Goal: Task Accomplishment & Management: Manage account settings

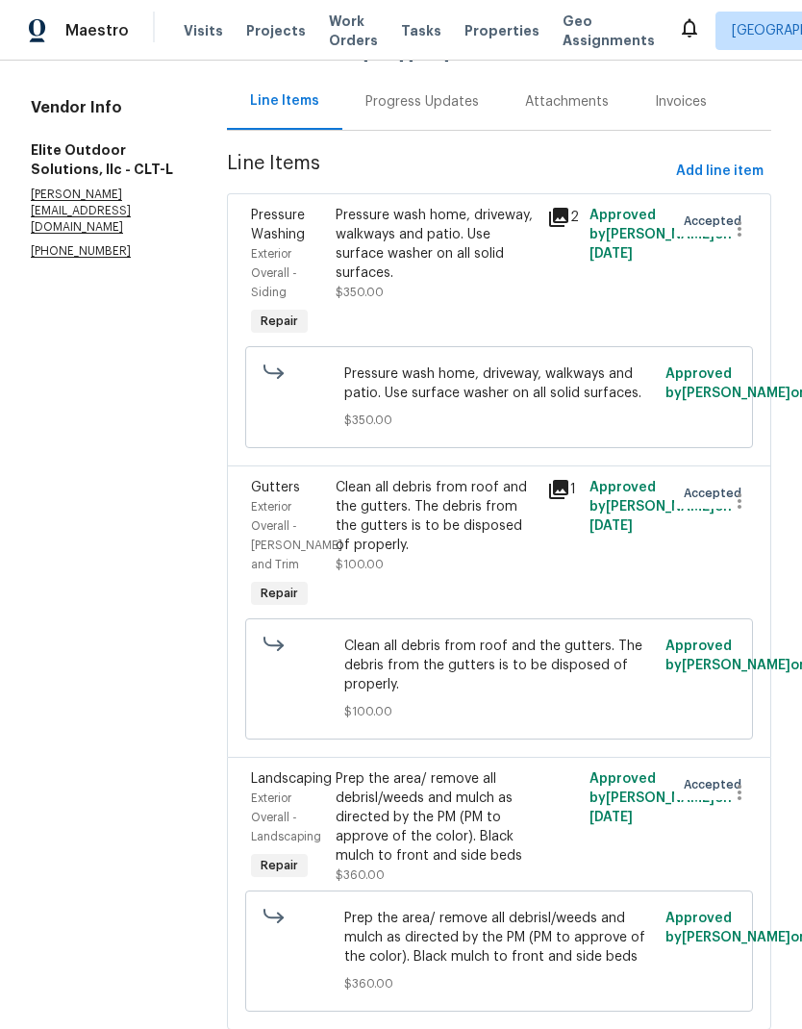
scroll to position [188, 0]
click at [260, 816] on span "Exterior Overall - Landscaping" at bounding box center [286, 818] width 70 height 50
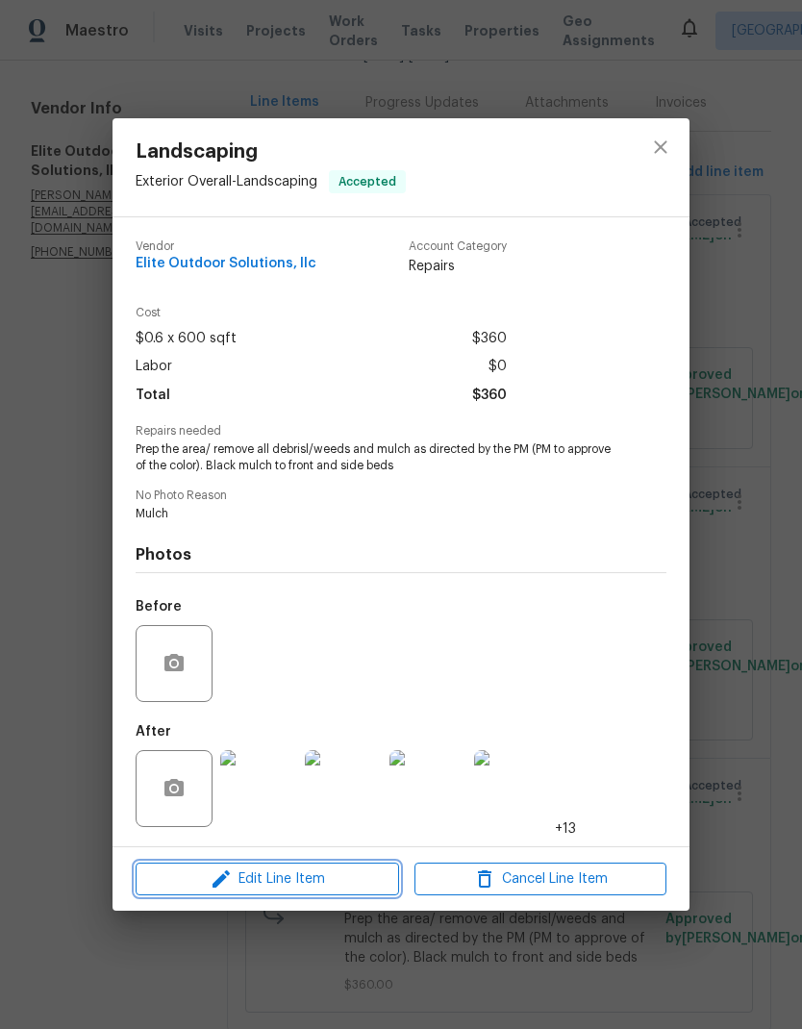
click at [279, 880] on span "Edit Line Item" at bounding box center [267, 879] width 252 height 24
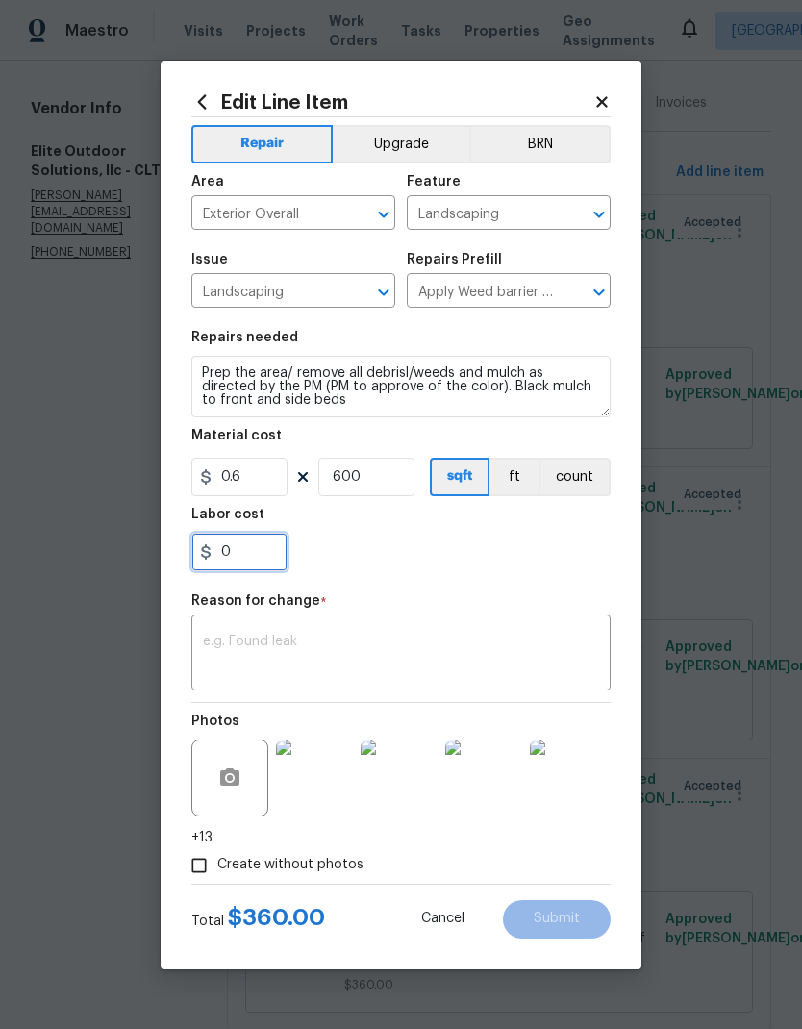
click at [264, 545] on input "0" at bounding box center [239, 552] width 96 height 38
type input "50"
click at [542, 575] on section "Repairs needed Prep the area/ remove all debrisl/weeds and mulch as directed by…" at bounding box center [400, 450] width 419 height 263
click at [503, 662] on textarea at bounding box center [401, 655] width 396 height 40
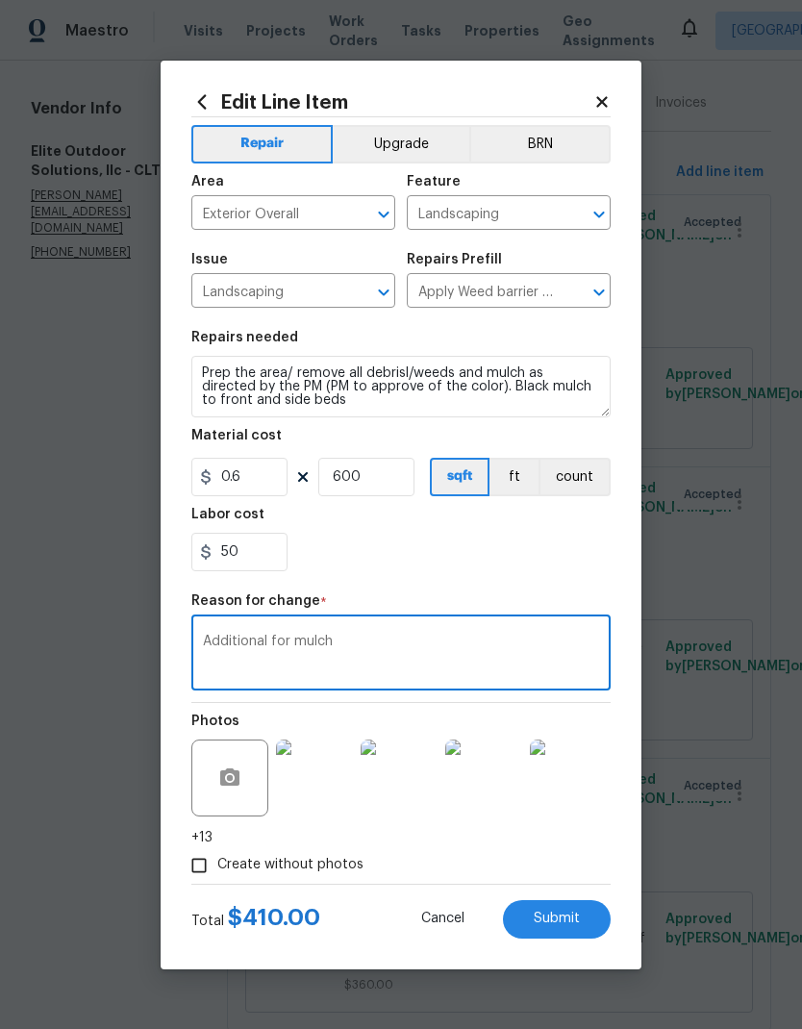
type textarea "Additional for mulch"
click at [536, 588] on div "Repair Upgrade BRN Area Exterior Overall ​ Feature Landscaping ​ Issue Landscap…" at bounding box center [400, 500] width 419 height 766
click at [572, 935] on button "Submit" at bounding box center [557, 919] width 108 height 38
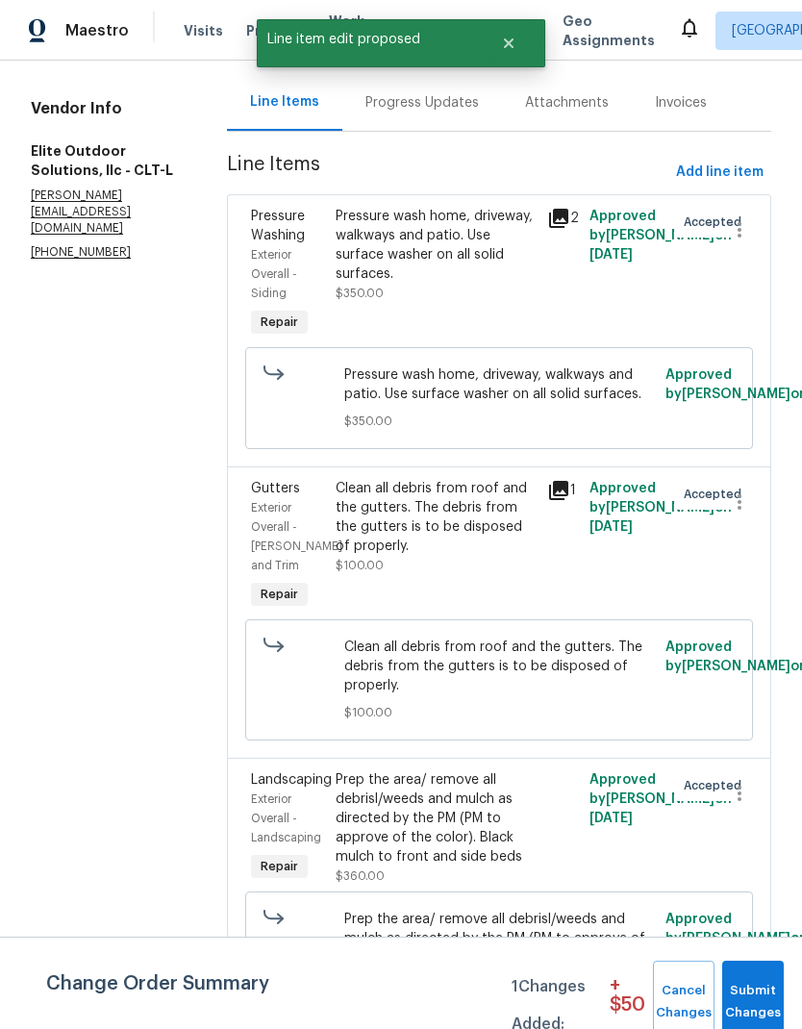
scroll to position [0, 0]
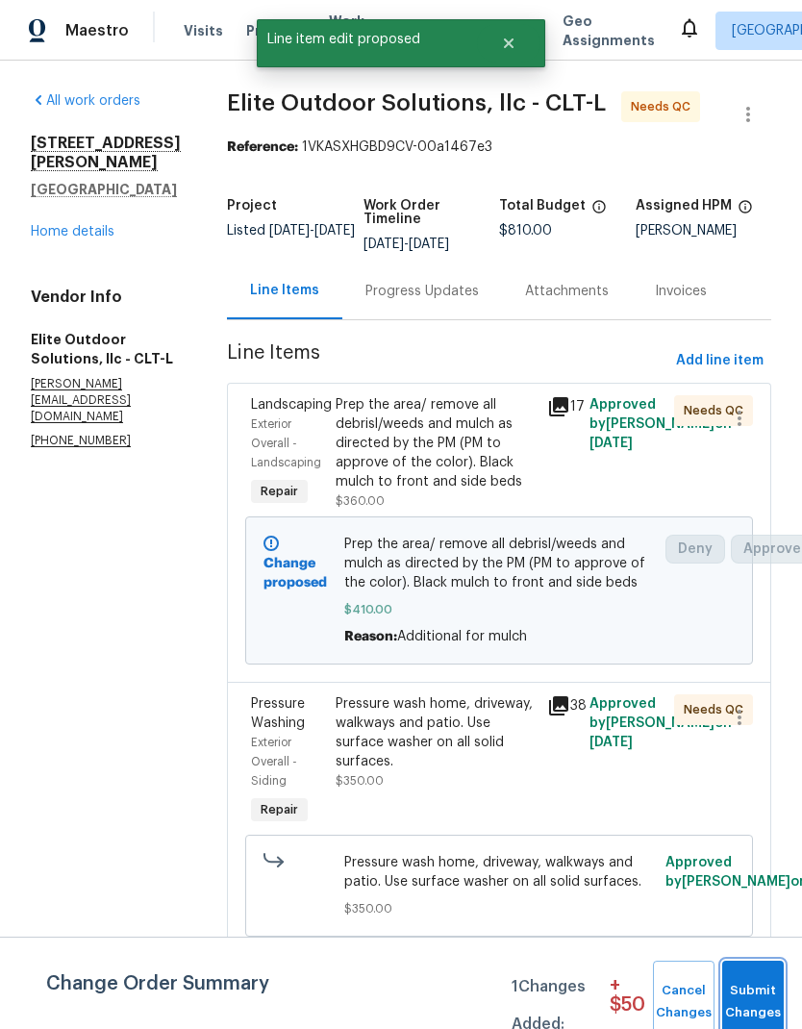
click at [768, 1002] on span "Submit Changes" at bounding box center [753, 1002] width 42 height 44
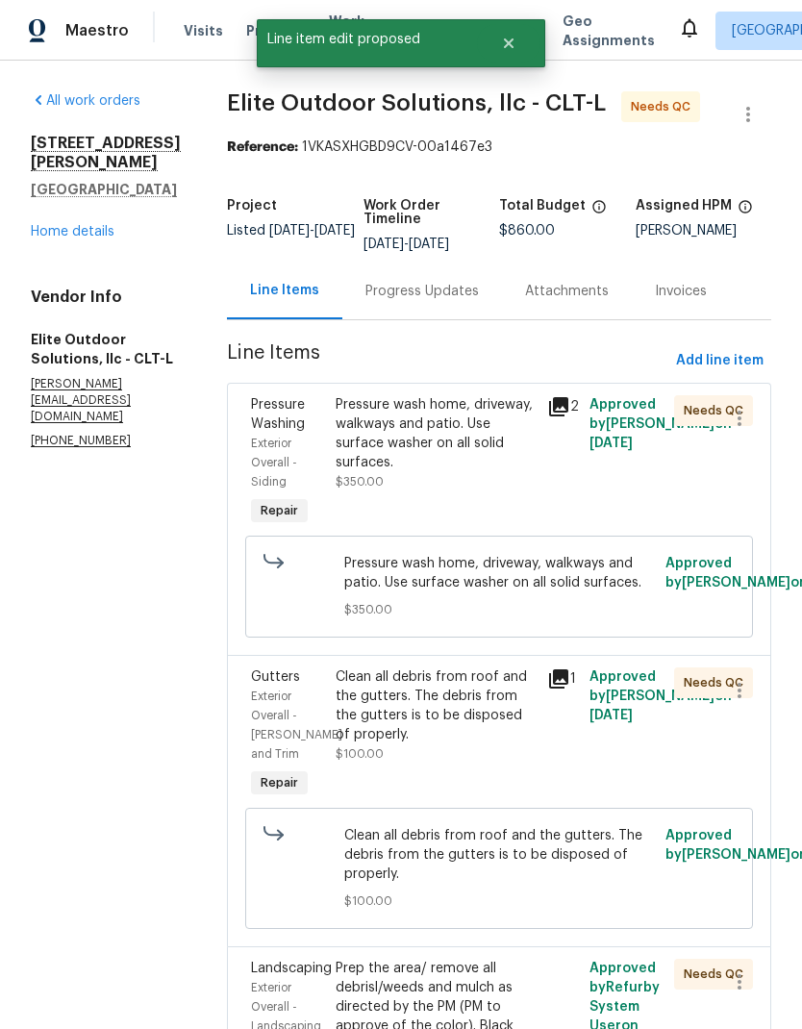
click at [251, 431] on div "Pressure Washing" at bounding box center [287, 414] width 73 height 38
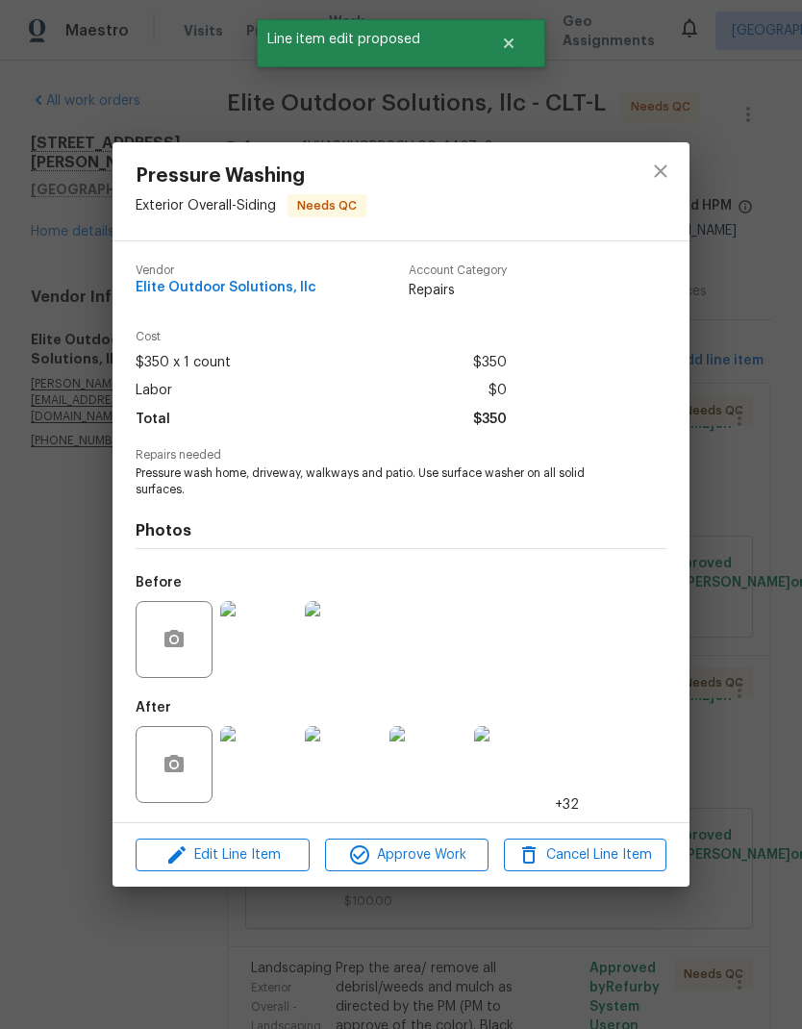
click at [259, 765] on img at bounding box center [258, 764] width 77 height 77
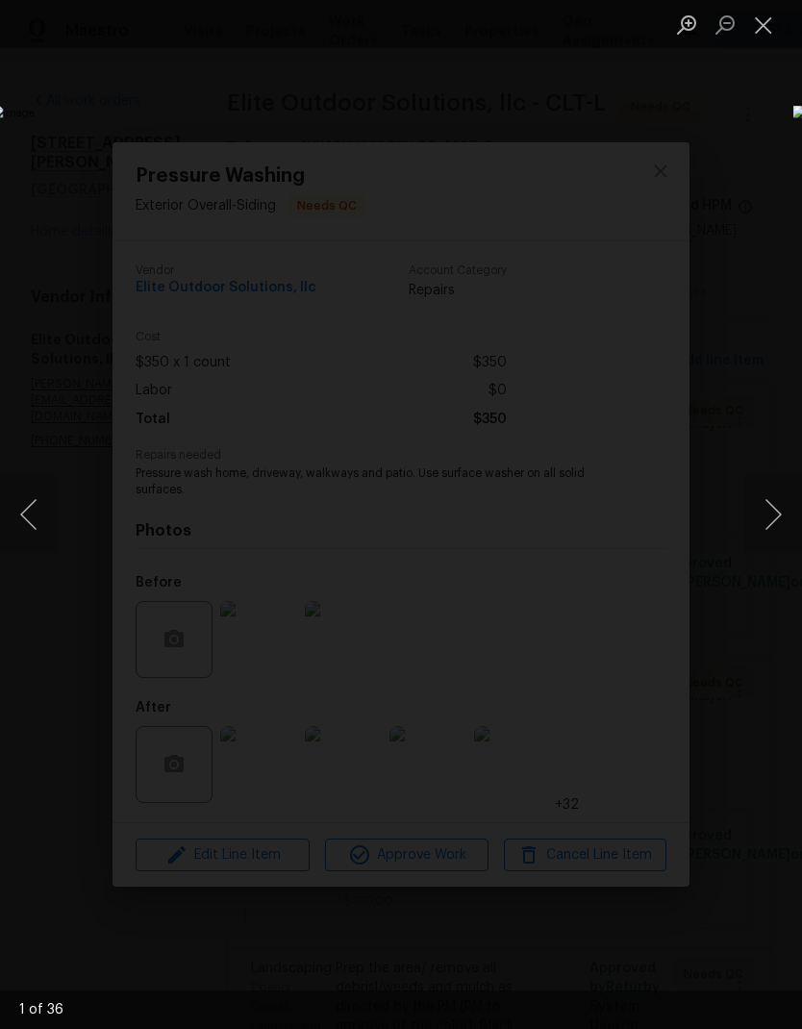
click at [789, 523] on button "Next image" at bounding box center [773, 514] width 58 height 77
click at [780, 530] on button "Next image" at bounding box center [773, 514] width 58 height 77
click at [779, 528] on button "Next image" at bounding box center [773, 514] width 58 height 77
click at [777, 524] on button "Next image" at bounding box center [773, 514] width 58 height 77
click at [783, 522] on button "Next image" at bounding box center [773, 514] width 58 height 77
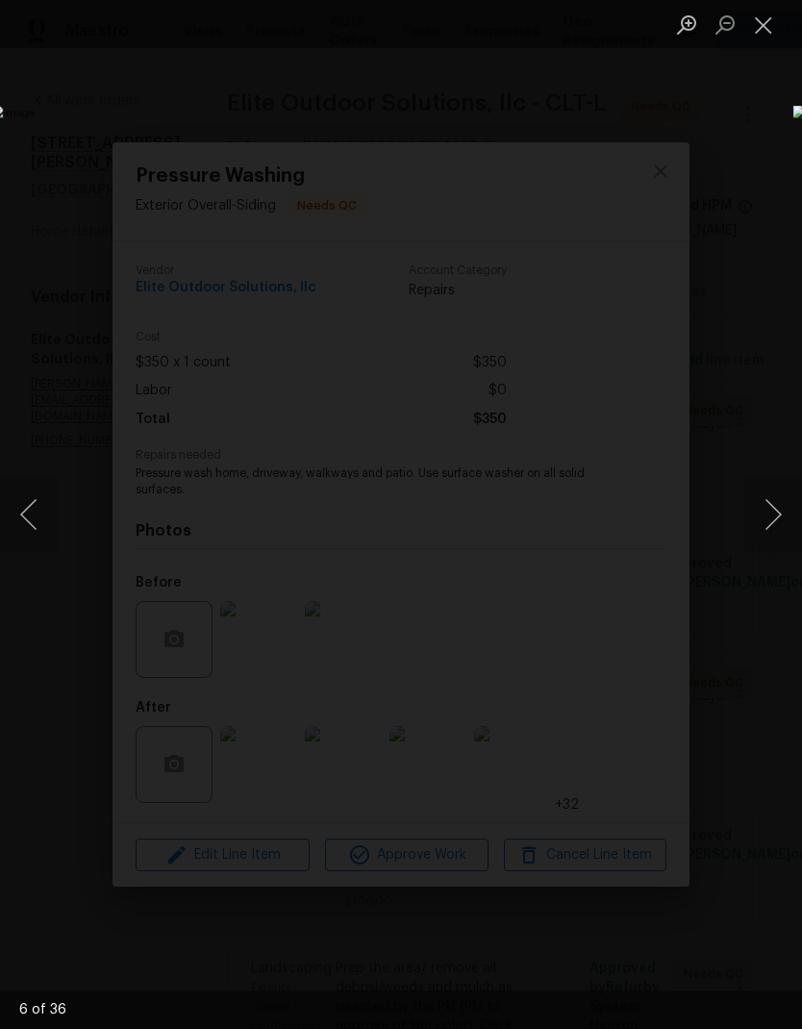
click at [773, 525] on button "Next image" at bounding box center [773, 514] width 58 height 77
click at [767, 525] on button "Next image" at bounding box center [773, 514] width 58 height 77
click at [771, 525] on button "Next image" at bounding box center [773, 514] width 58 height 77
click at [789, 522] on button "Next image" at bounding box center [773, 514] width 58 height 77
click at [779, 526] on button "Next image" at bounding box center [773, 514] width 58 height 77
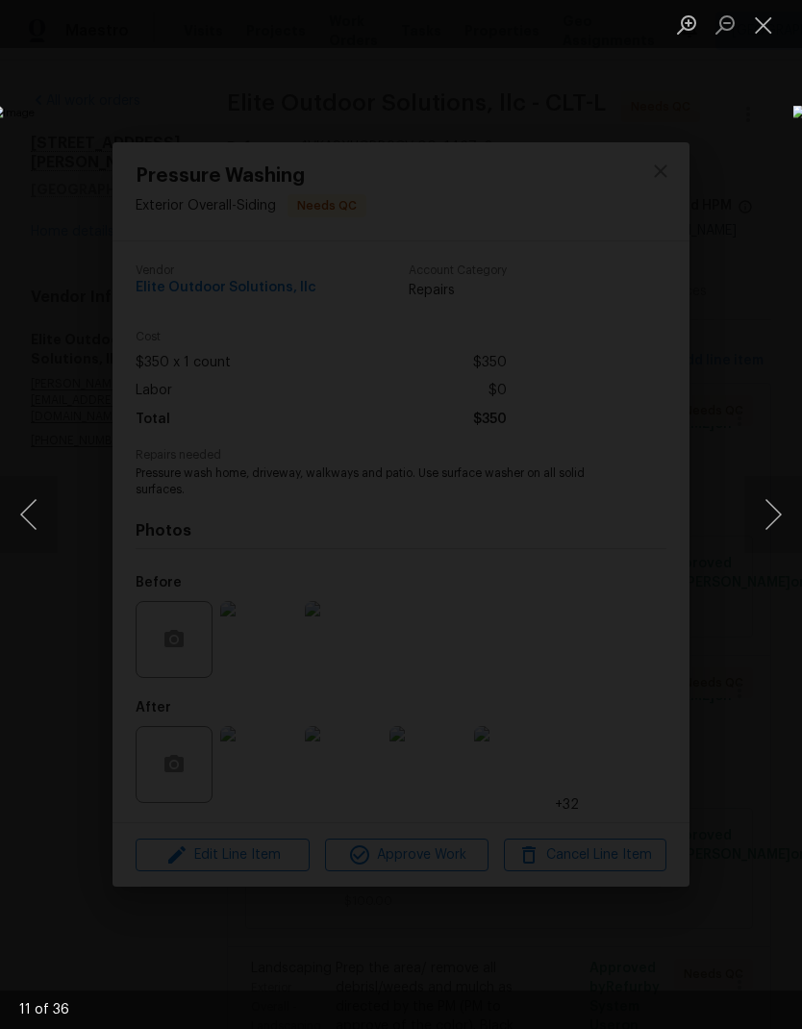
click at [789, 526] on button "Next image" at bounding box center [773, 514] width 58 height 77
click at [779, 523] on button "Next image" at bounding box center [773, 514] width 58 height 77
click at [776, 524] on button "Next image" at bounding box center [773, 514] width 58 height 77
click at [789, 521] on button "Next image" at bounding box center [773, 514] width 58 height 77
click at [783, 519] on button "Next image" at bounding box center [773, 514] width 58 height 77
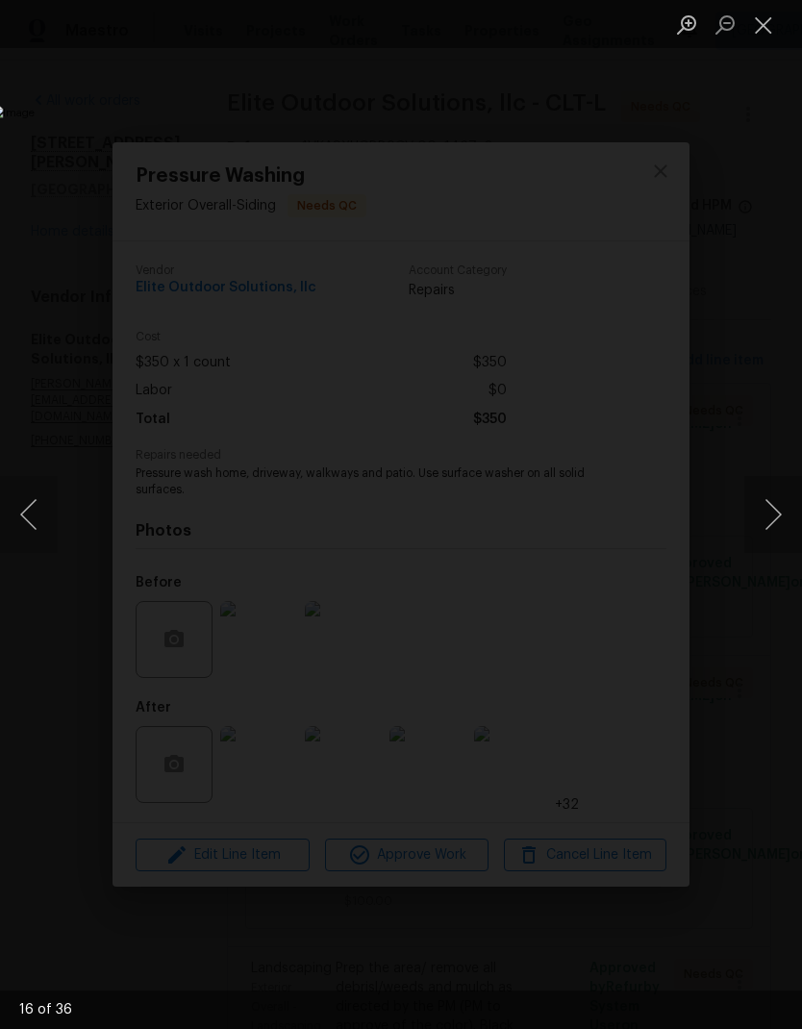
click at [781, 516] on button "Next image" at bounding box center [773, 514] width 58 height 77
click at [781, 514] on button "Next image" at bounding box center [773, 514] width 58 height 77
click at [779, 518] on button "Next image" at bounding box center [773, 514] width 58 height 77
click at [788, 518] on button "Next image" at bounding box center [773, 514] width 58 height 77
click at [786, 517] on button "Next image" at bounding box center [773, 514] width 58 height 77
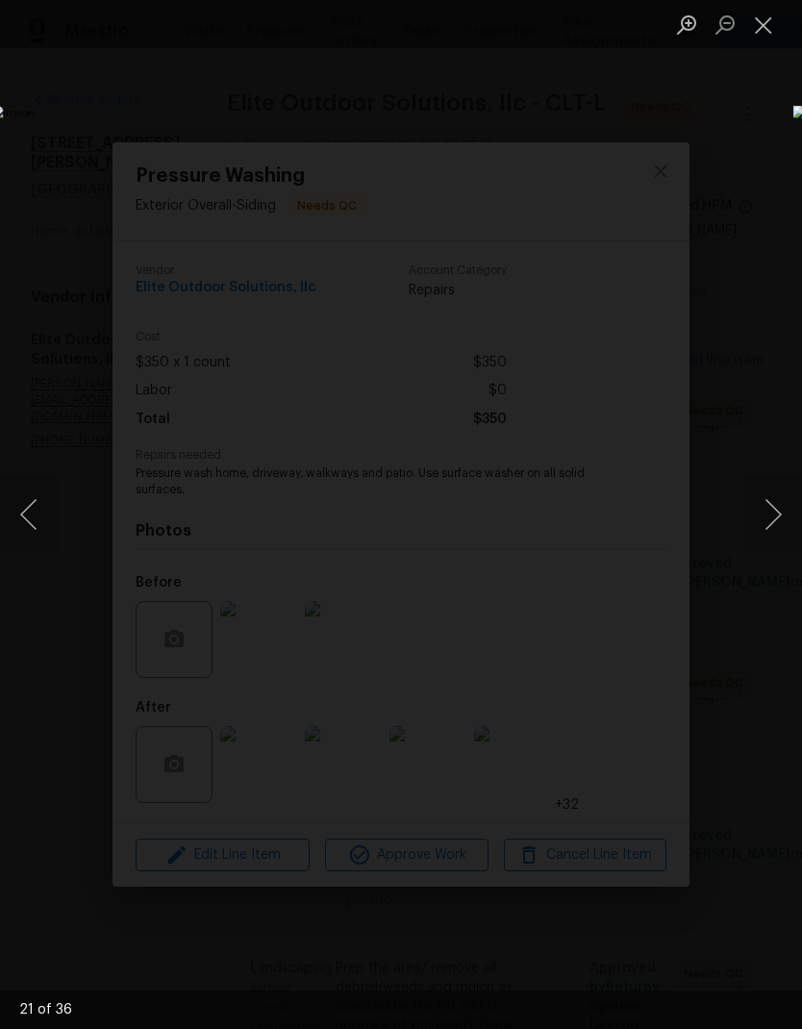
click at [767, 34] on button "Close lightbox" at bounding box center [763, 25] width 38 height 34
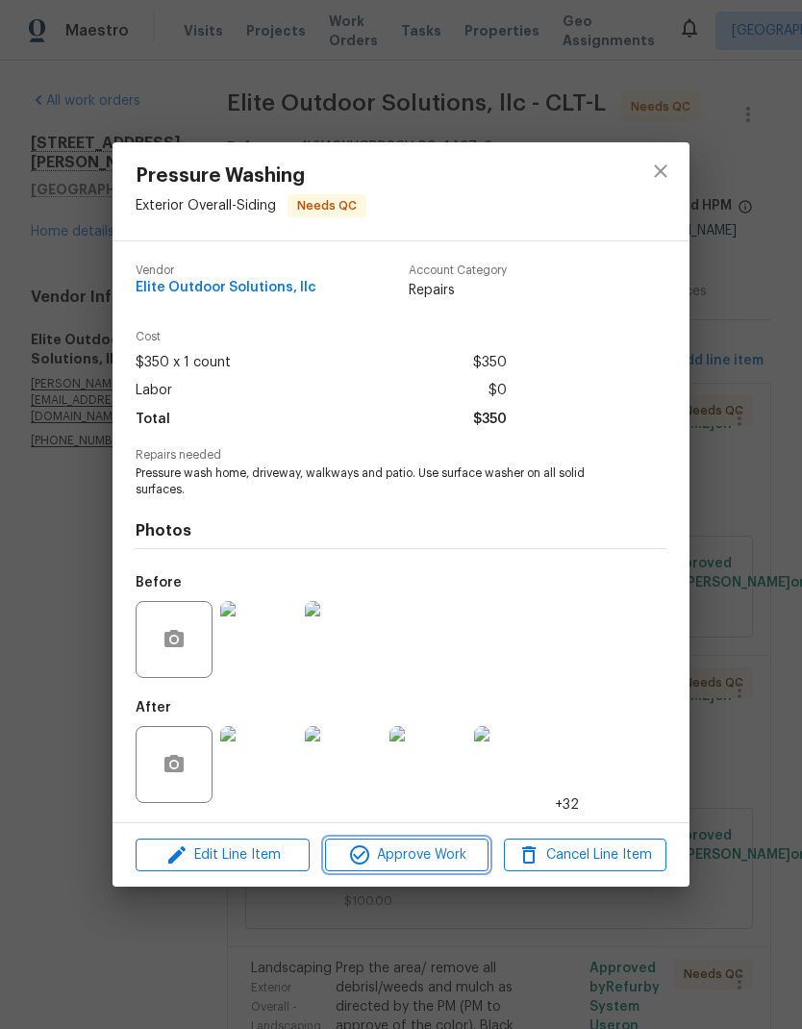
click at [425, 865] on span "Approve Work" at bounding box center [406, 855] width 151 height 24
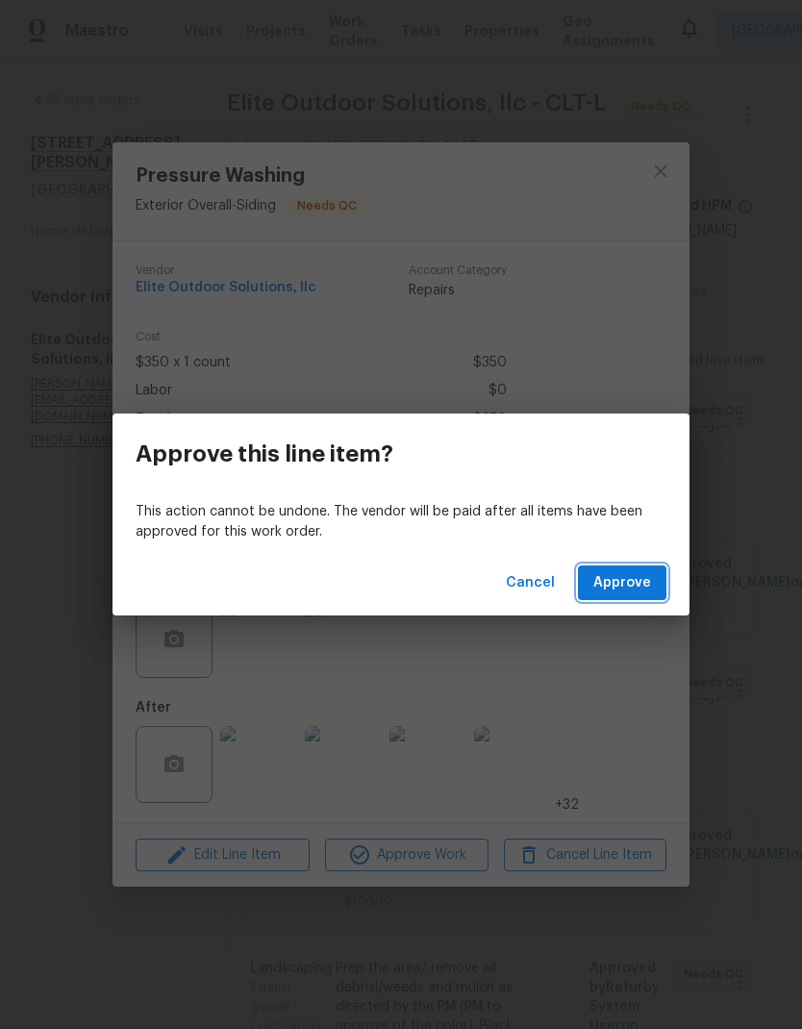
click at [644, 586] on span "Approve" at bounding box center [622, 583] width 58 height 24
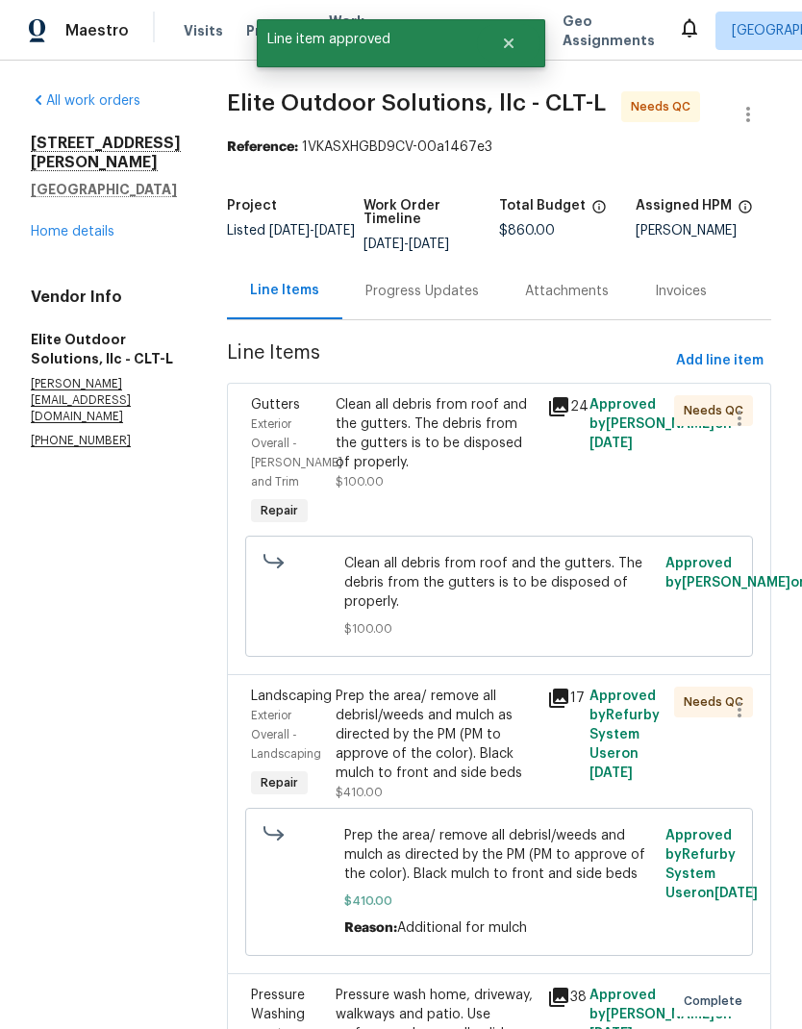
click at [258, 431] on div "Exterior Overall - Eaves and Trim" at bounding box center [287, 452] width 73 height 77
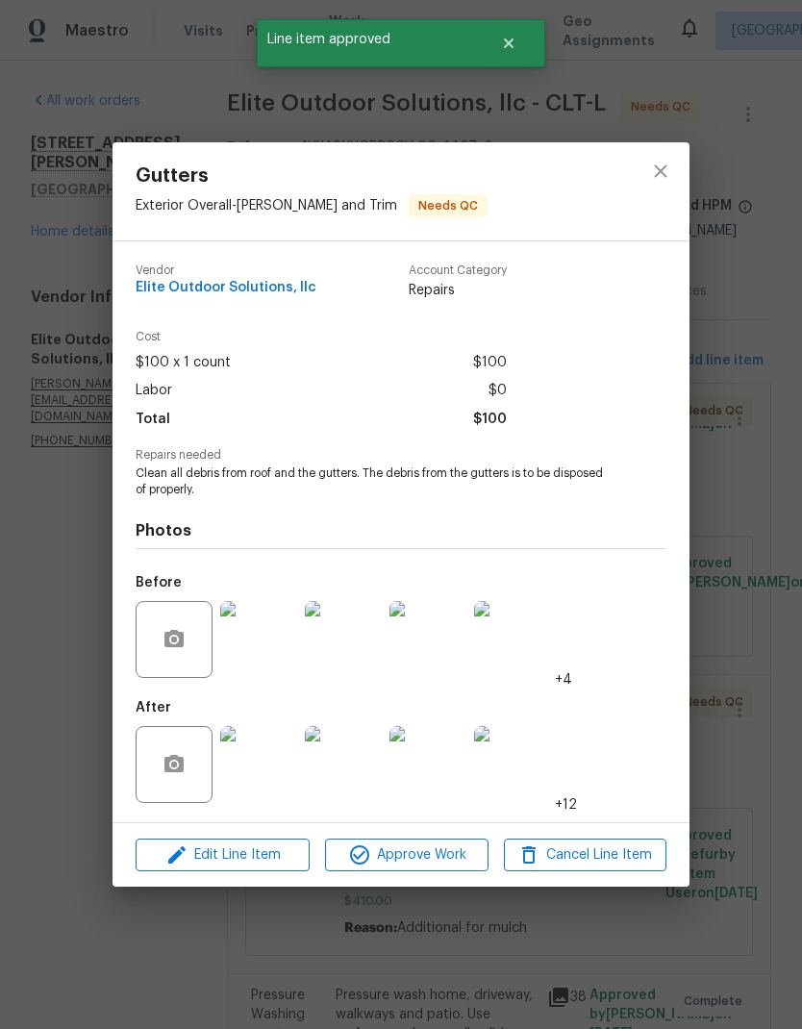
click at [270, 774] on img at bounding box center [258, 764] width 77 height 77
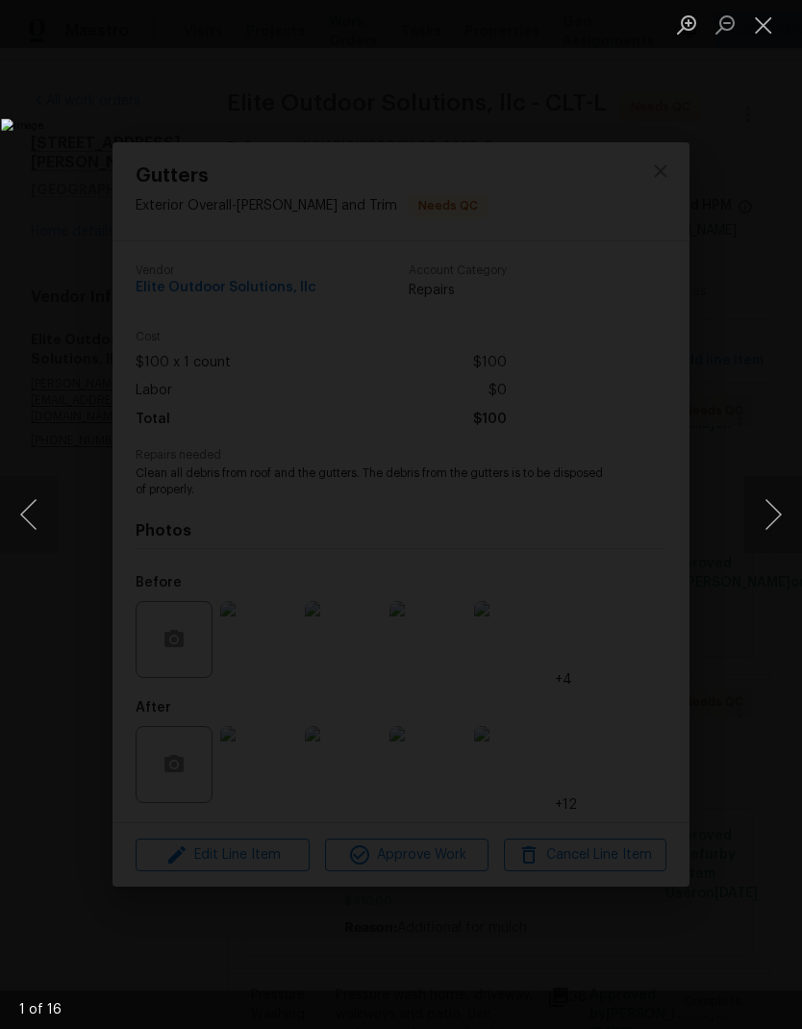
click at [788, 512] on button "Next image" at bounding box center [773, 514] width 58 height 77
click at [791, 503] on button "Next image" at bounding box center [773, 514] width 58 height 77
click at [790, 501] on button "Next image" at bounding box center [773, 514] width 58 height 77
click at [789, 505] on button "Next image" at bounding box center [773, 514] width 58 height 77
click at [790, 505] on button "Next image" at bounding box center [773, 514] width 58 height 77
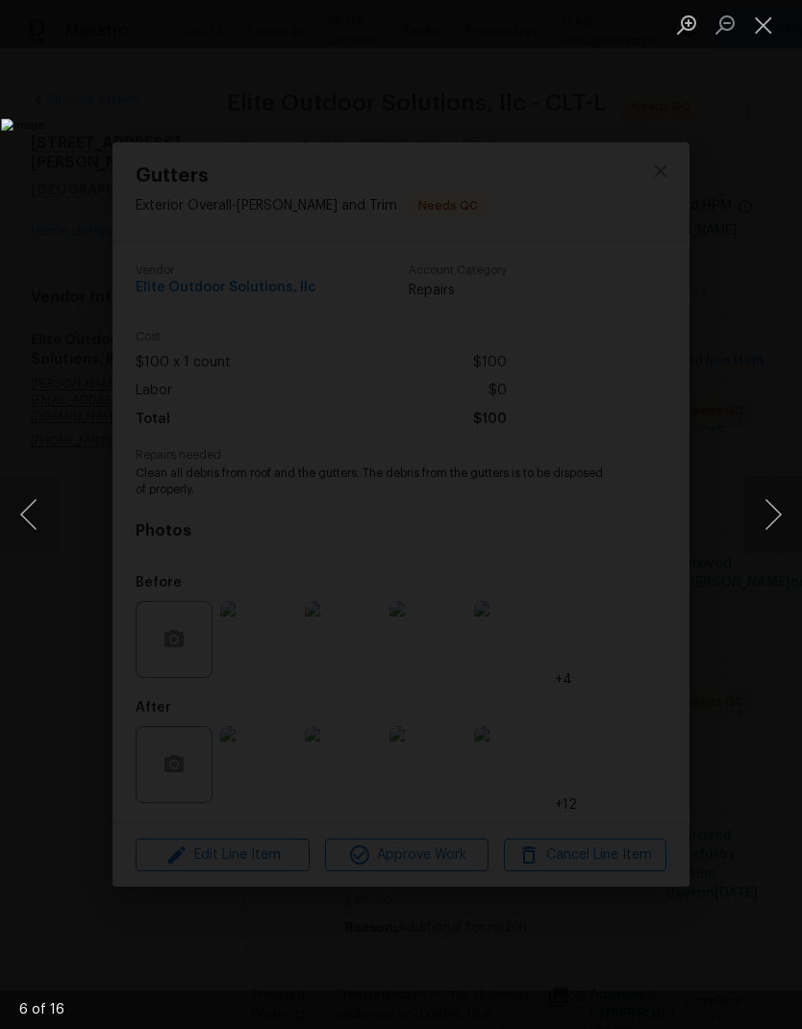
click at [792, 503] on button "Next image" at bounding box center [773, 514] width 58 height 77
click at [790, 505] on button "Next image" at bounding box center [773, 514] width 58 height 77
click at [793, 502] on button "Next image" at bounding box center [773, 514] width 58 height 77
click at [790, 506] on button "Next image" at bounding box center [773, 514] width 58 height 77
click at [783, 508] on button "Next image" at bounding box center [773, 514] width 58 height 77
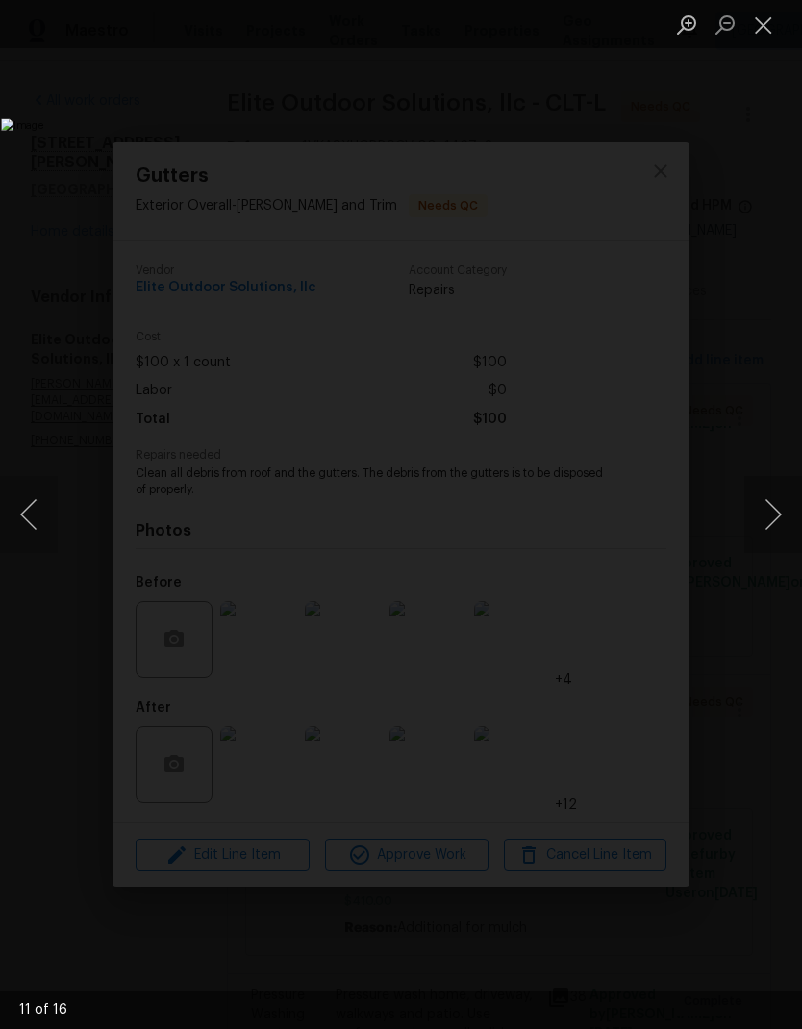
click at [779, 514] on button "Next image" at bounding box center [773, 514] width 58 height 77
click at [789, 512] on button "Next image" at bounding box center [773, 514] width 58 height 77
click at [783, 507] on button "Next image" at bounding box center [773, 514] width 58 height 77
click at [787, 511] on button "Next image" at bounding box center [773, 514] width 58 height 77
click at [790, 511] on button "Next image" at bounding box center [773, 514] width 58 height 77
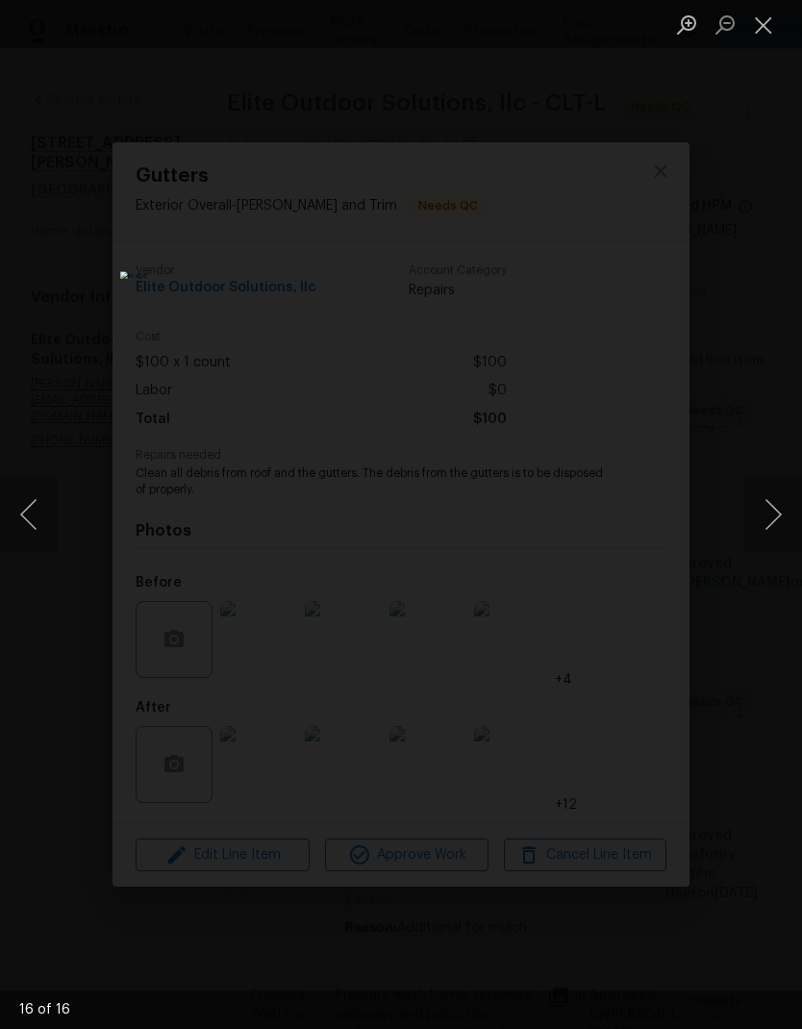
click at [790, 509] on button "Next image" at bounding box center [773, 514] width 58 height 77
click at [777, 515] on button "Next image" at bounding box center [773, 514] width 58 height 77
click at [776, 516] on button "Next image" at bounding box center [773, 514] width 58 height 77
click at [776, 520] on button "Next image" at bounding box center [773, 514] width 58 height 77
click at [762, 24] on button "Close lightbox" at bounding box center [763, 25] width 38 height 34
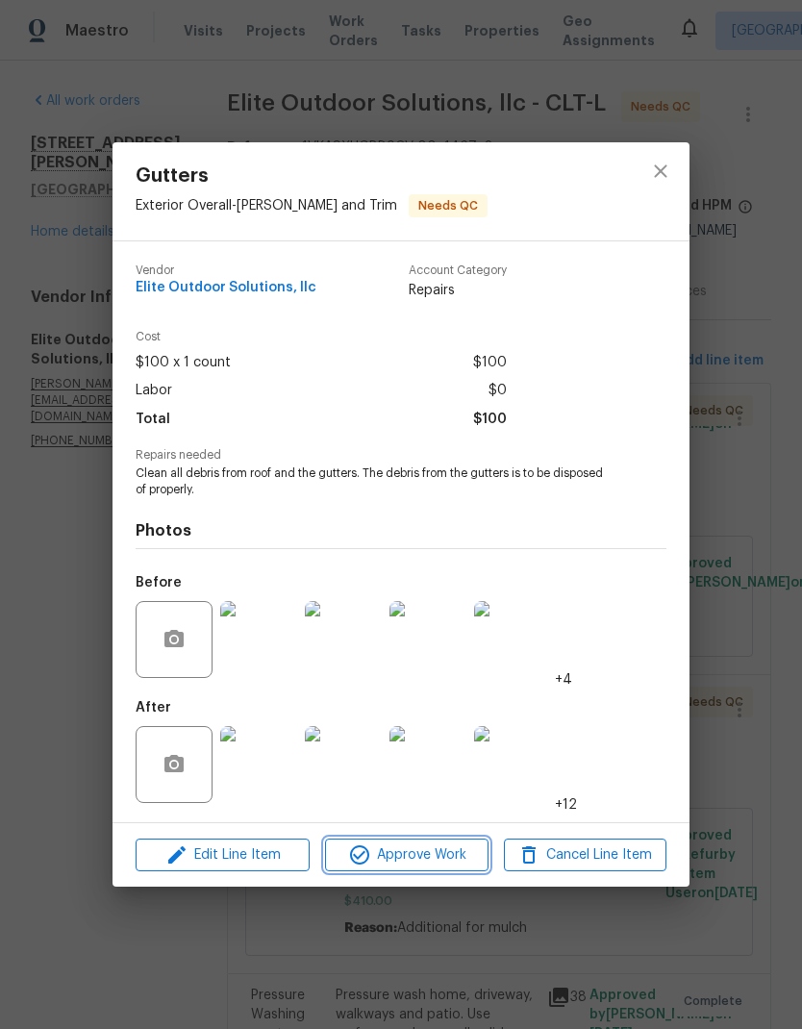
click at [430, 858] on span "Approve Work" at bounding box center [406, 855] width 151 height 24
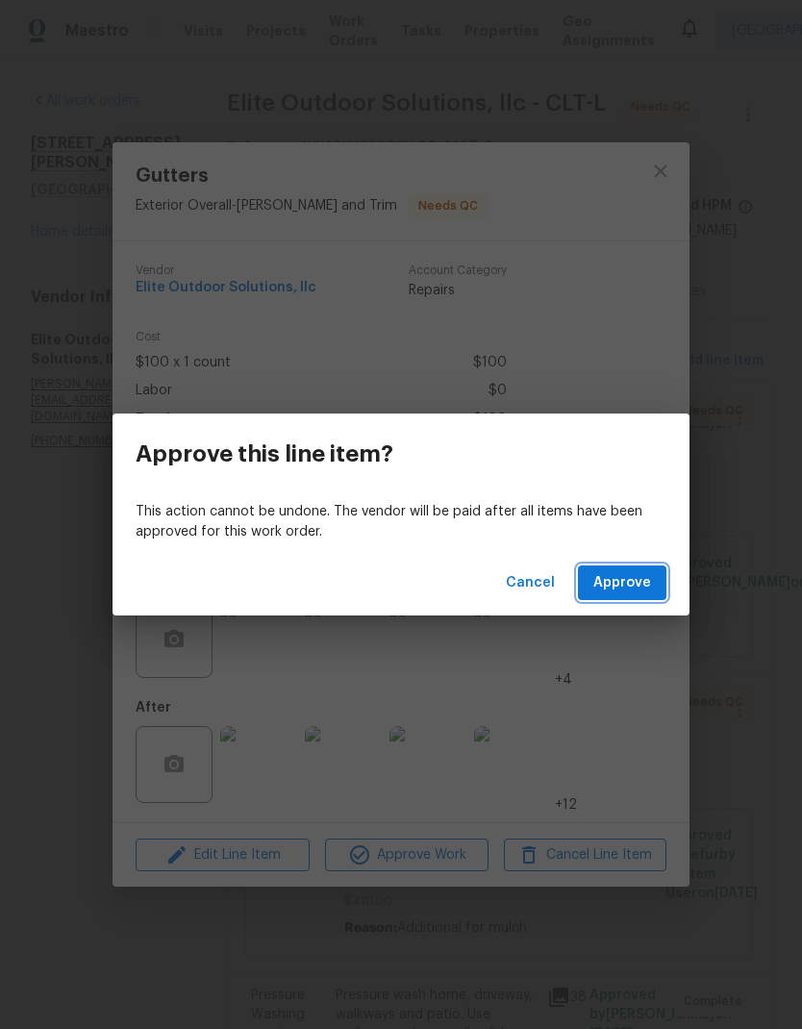
click at [640, 580] on span "Approve" at bounding box center [622, 583] width 58 height 24
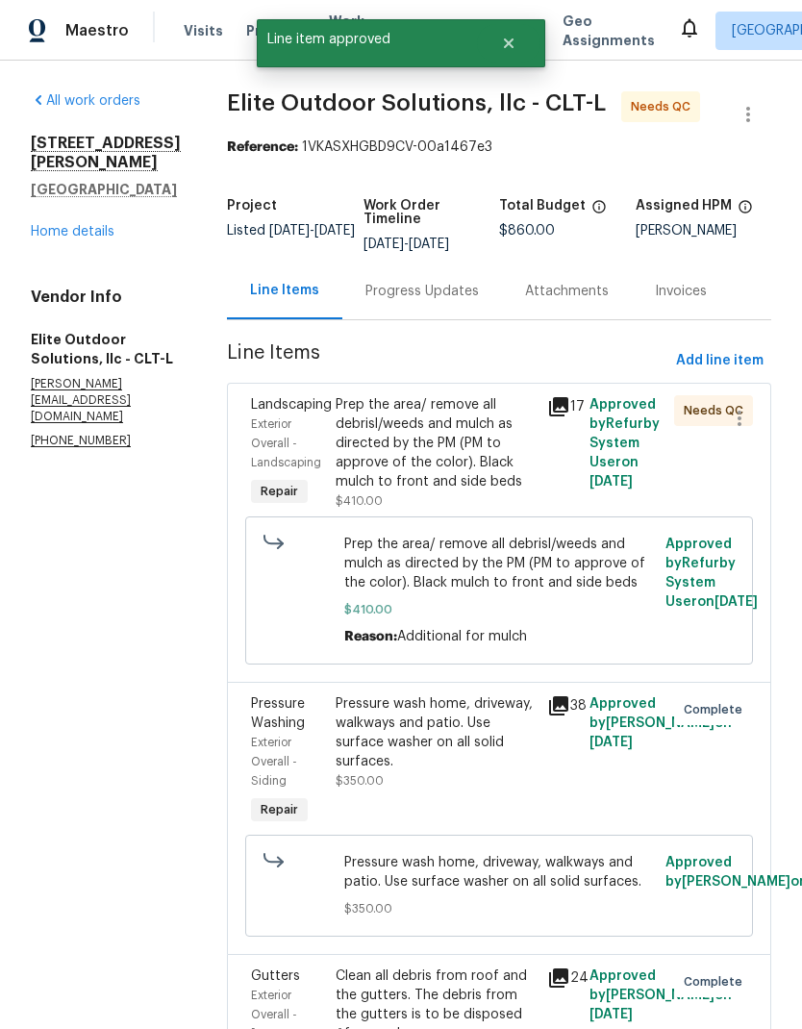
click at [549, 407] on icon at bounding box center [558, 406] width 19 height 19
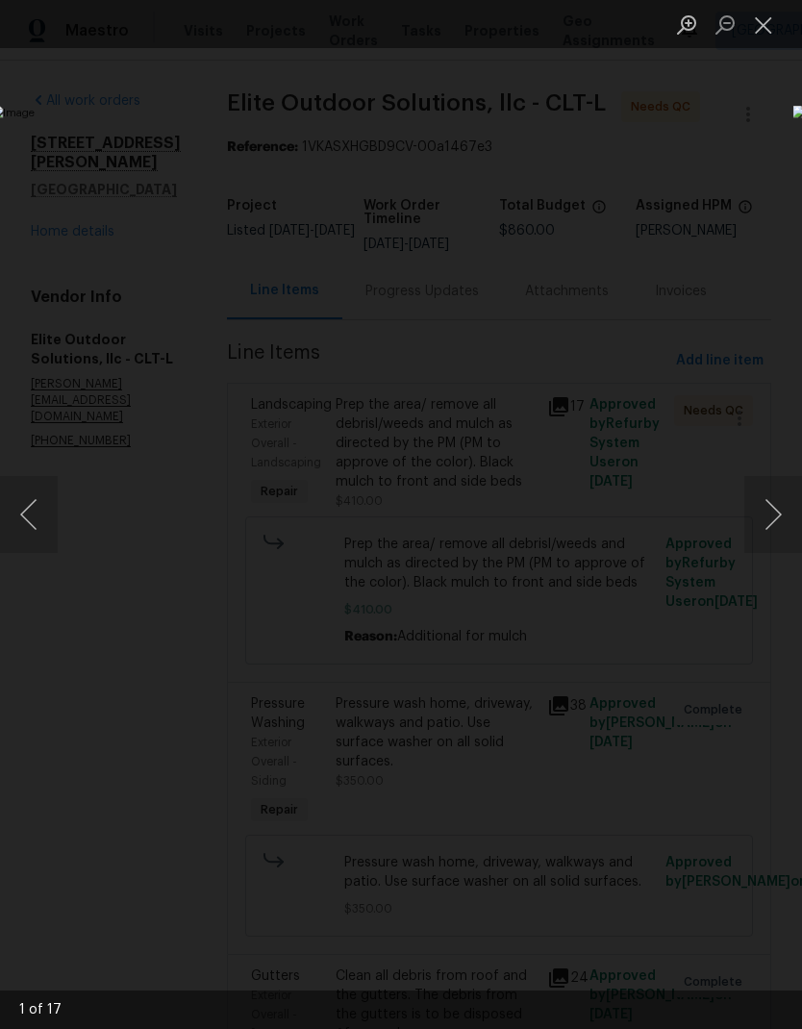
click at [768, 500] on button "Next image" at bounding box center [773, 514] width 58 height 77
click at [771, 495] on button "Next image" at bounding box center [773, 514] width 58 height 77
click at [774, 493] on button "Next image" at bounding box center [773, 514] width 58 height 77
click at [775, 489] on button "Next image" at bounding box center [773, 514] width 58 height 77
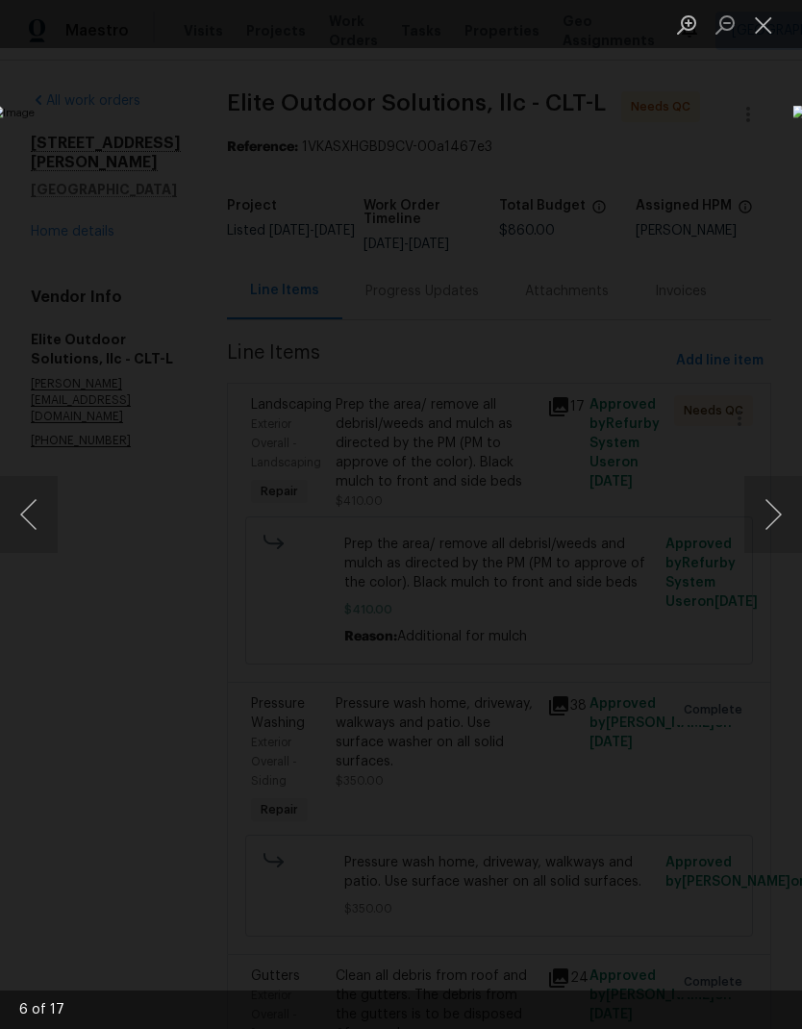
click at [777, 504] on button "Next image" at bounding box center [773, 514] width 58 height 77
click at [771, 499] on button "Next image" at bounding box center [773, 514] width 58 height 77
click at [774, 495] on button "Next image" at bounding box center [773, 514] width 58 height 77
click at [765, 502] on button "Next image" at bounding box center [773, 514] width 58 height 77
click at [769, 507] on button "Next image" at bounding box center [773, 514] width 58 height 77
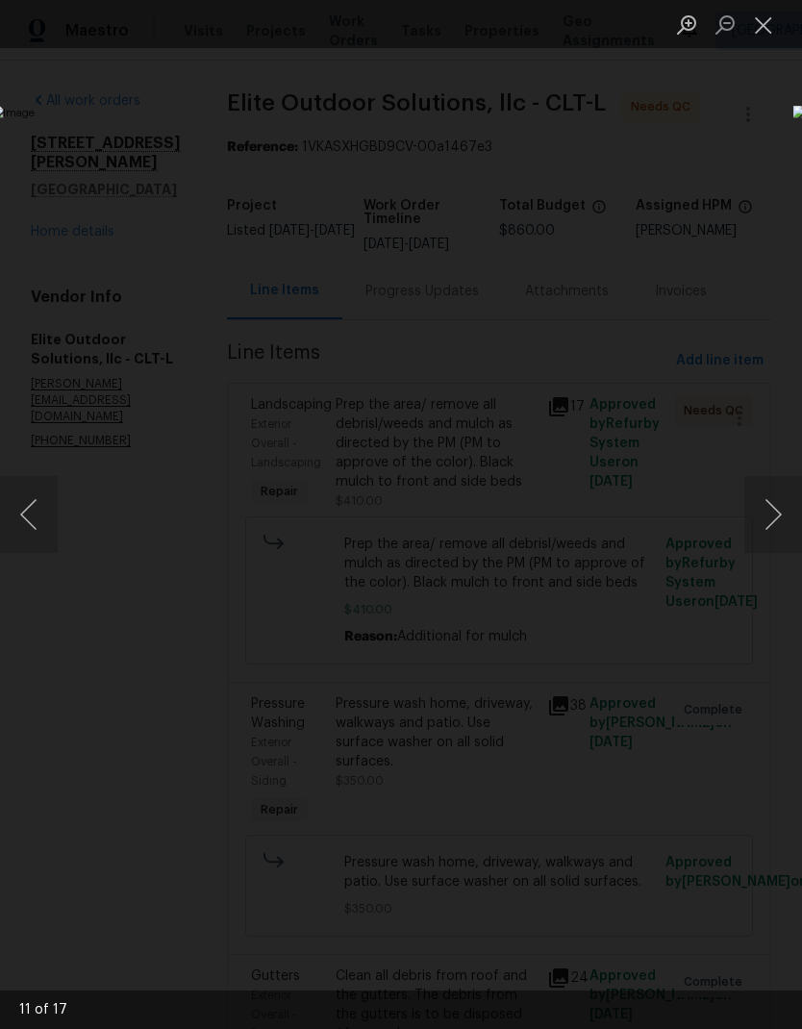
click at [771, 490] on button "Next image" at bounding box center [773, 514] width 58 height 77
click at [768, 496] on button "Next image" at bounding box center [773, 514] width 58 height 77
click at [765, 492] on button "Next image" at bounding box center [773, 514] width 58 height 77
click at [767, 497] on button "Next image" at bounding box center [773, 514] width 58 height 77
click at [769, 491] on button "Next image" at bounding box center [773, 514] width 58 height 77
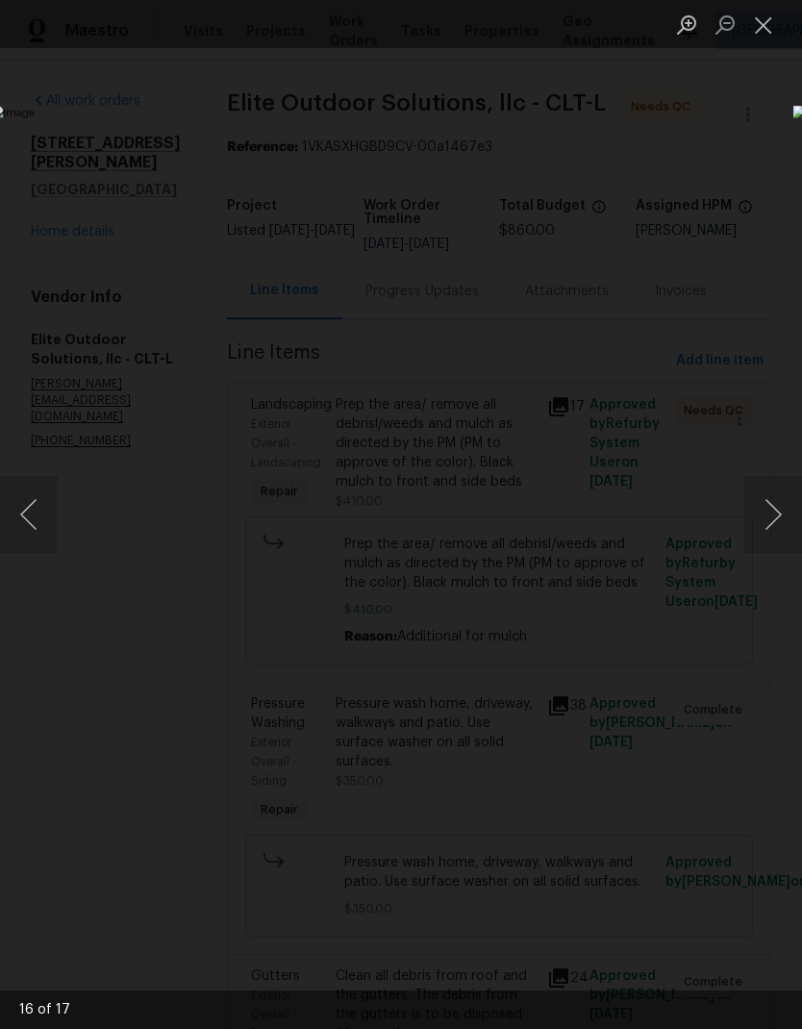
click at [765, 504] on button "Next image" at bounding box center [773, 514] width 58 height 77
click at [753, 32] on button "Close lightbox" at bounding box center [763, 25] width 38 height 34
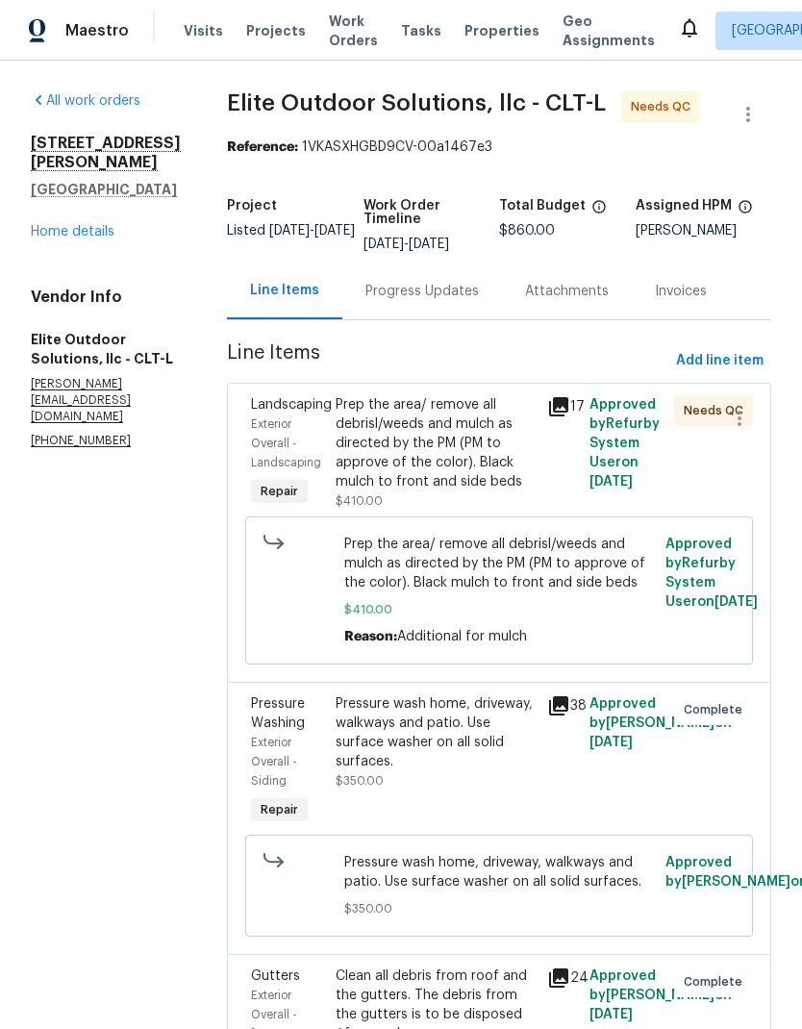
click at [254, 431] on div "Exterior Overall - Landscaping" at bounding box center [287, 443] width 73 height 58
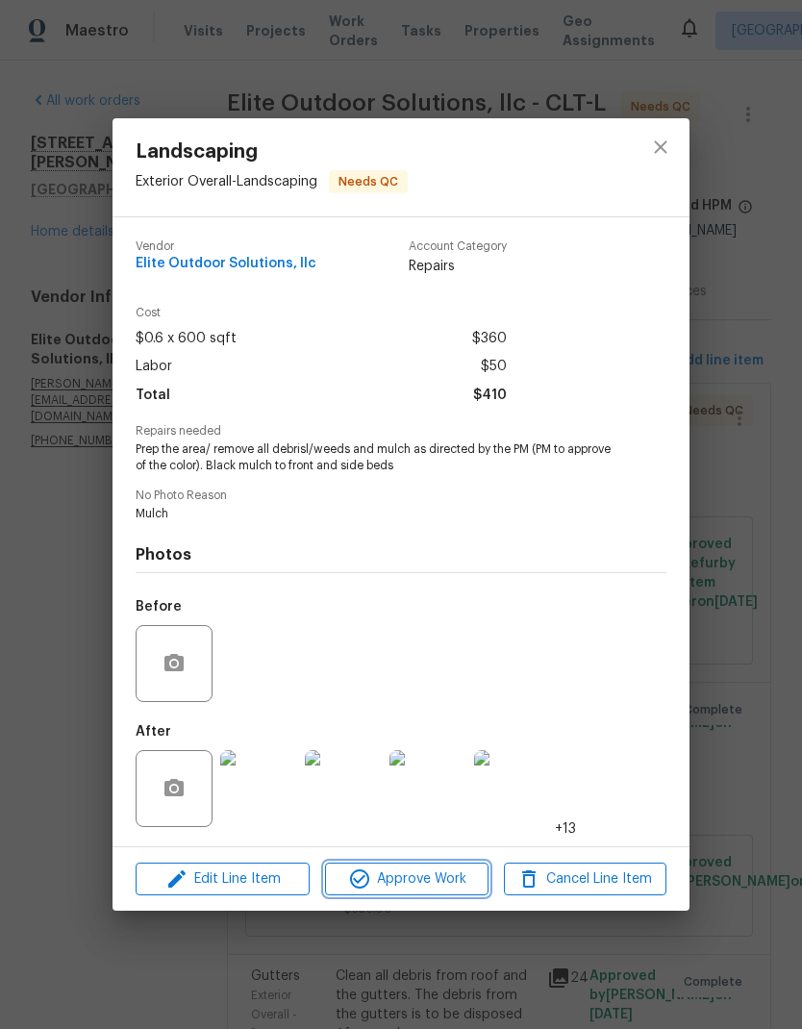
click at [438, 895] on button "Approve Work" at bounding box center [406, 880] width 163 height 34
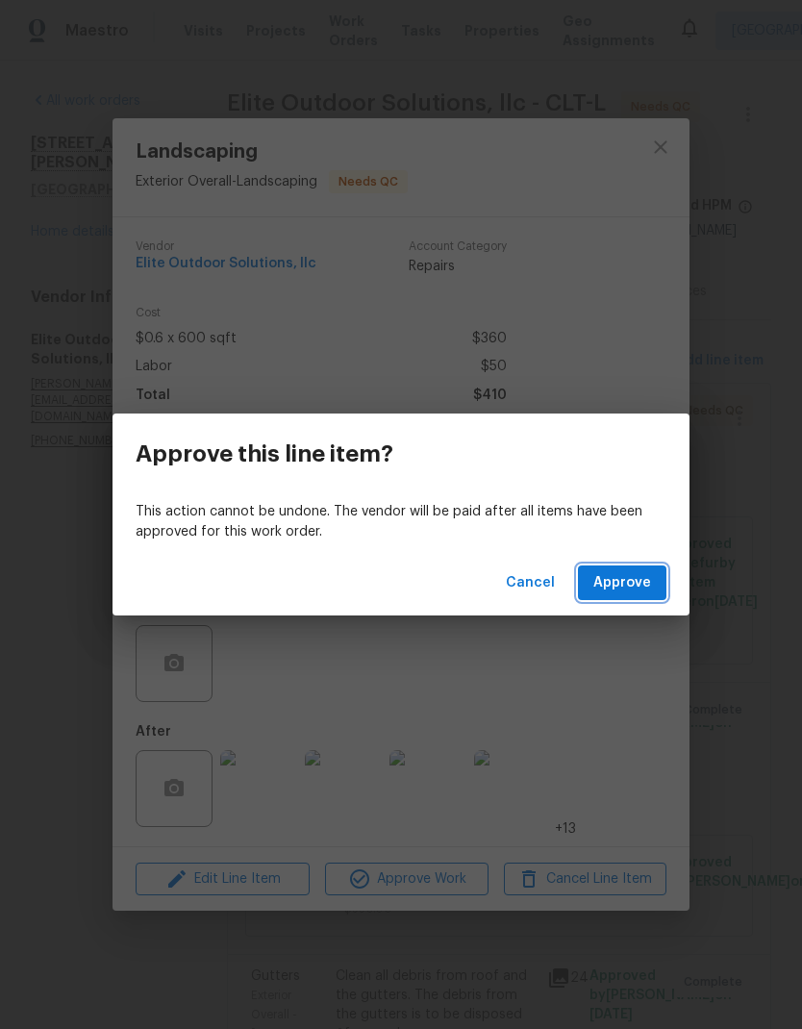
click at [622, 583] on span "Approve" at bounding box center [622, 583] width 58 height 24
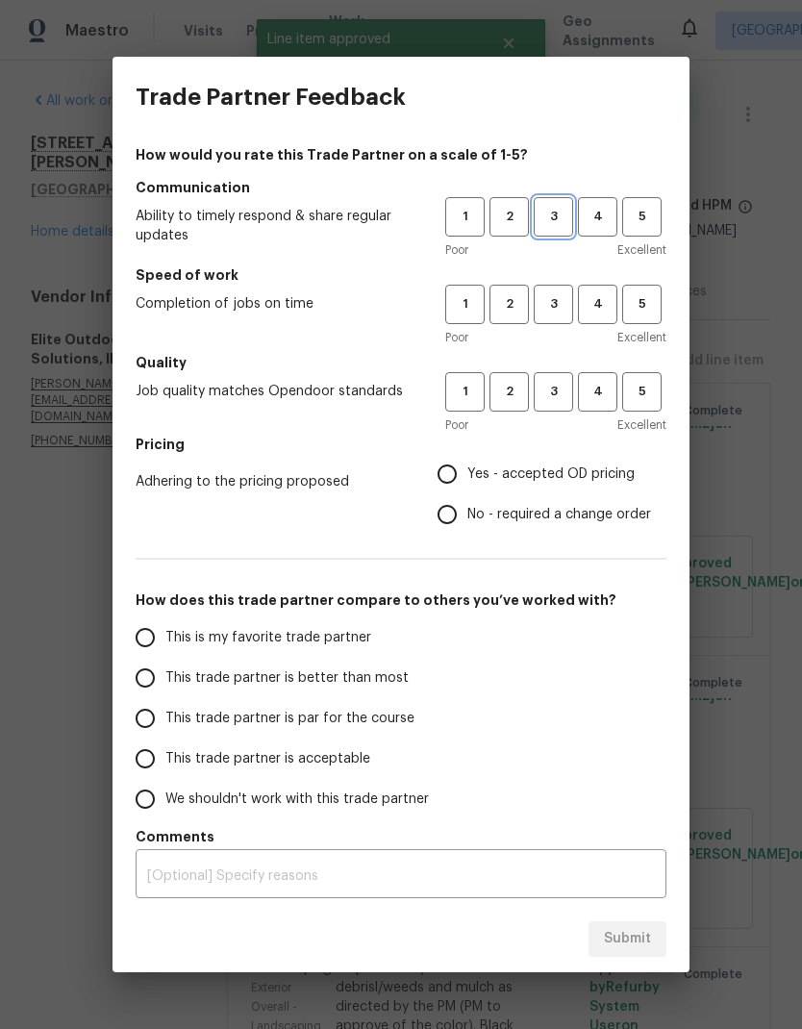
click at [555, 228] on button "3" at bounding box center [553, 216] width 39 height 39
click at [557, 303] on span "3" at bounding box center [554, 304] width 36 height 22
click at [563, 365] on h5 "Quality" at bounding box center [401, 362] width 531 height 19
click at [545, 384] on span "3" at bounding box center [554, 392] width 36 height 22
click at [448, 517] on input "No - required a change order" at bounding box center [447, 514] width 40 height 40
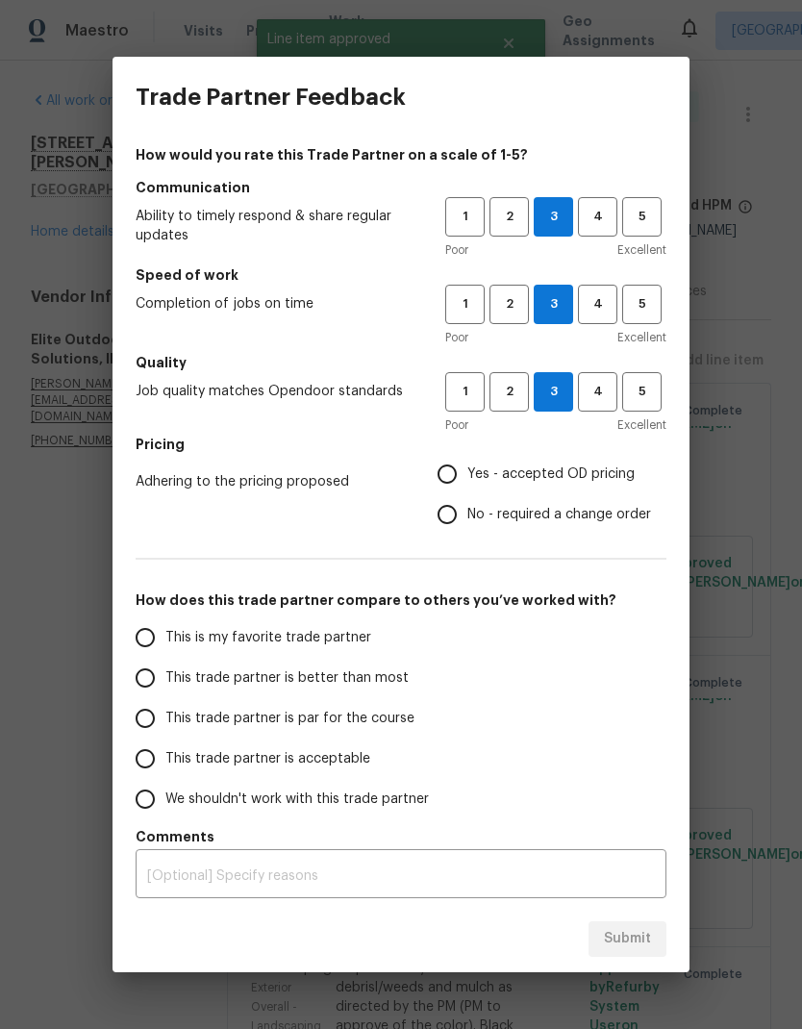
radio input "true"
click at [151, 681] on input "This trade partner is better than most" at bounding box center [145, 678] width 40 height 40
radio input "false"
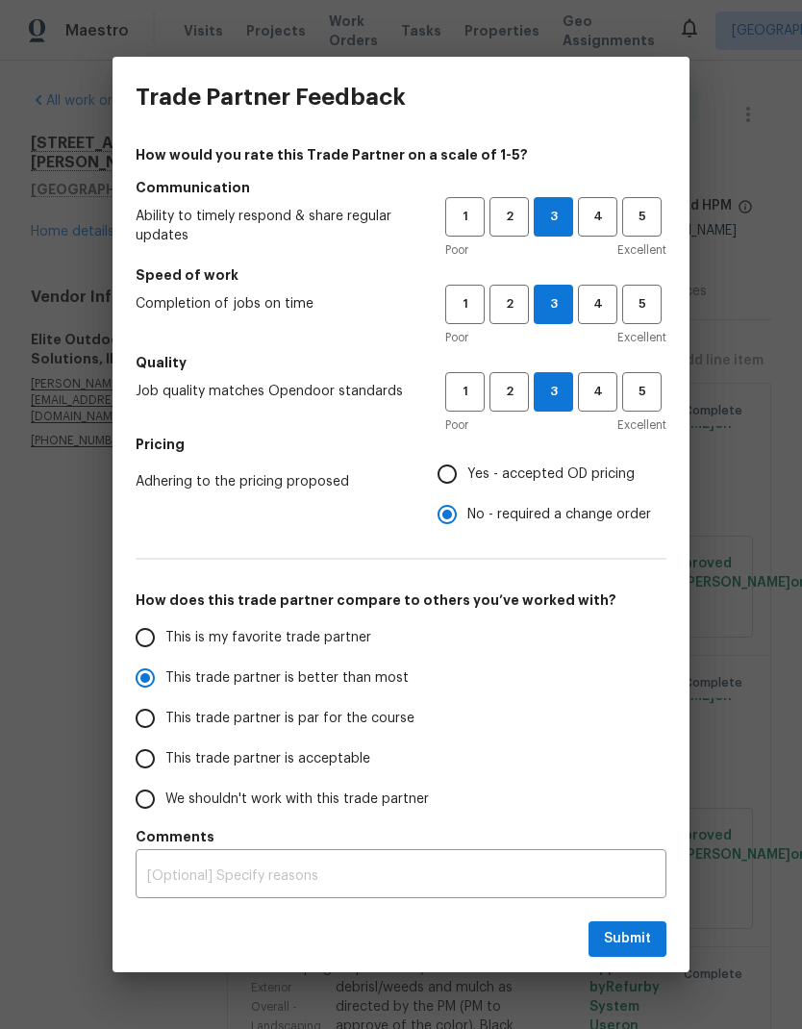
click at [171, 707] on label "This trade partner is par for the course" at bounding box center [277, 718] width 304 height 40
click at [165, 707] on input "This trade partner is par for the course" at bounding box center [145, 718] width 40 height 40
click at [618, 941] on span "Submit" at bounding box center [627, 939] width 47 height 24
radio input "true"
radio input "false"
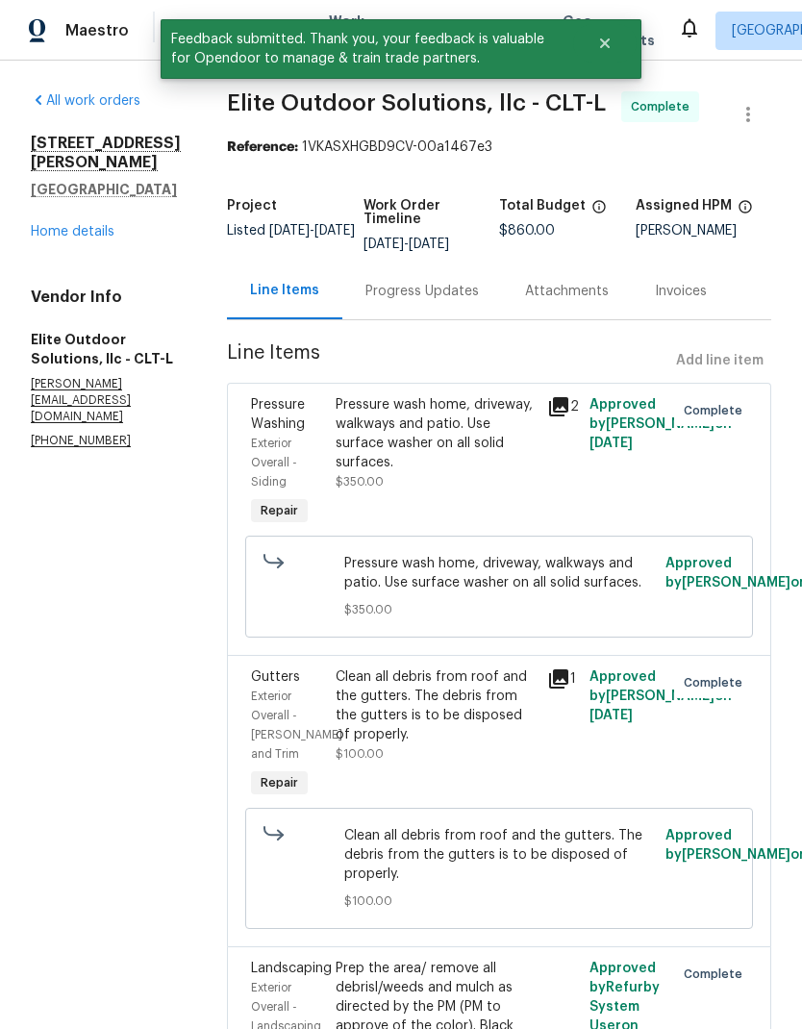
click at [52, 230] on div "1210 Aragon Beach Rd Rock Hill, SC 29732 Home details" at bounding box center [106, 188] width 150 height 108
click at [46, 238] on link "Home details" at bounding box center [73, 231] width 84 height 13
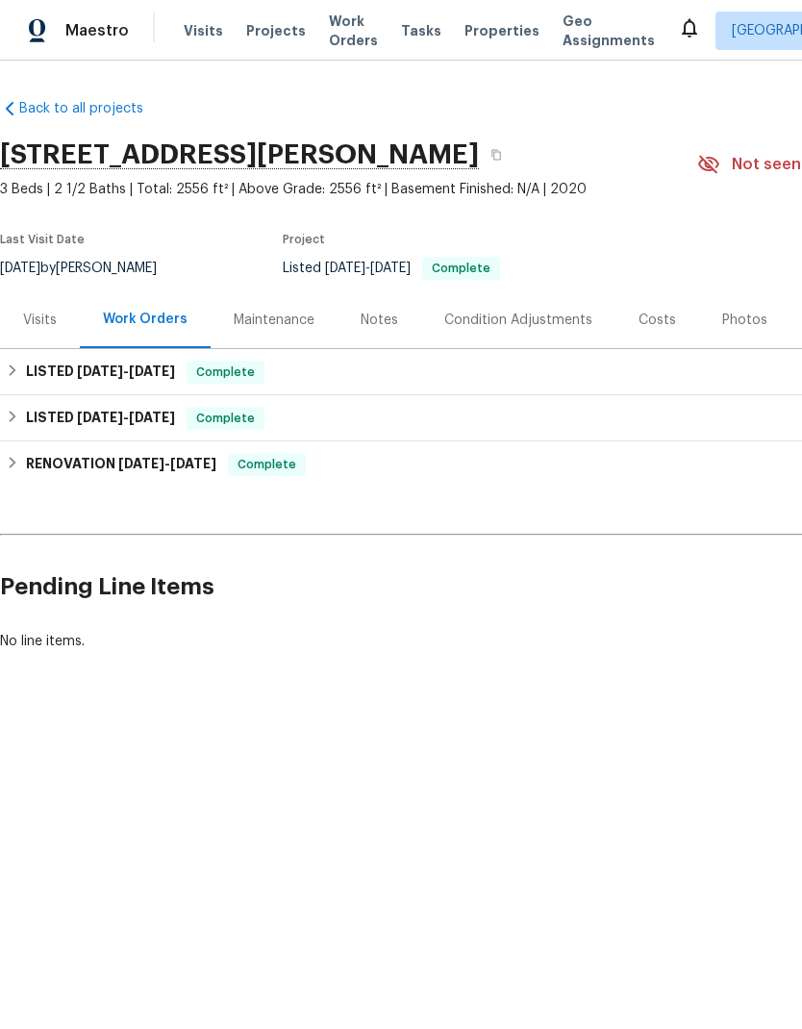
scroll to position [0, 189]
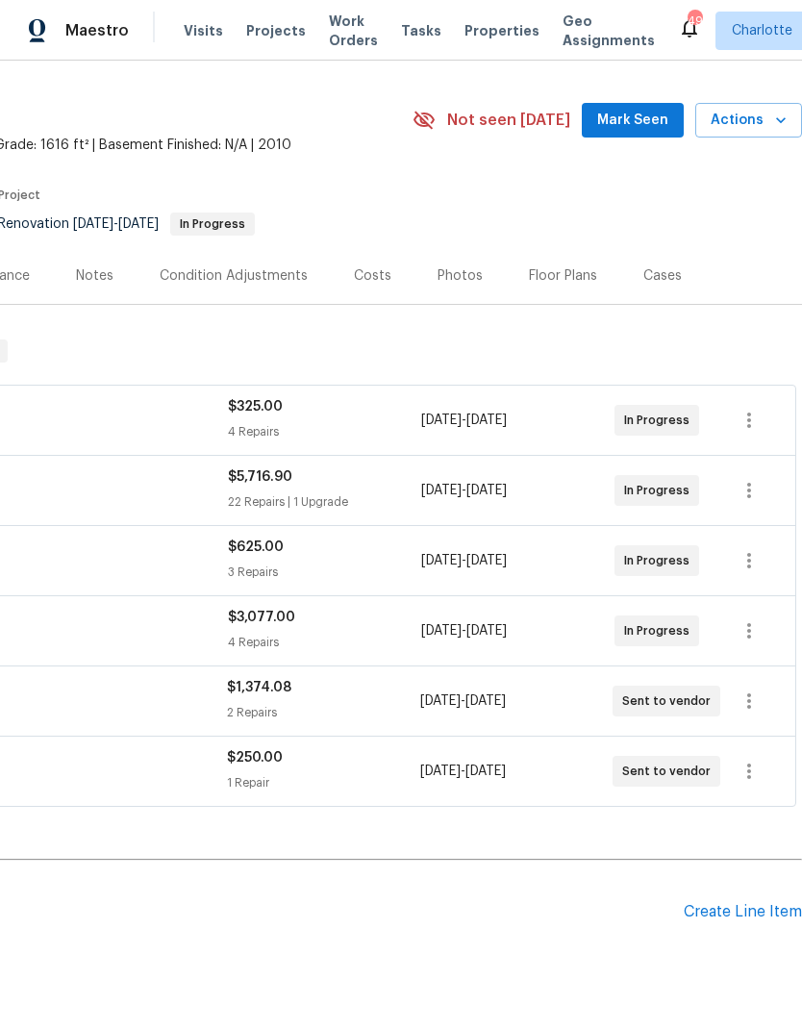
scroll to position [44, 285]
click at [624, 128] on span "Mark Seen" at bounding box center [632, 121] width 71 height 24
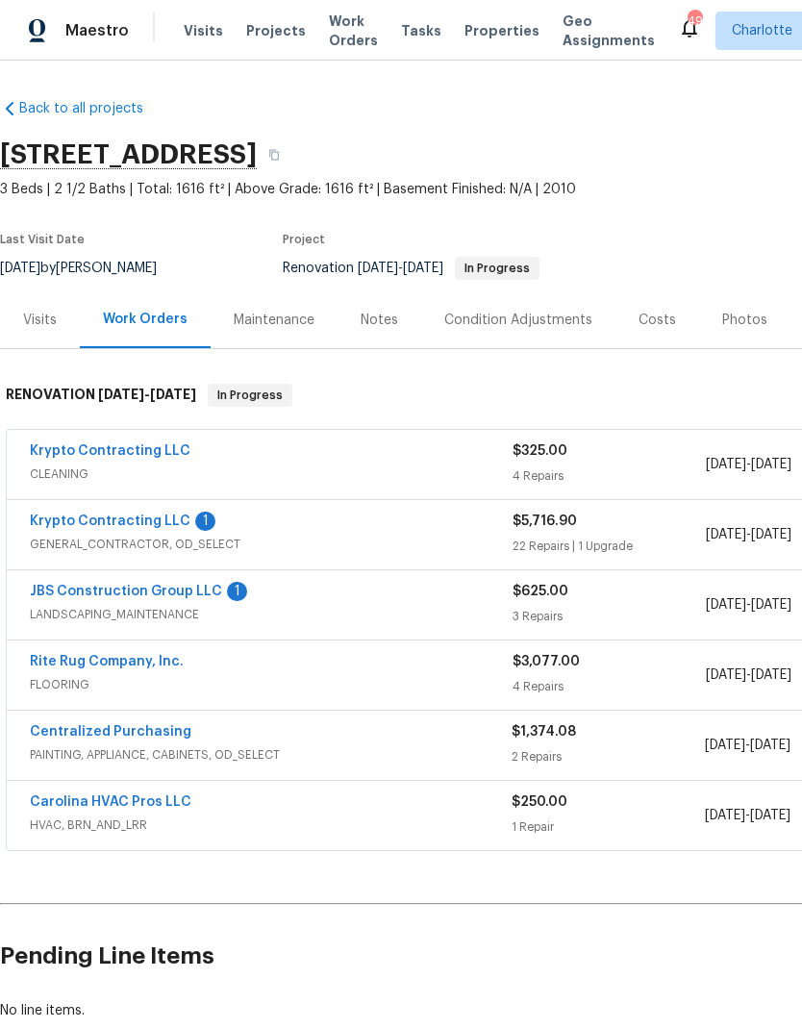
scroll to position [0, 0]
click at [50, 514] on link "Krypto Contracting LLC" at bounding box center [110, 520] width 161 height 13
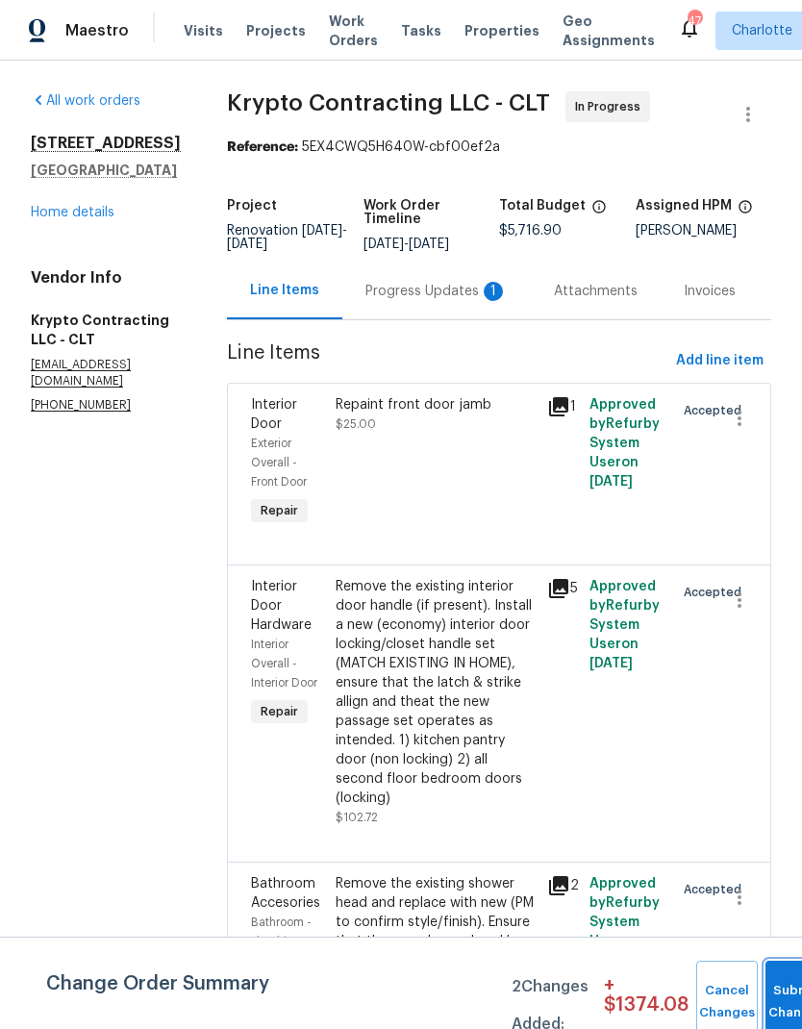
click at [787, 1000] on span "Submit Changes" at bounding box center [796, 1002] width 42 height 44
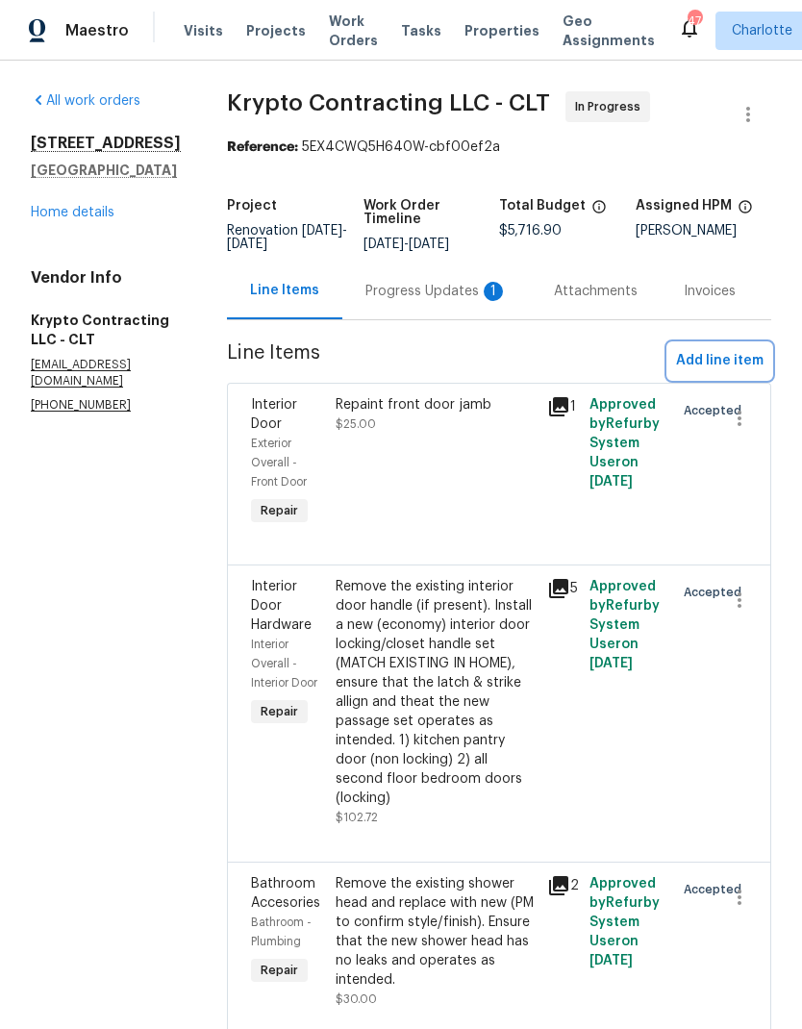
click at [737, 373] on span "Add line item" at bounding box center [720, 361] width 88 height 24
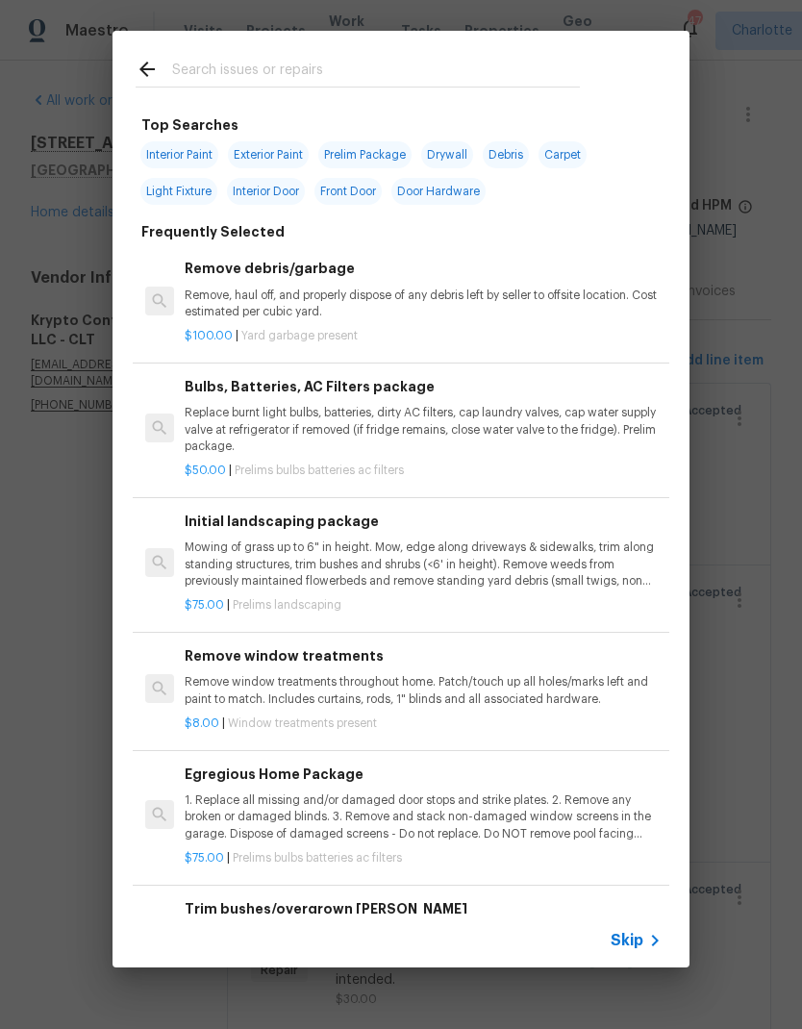
click at [378, 60] on input "text" at bounding box center [376, 72] width 408 height 29
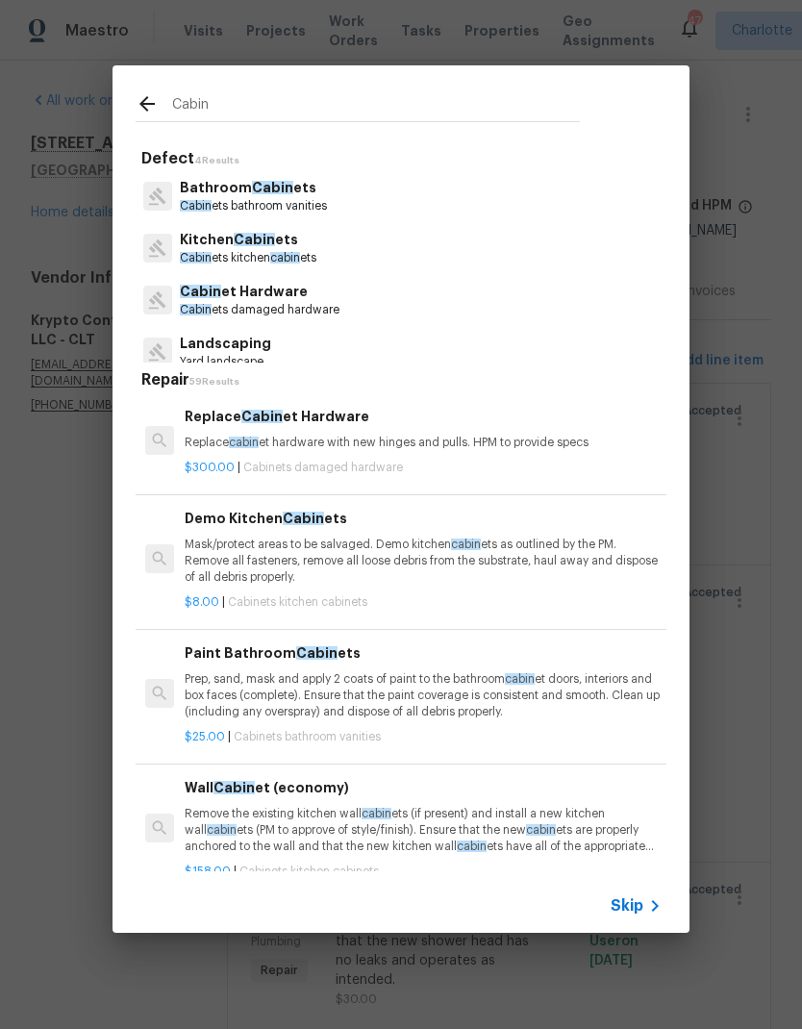
type input "Cabin"
click at [402, 307] on div "Cabin et Hardware Cabin ets damaged hardware" at bounding box center [401, 300] width 531 height 52
click at [318, 304] on p "Cabin ets damaged hardware" at bounding box center [260, 310] width 160 height 16
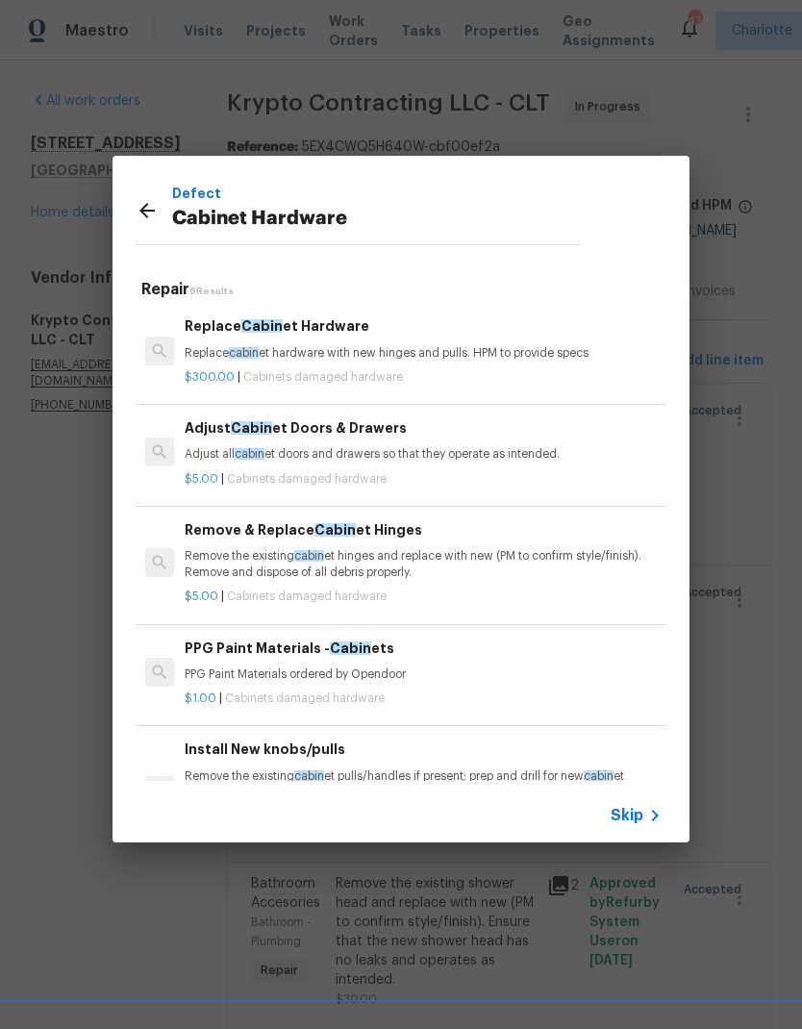
click at [527, 455] on p "Adjust all cabin et doors and drawers so that they operate as intended." at bounding box center [423, 454] width 477 height 16
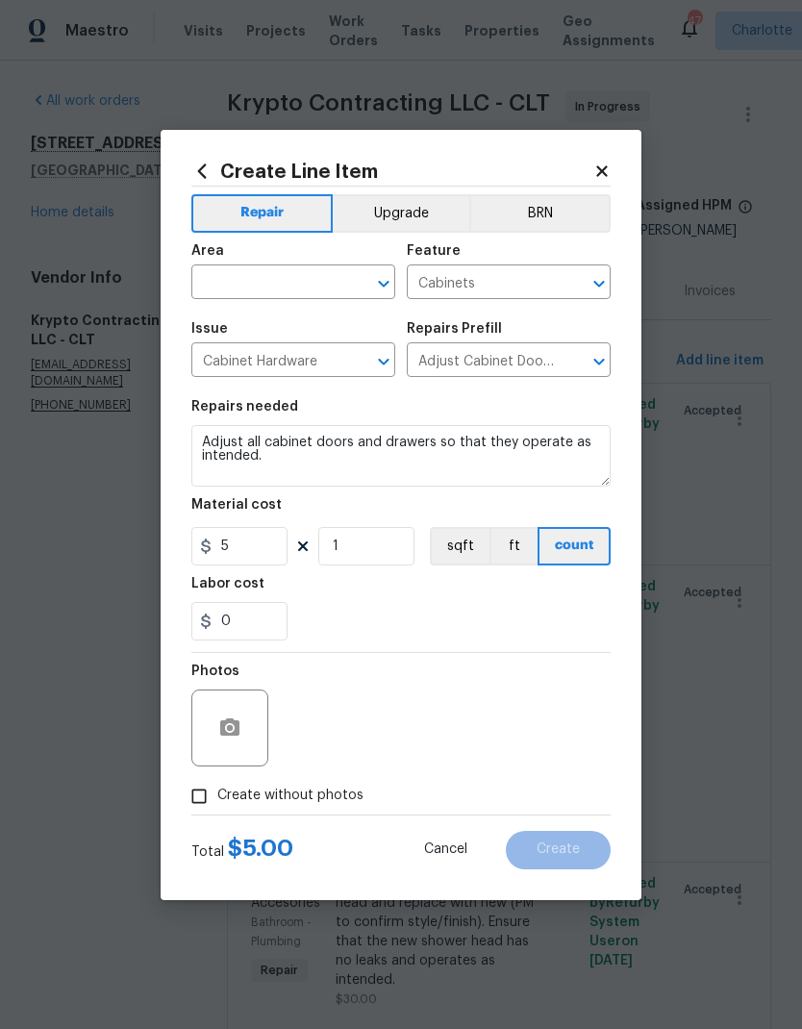
click at [335, 295] on input "text" at bounding box center [266, 284] width 150 height 30
click at [335, 359] on li "Interior Overall" at bounding box center [293, 358] width 204 height 32
type input "Interior Overall"
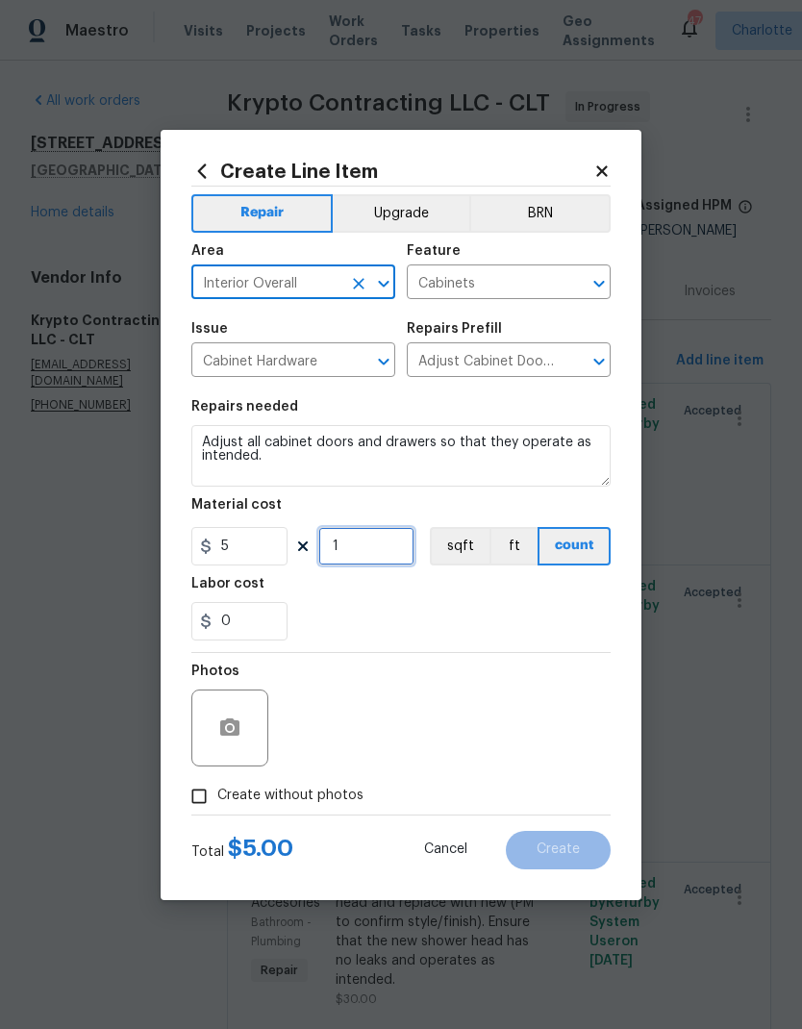
click at [393, 553] on input "1" at bounding box center [366, 546] width 96 height 38
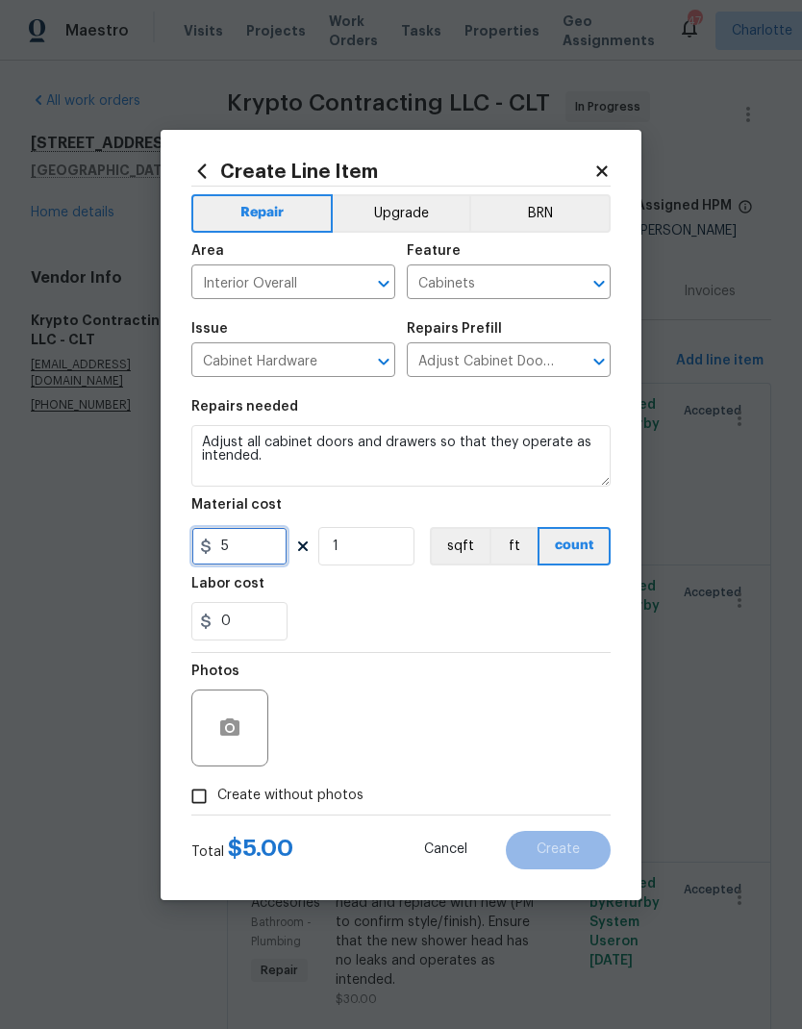
click at [221, 546] on input "5" at bounding box center [239, 546] width 96 height 38
click at [275, 553] on input "5" at bounding box center [239, 546] width 96 height 38
type input "75"
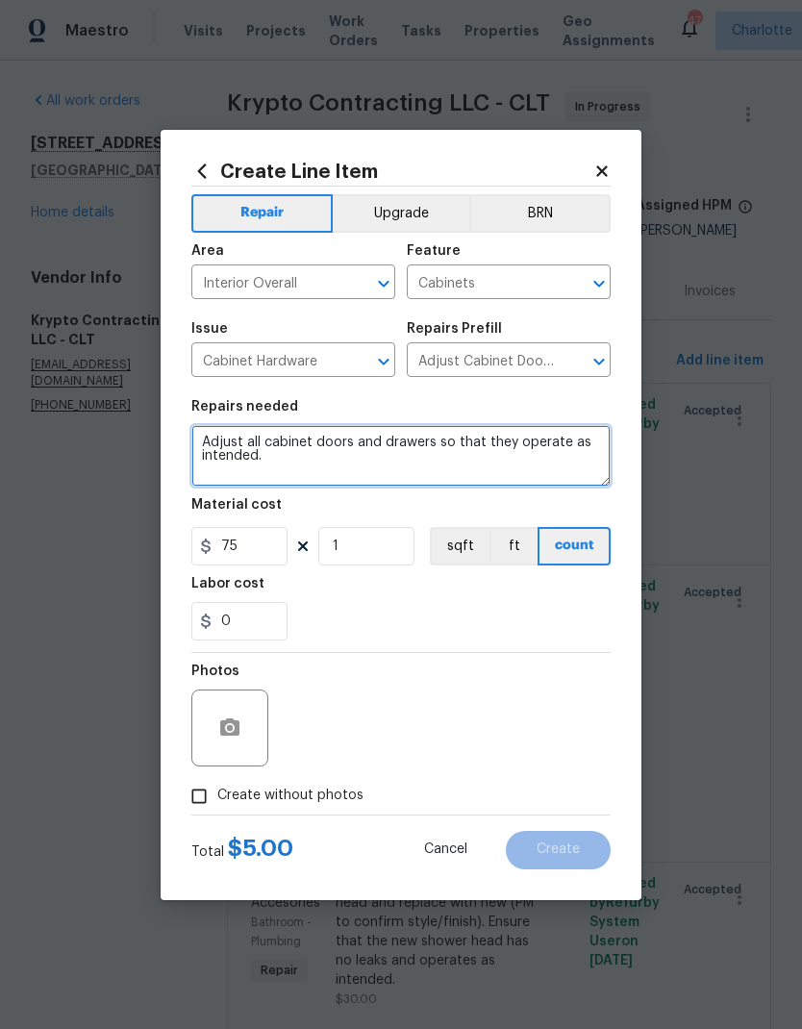
click at [335, 468] on textarea "Adjust all cabinet doors and drawers so that they operate as intended." at bounding box center [400, 456] width 419 height 62
type textarea "Adjust all cabinet doors and drawers so that they operate as intended. Some cab…"
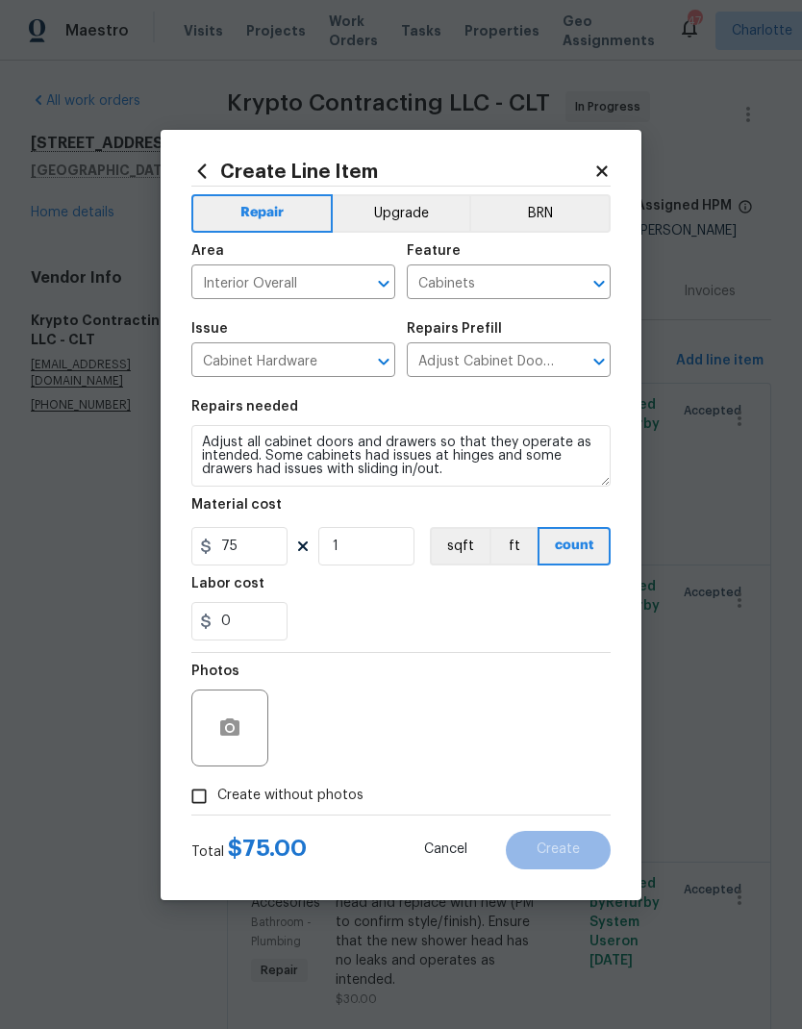
click at [482, 608] on div "0" at bounding box center [400, 621] width 419 height 38
click at [239, 746] on button "button" at bounding box center [230, 728] width 46 height 46
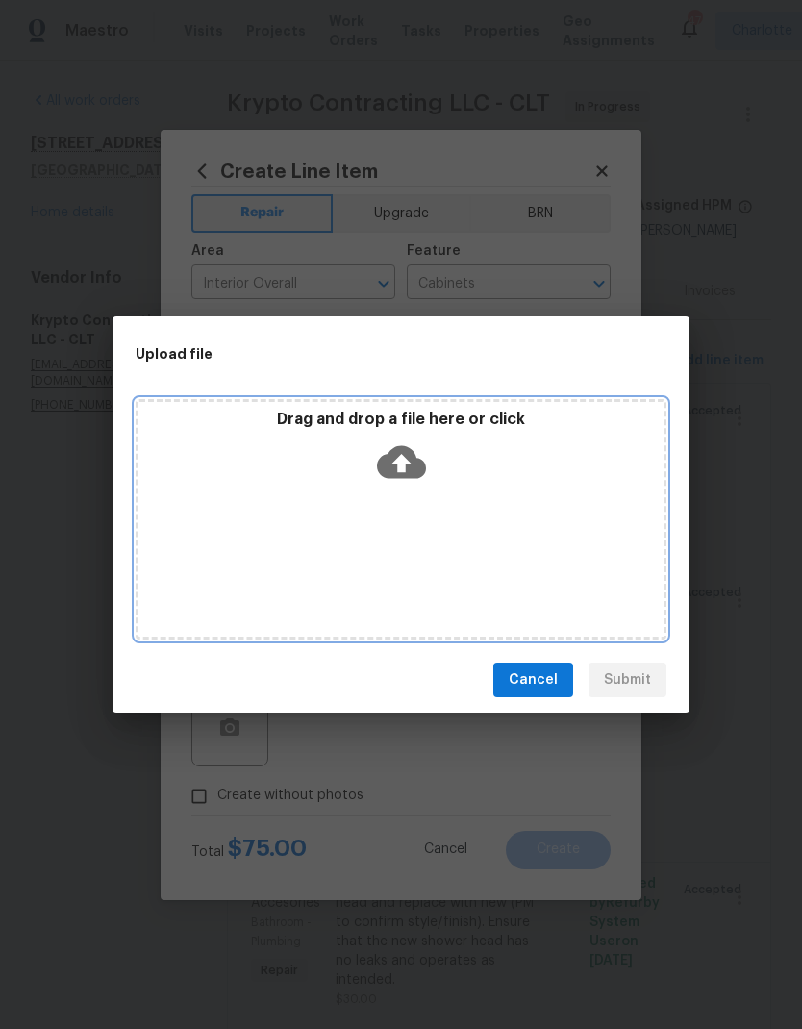
click at [545, 537] on div "Drag and drop a file here or click" at bounding box center [401, 519] width 531 height 240
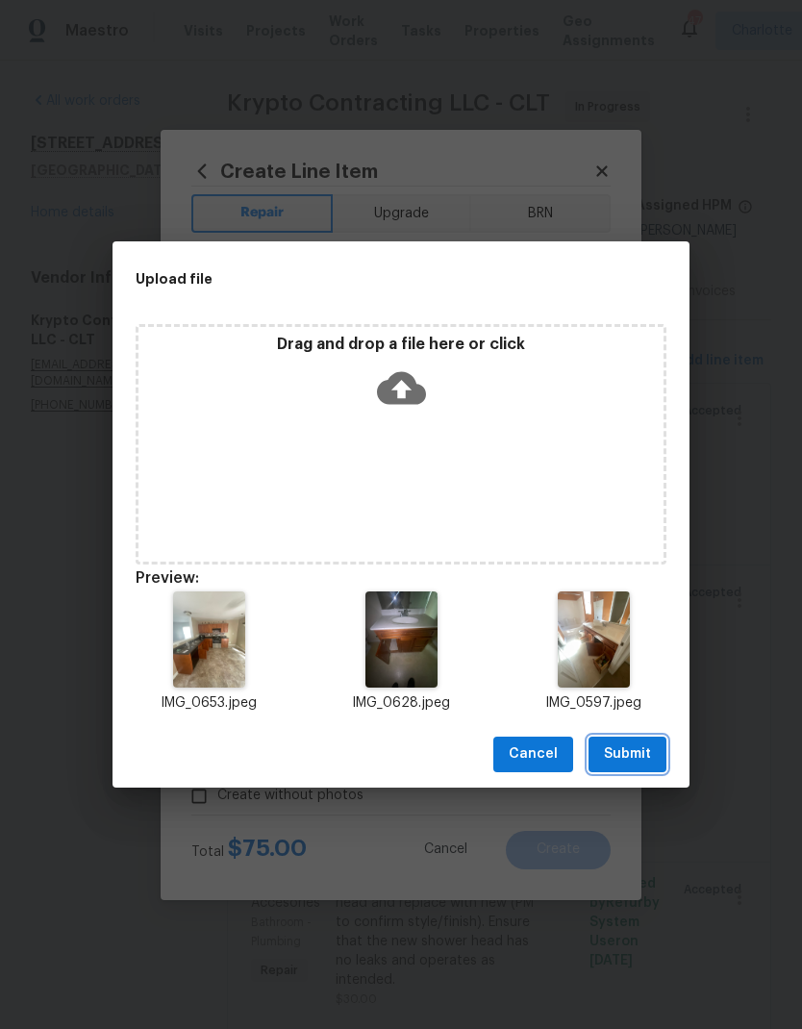
click at [633, 745] on span "Submit" at bounding box center [627, 754] width 47 height 24
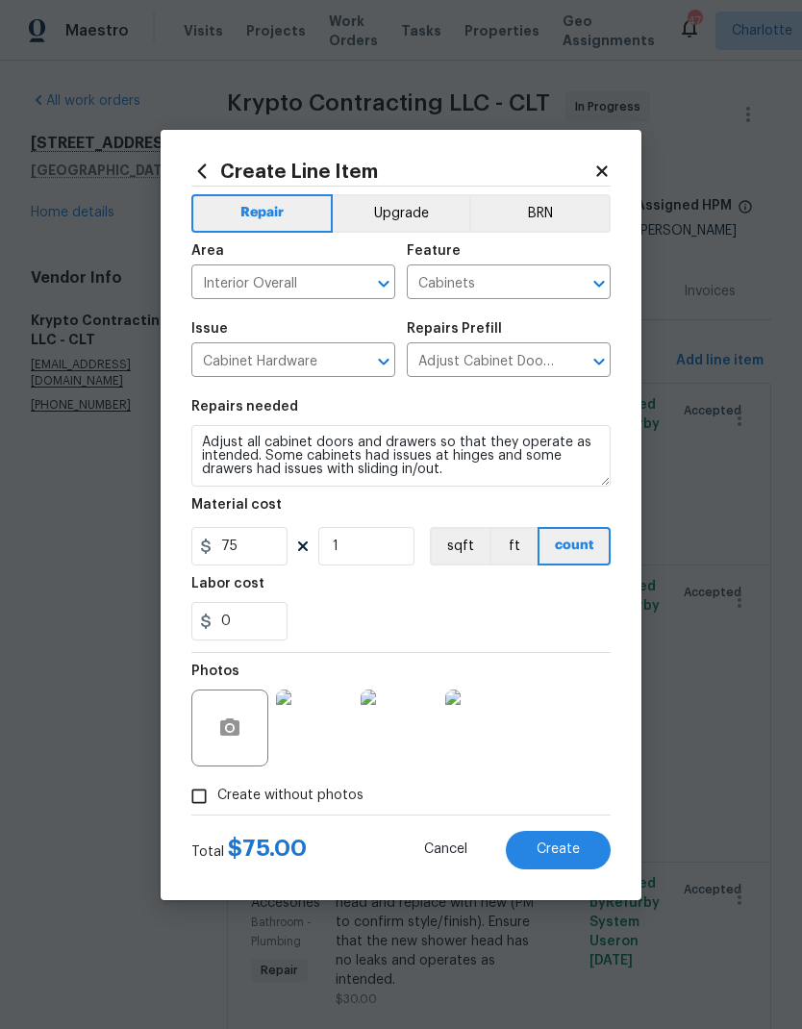
click at [567, 854] on span "Create" at bounding box center [558, 849] width 43 height 14
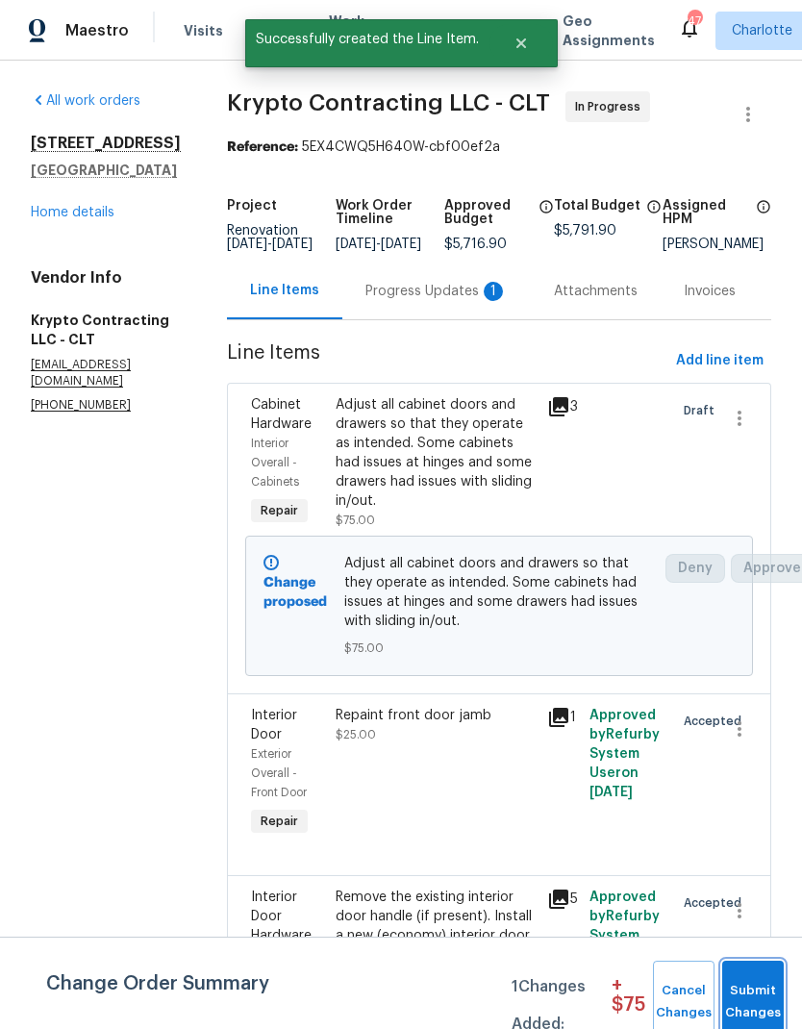
click at [737, 996] on span "Submit Changes" at bounding box center [753, 1002] width 42 height 44
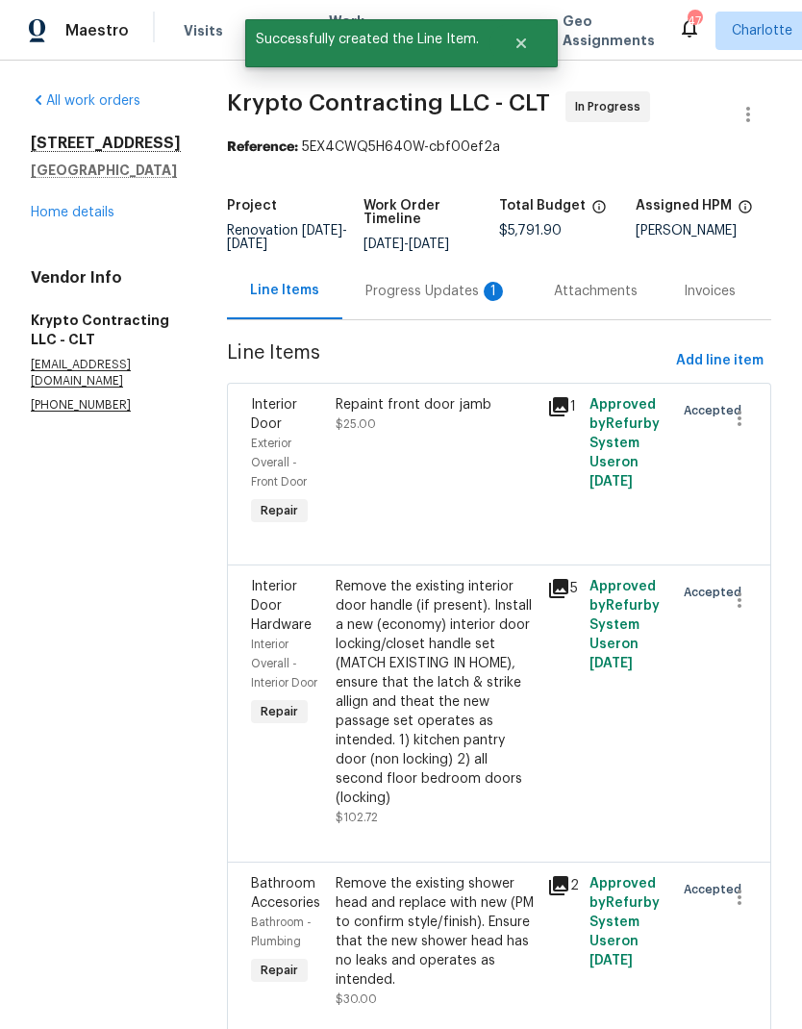
click at [449, 319] on div "Progress Updates 1" at bounding box center [436, 291] width 188 height 57
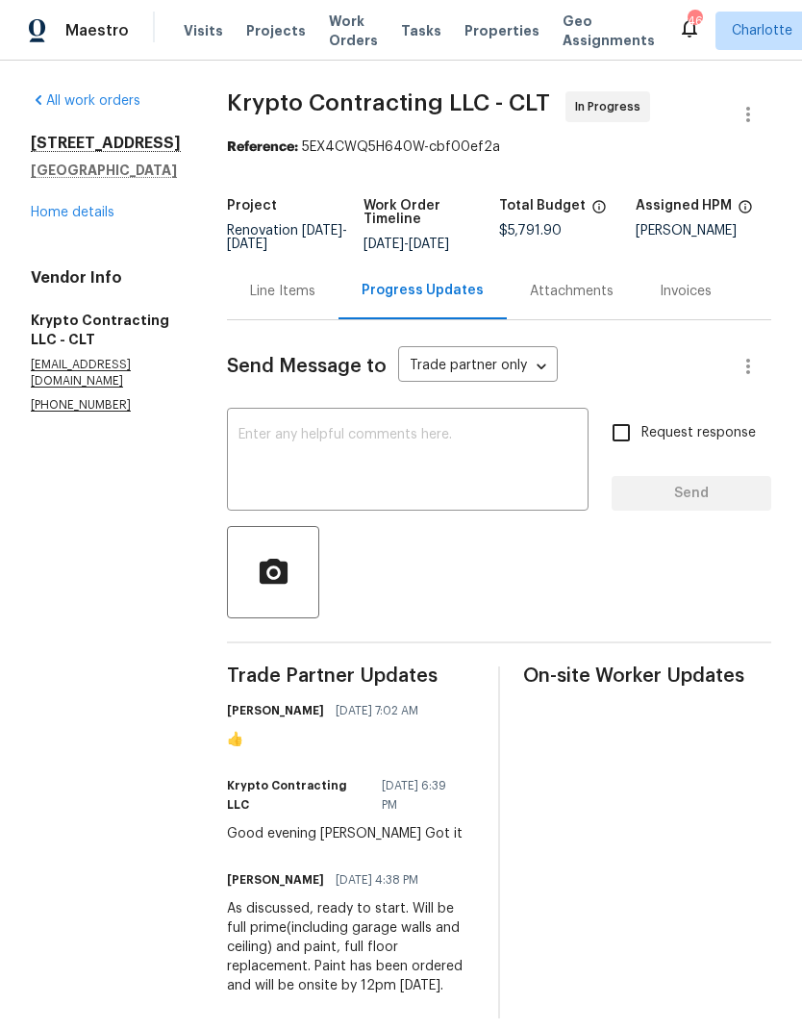
click at [45, 213] on link "Home details" at bounding box center [73, 212] width 84 height 13
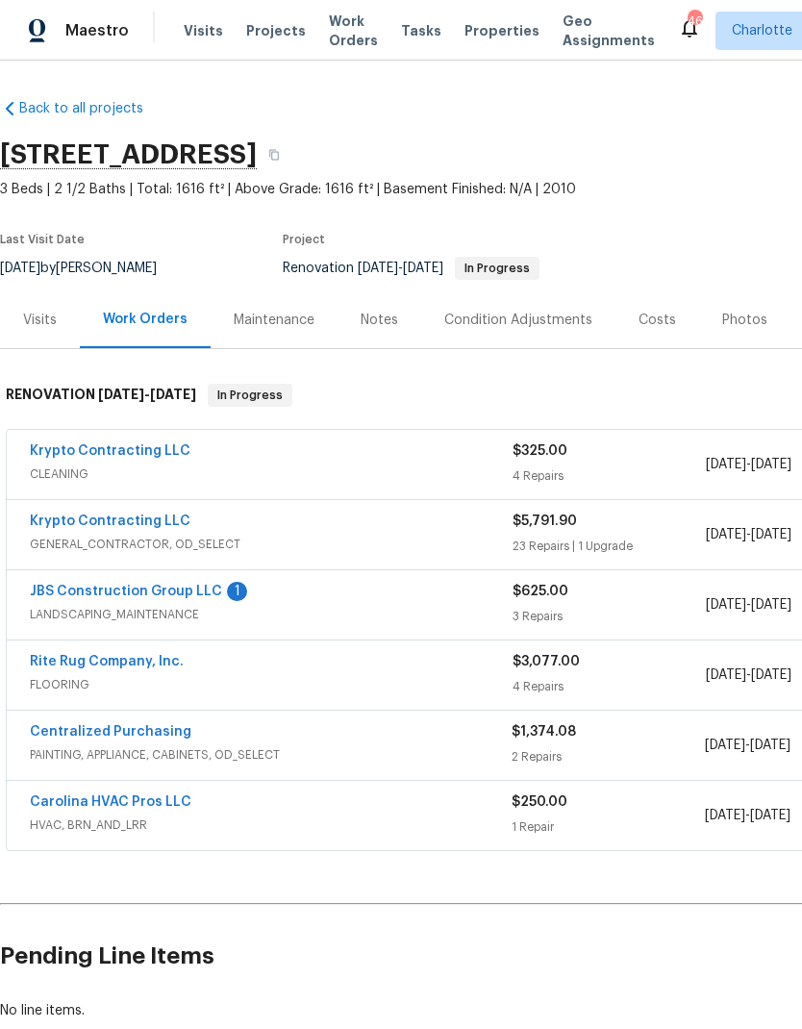
click at [83, 596] on link "JBS Construction Group LLC" at bounding box center [126, 591] width 192 height 13
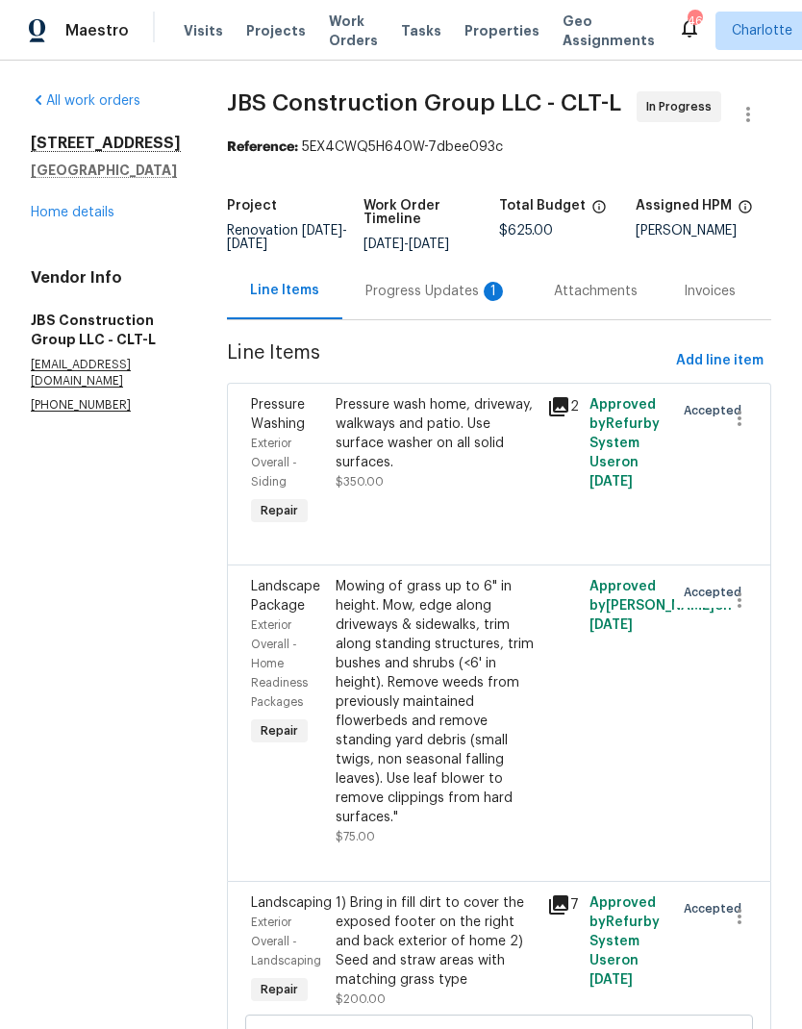
click at [449, 301] on div "Progress Updates 1" at bounding box center [436, 291] width 142 height 19
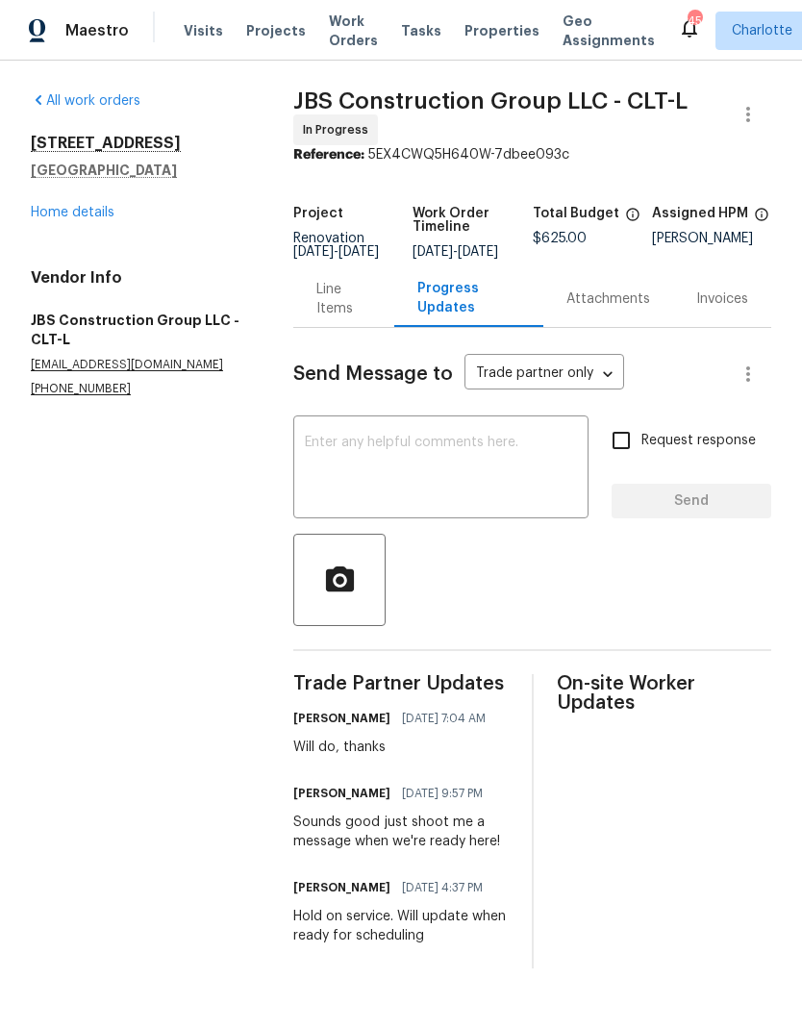
click at [50, 206] on link "Home details" at bounding box center [73, 212] width 84 height 13
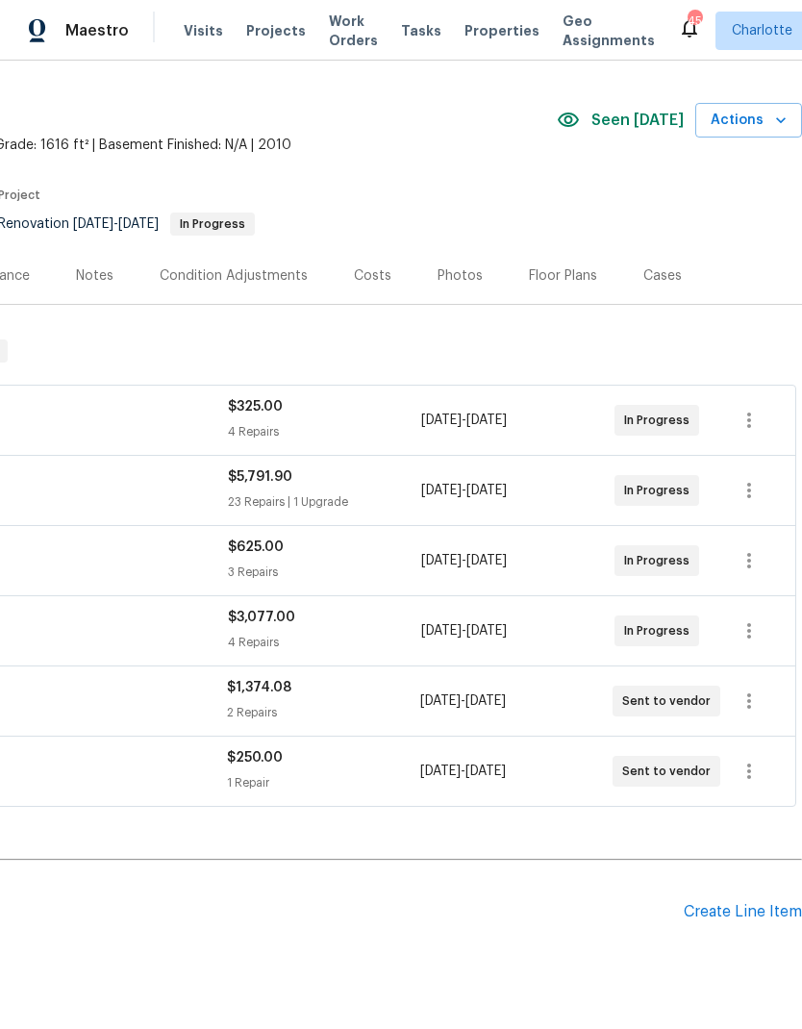
scroll to position [44, 285]
click at [383, 274] on div "Costs" at bounding box center [373, 275] width 84 height 57
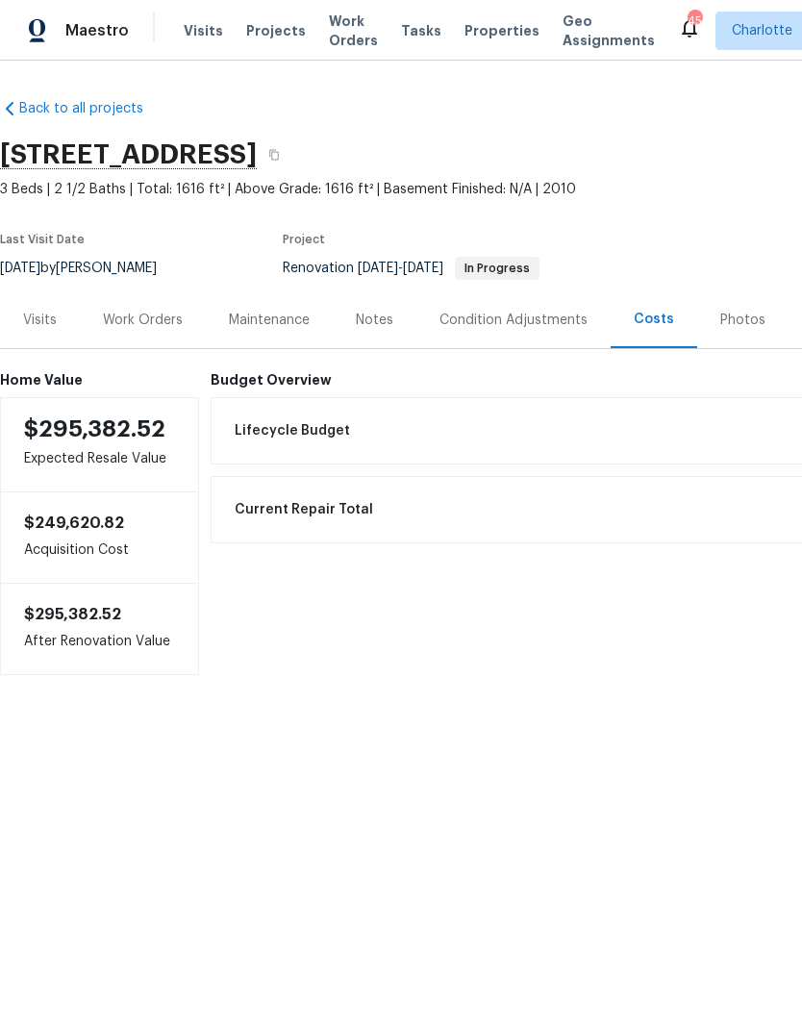
click at [108, 315] on div "Work Orders" at bounding box center [143, 320] width 80 height 19
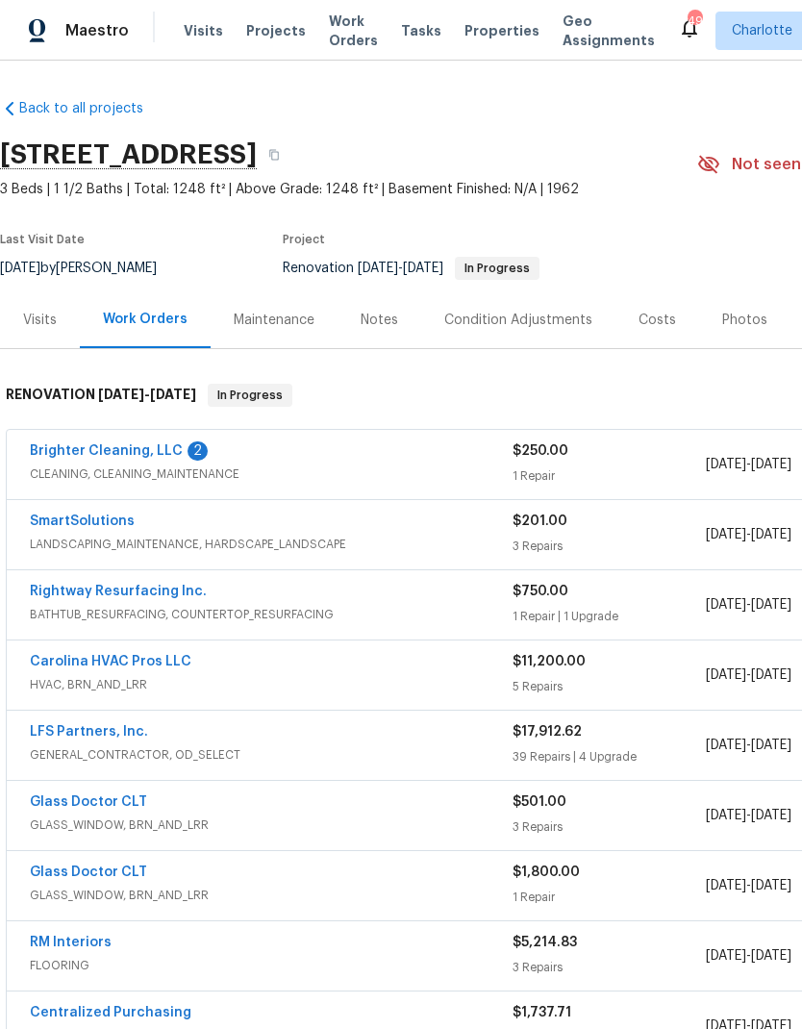
click at [49, 454] on link "Brighter Cleaning, LLC" at bounding box center [106, 450] width 153 height 13
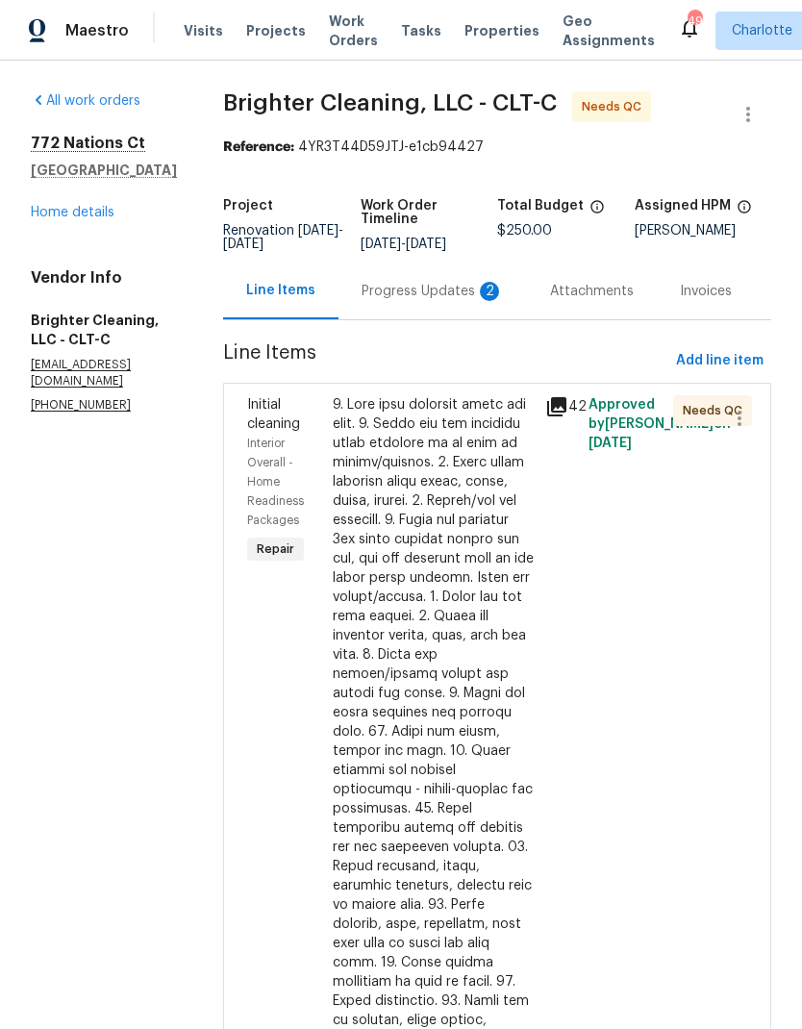
click at [525, 400] on div "$250.00" at bounding box center [433, 866] width 213 height 954
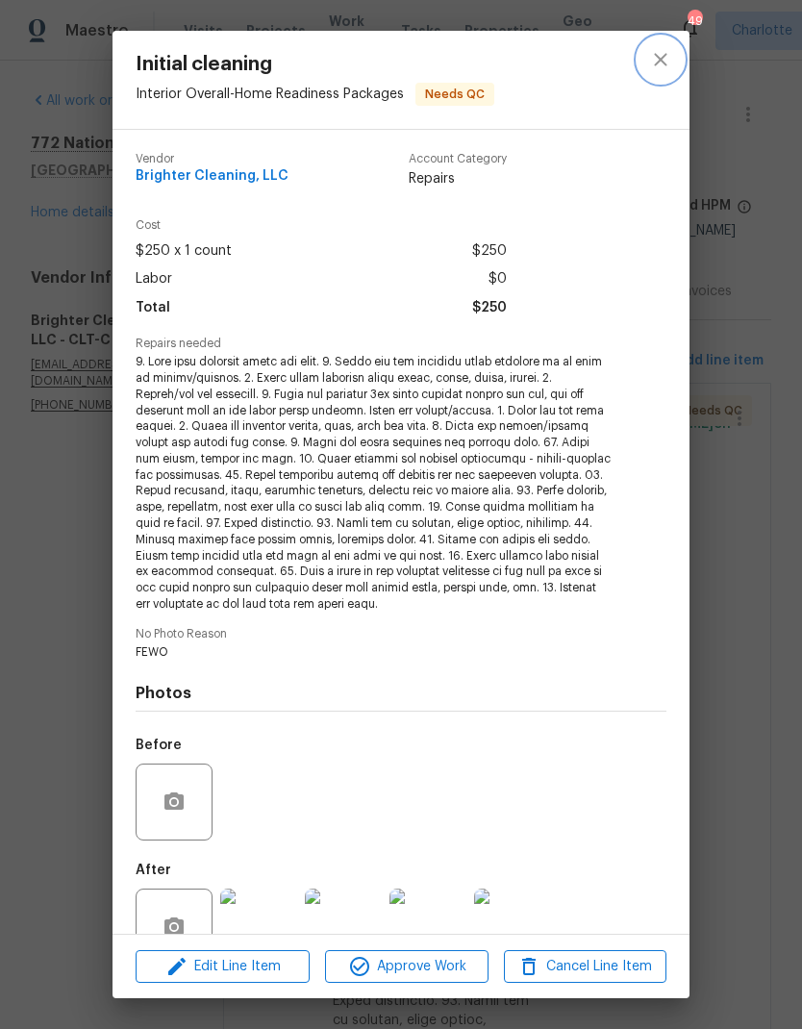
click at [674, 58] on button "close" at bounding box center [661, 60] width 46 height 46
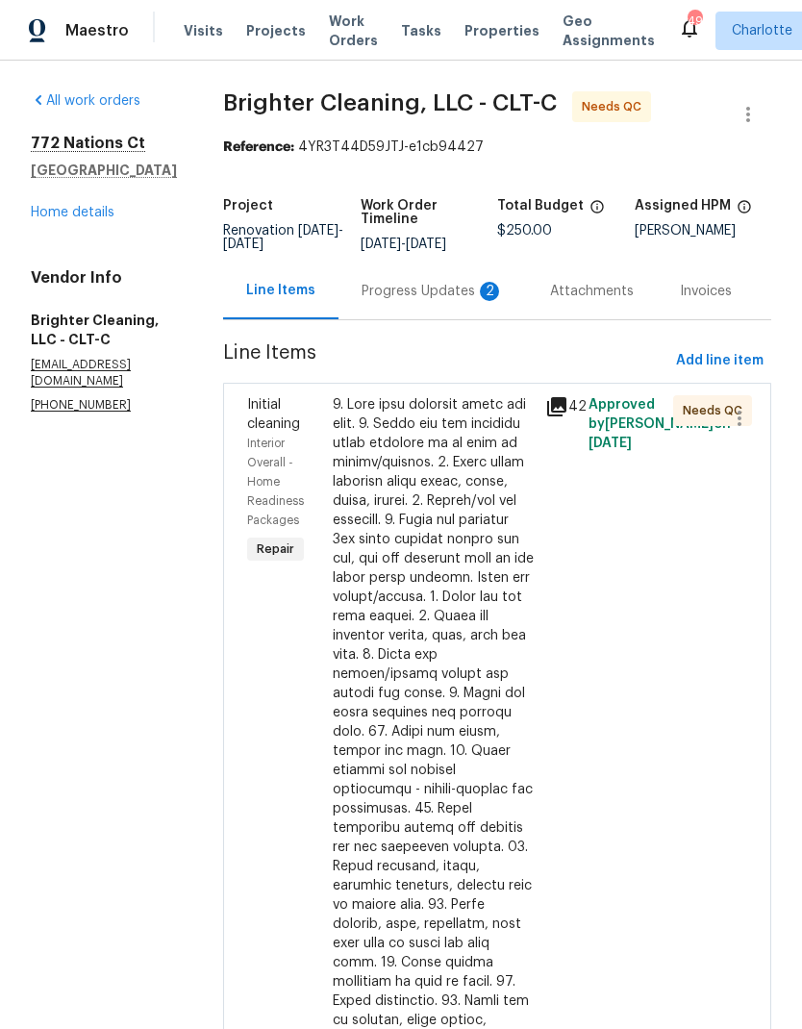
click at [553, 410] on icon at bounding box center [556, 406] width 19 height 19
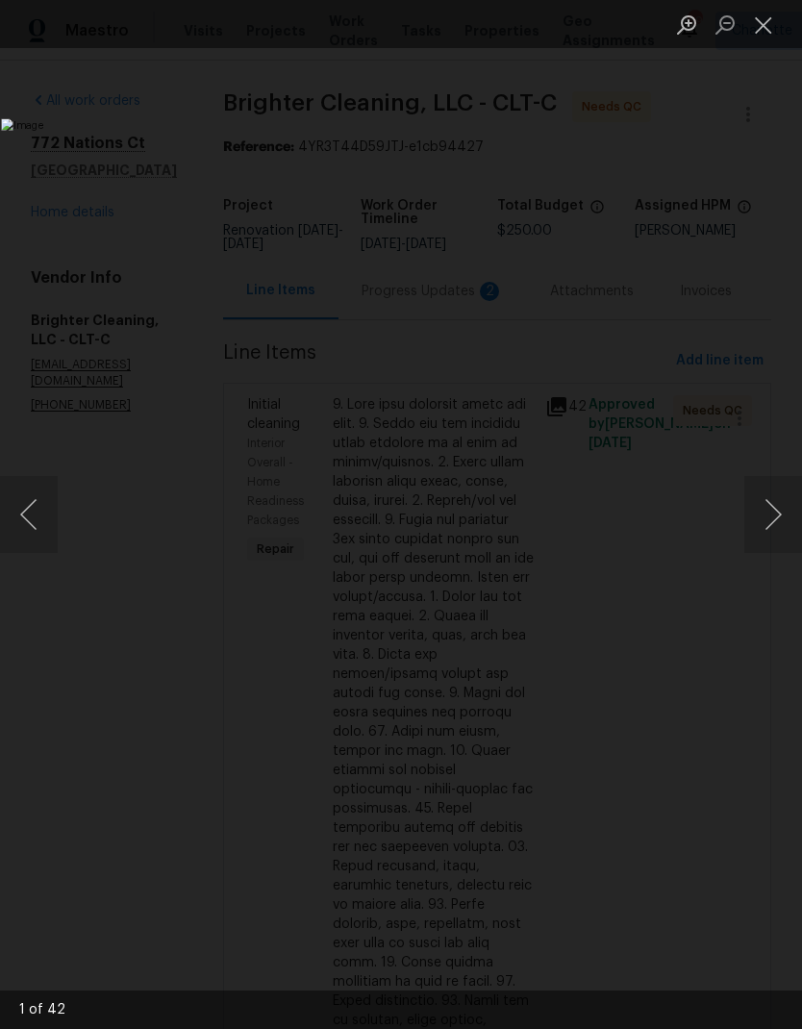
click at [770, 509] on button "Next image" at bounding box center [773, 514] width 58 height 77
click at [773, 509] on button "Next image" at bounding box center [773, 514] width 58 height 77
click at [769, 512] on button "Next image" at bounding box center [773, 514] width 58 height 77
click at [776, 507] on button "Next image" at bounding box center [773, 514] width 58 height 77
click at [774, 506] on button "Next image" at bounding box center [773, 514] width 58 height 77
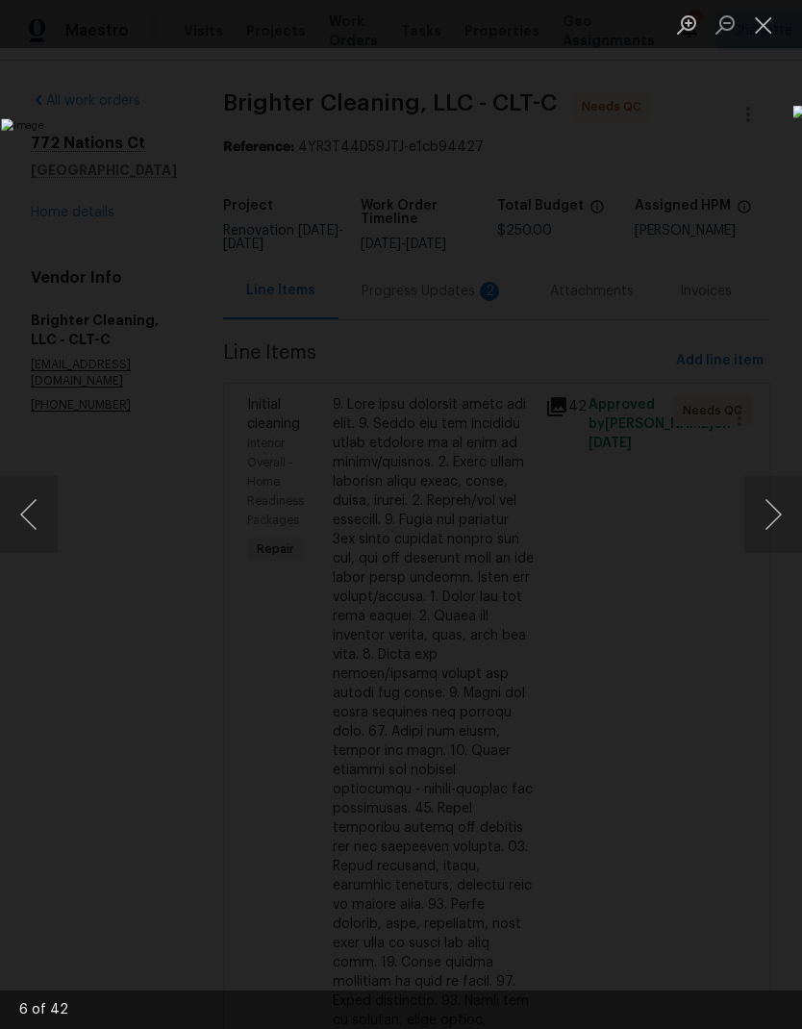
click at [770, 511] on button "Next image" at bounding box center [773, 514] width 58 height 77
click at [775, 510] on button "Next image" at bounding box center [773, 514] width 58 height 77
click at [769, 514] on button "Next image" at bounding box center [773, 514] width 58 height 77
click at [776, 516] on button "Next image" at bounding box center [773, 514] width 58 height 77
click at [773, 507] on button "Next image" at bounding box center [773, 514] width 58 height 77
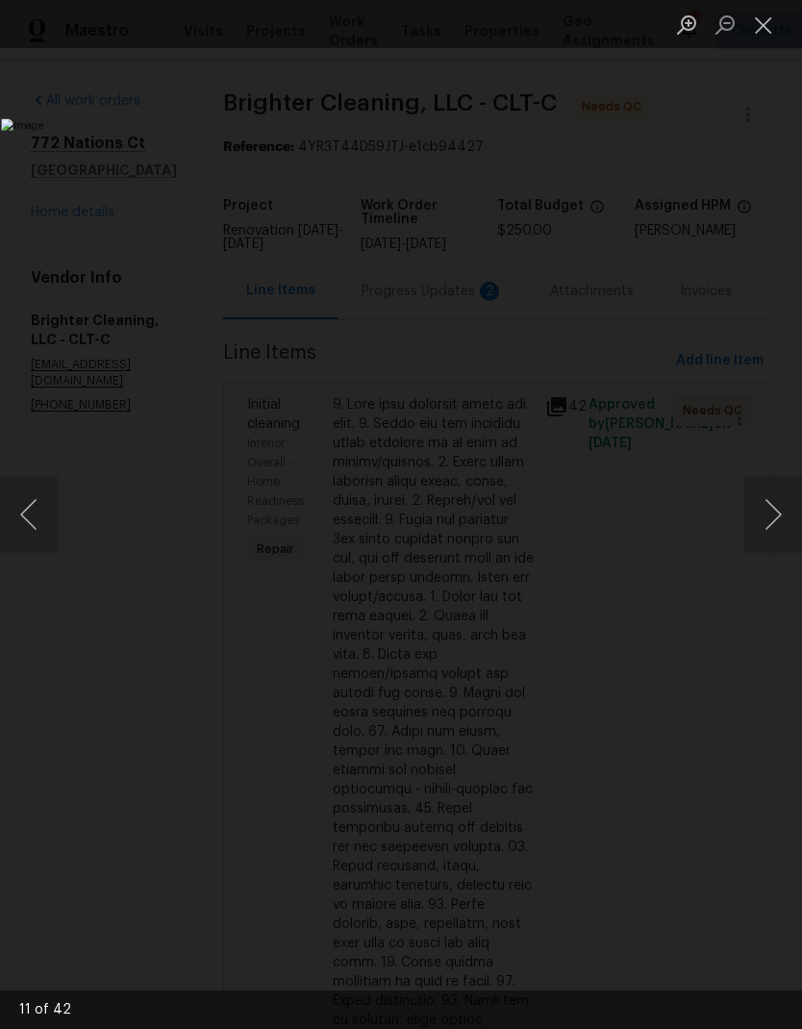
click at [770, 505] on button "Next image" at bounding box center [773, 514] width 58 height 77
click at [771, 504] on button "Next image" at bounding box center [773, 514] width 58 height 77
click at [769, 507] on button "Next image" at bounding box center [773, 514] width 58 height 77
click at [774, 502] on button "Next image" at bounding box center [773, 514] width 58 height 77
click at [774, 501] on button "Next image" at bounding box center [773, 514] width 58 height 77
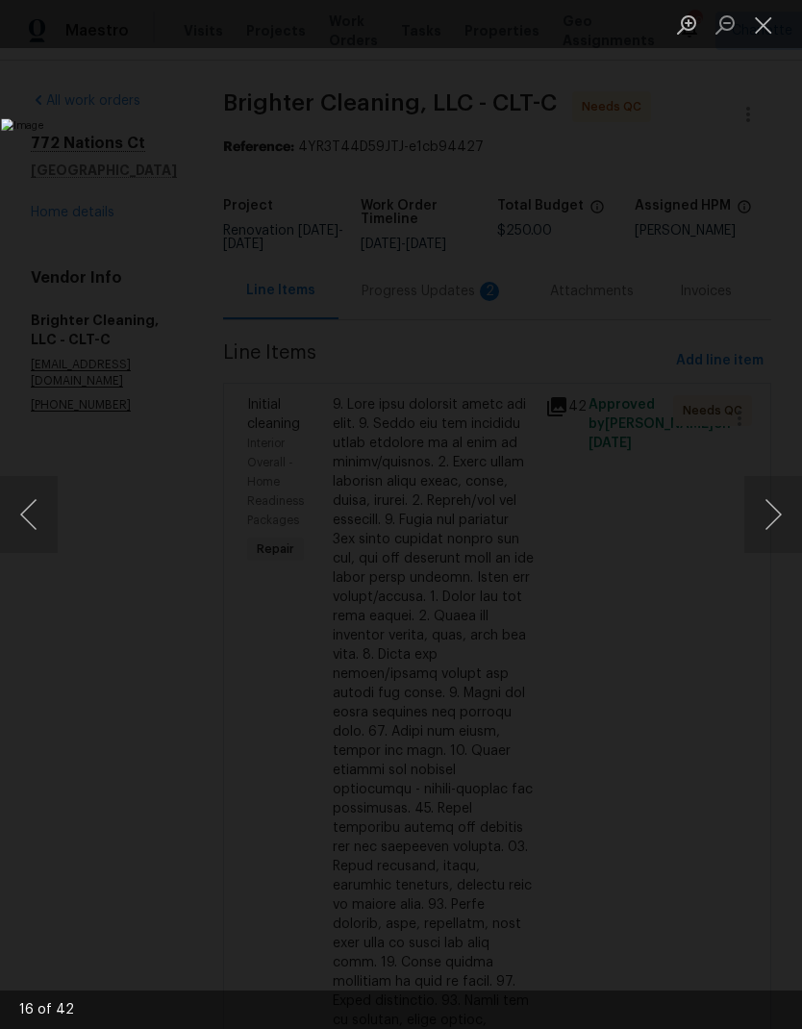
click at [769, 508] on button "Next image" at bounding box center [773, 514] width 58 height 77
click at [771, 508] on button "Next image" at bounding box center [773, 514] width 58 height 77
click at [770, 506] on button "Next image" at bounding box center [773, 514] width 58 height 77
click at [773, 507] on button "Next image" at bounding box center [773, 514] width 58 height 77
click at [772, 509] on button "Next image" at bounding box center [773, 514] width 58 height 77
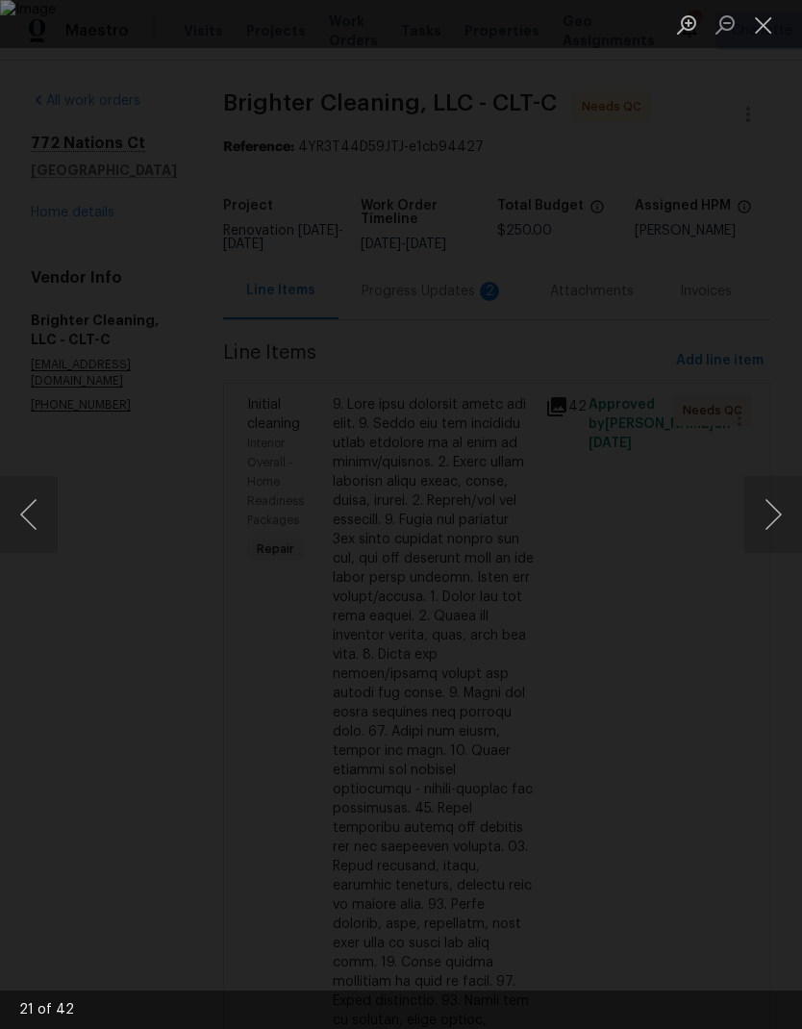
click at [772, 506] on button "Next image" at bounding box center [773, 514] width 58 height 77
click at [771, 509] on button "Next image" at bounding box center [773, 514] width 58 height 77
click at [773, 519] on button "Next image" at bounding box center [773, 514] width 58 height 77
click at [771, 516] on button "Next image" at bounding box center [773, 514] width 58 height 77
click at [771, 514] on button "Next image" at bounding box center [773, 514] width 58 height 77
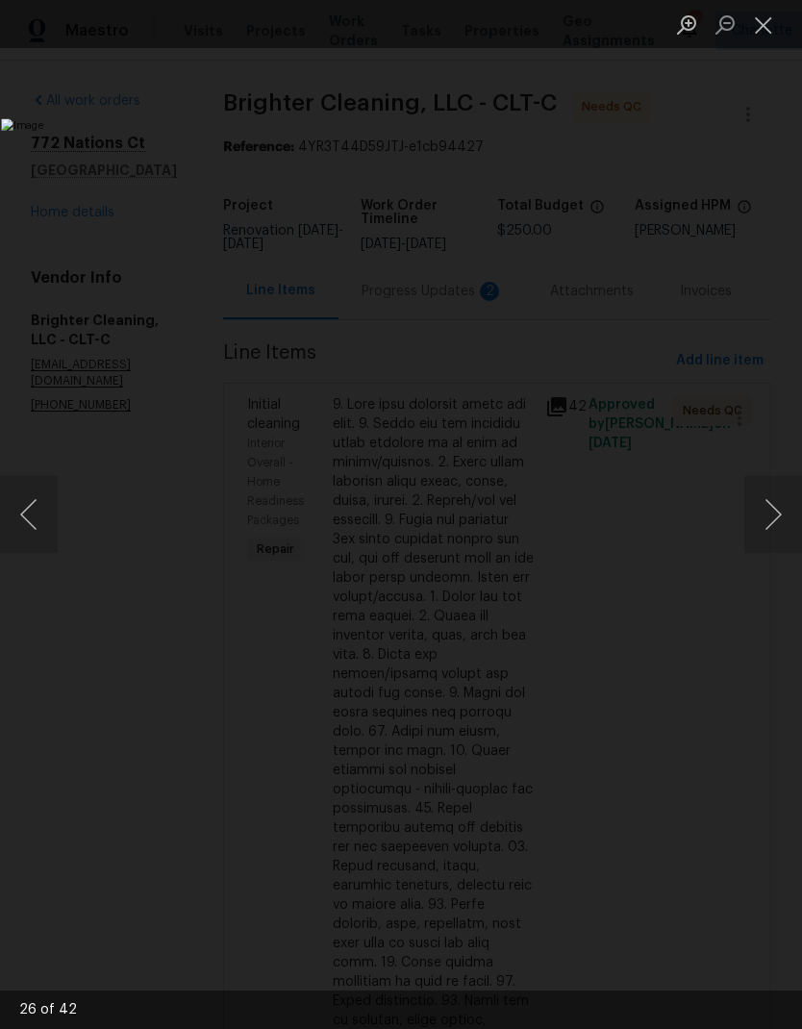
click at [770, 513] on button "Next image" at bounding box center [773, 514] width 58 height 77
click at [773, 510] on button "Next image" at bounding box center [773, 514] width 58 height 77
click at [772, 513] on button "Next image" at bounding box center [773, 514] width 58 height 77
click at [772, 510] on button "Next image" at bounding box center [773, 514] width 58 height 77
click at [772, 508] on button "Next image" at bounding box center [773, 514] width 58 height 77
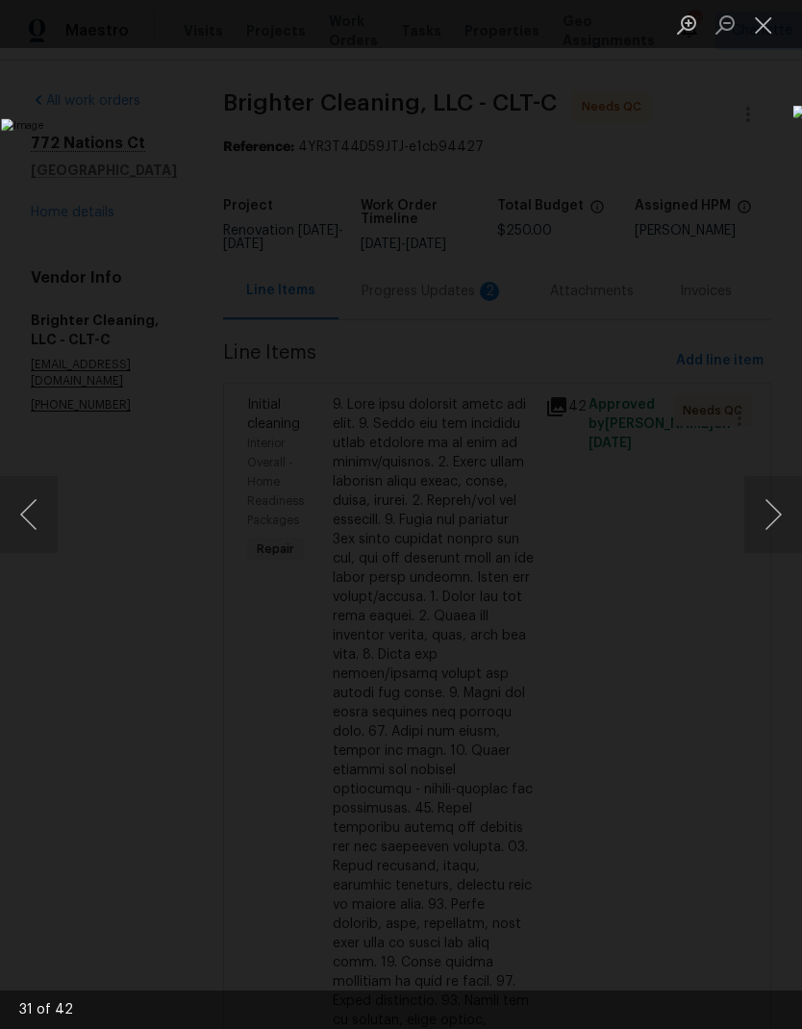
click at [772, 508] on button "Next image" at bounding box center [773, 514] width 58 height 77
click at [771, 510] on button "Next image" at bounding box center [773, 514] width 58 height 77
click at [771, 506] on button "Next image" at bounding box center [773, 514] width 58 height 77
click at [772, 509] on button "Next image" at bounding box center [773, 514] width 58 height 77
click at [770, 509] on button "Next image" at bounding box center [773, 514] width 58 height 77
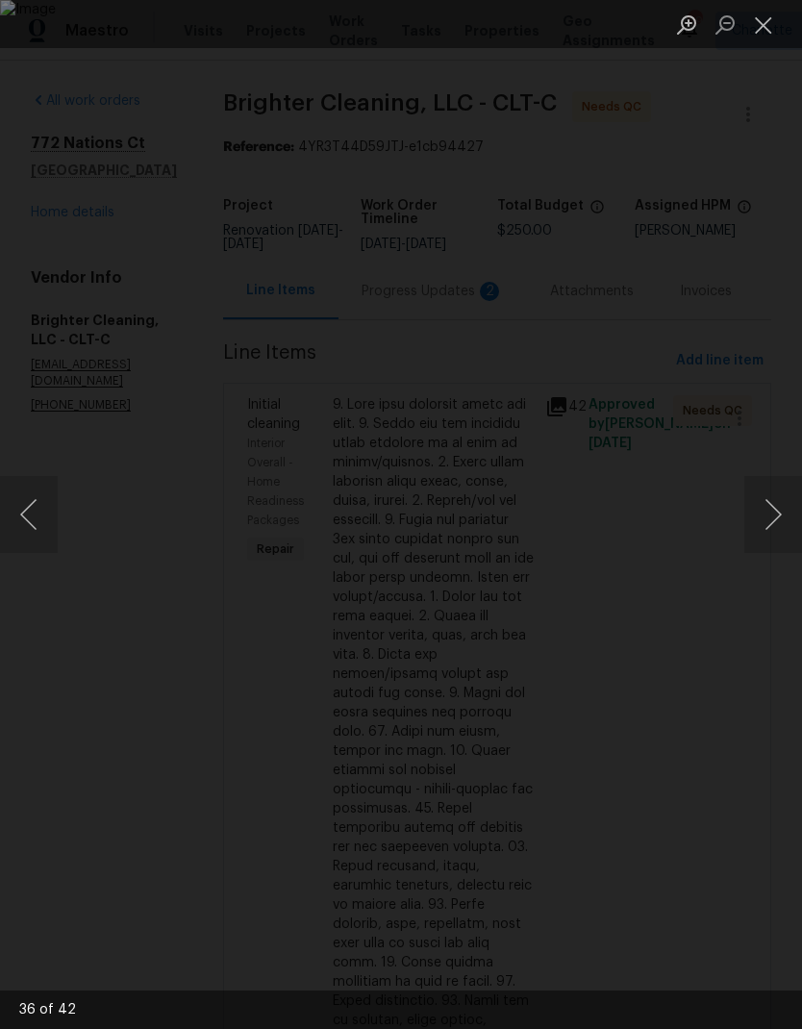
click at [773, 507] on button "Next image" at bounding box center [773, 514] width 58 height 77
click at [777, 503] on button "Next image" at bounding box center [773, 514] width 58 height 77
click at [774, 511] on button "Next image" at bounding box center [773, 514] width 58 height 77
click at [776, 505] on button "Next image" at bounding box center [773, 514] width 58 height 77
click at [775, 512] on button "Next image" at bounding box center [773, 514] width 58 height 77
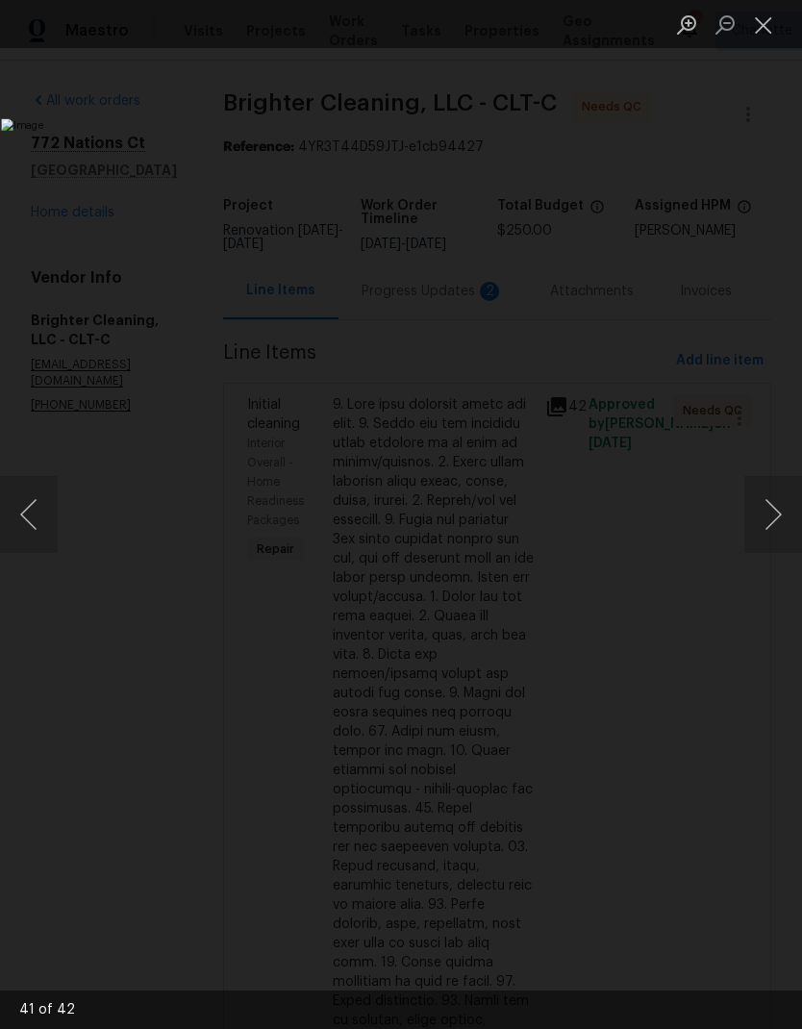
click at [779, 513] on button "Next image" at bounding box center [773, 514] width 58 height 77
click at [55, 504] on button "Previous image" at bounding box center [29, 514] width 58 height 77
click at [779, 514] on button "Next image" at bounding box center [773, 514] width 58 height 77
click at [778, 507] on button "Next image" at bounding box center [773, 514] width 58 height 77
click at [774, 511] on button "Next image" at bounding box center [773, 514] width 58 height 77
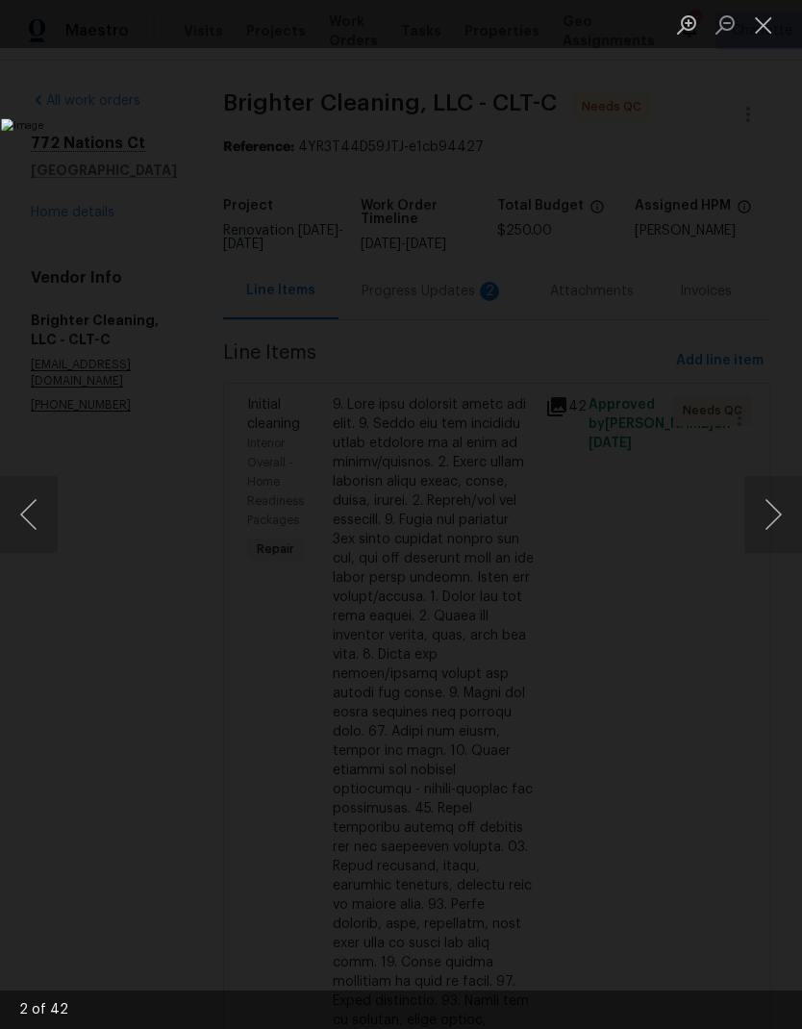
click at [773, 22] on button "Close lightbox" at bounding box center [763, 25] width 38 height 34
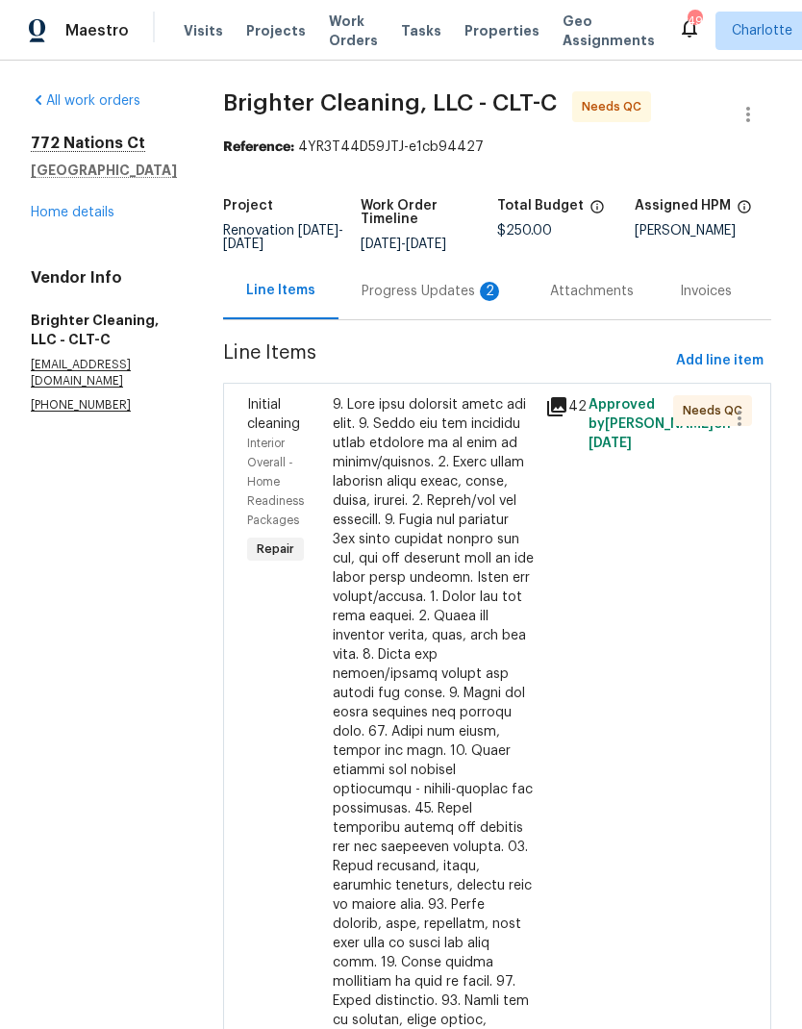
click at [430, 313] on div "Progress Updates 2" at bounding box center [433, 291] width 188 height 57
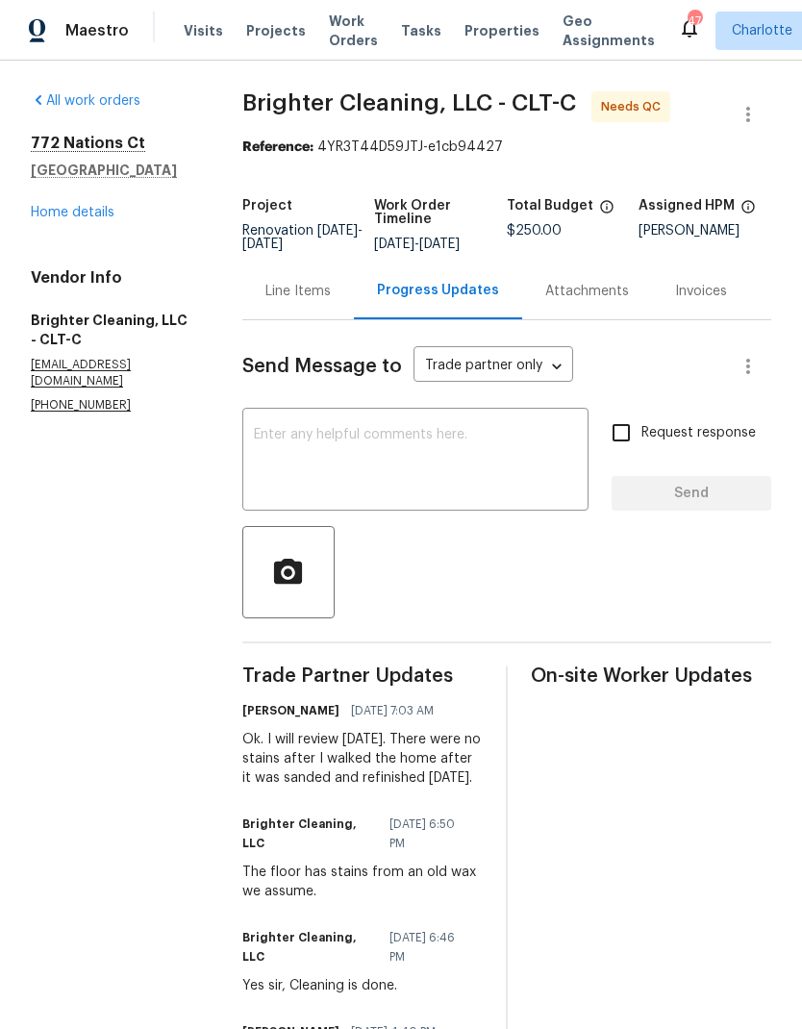
click at [35, 215] on link "Home details" at bounding box center [73, 212] width 84 height 13
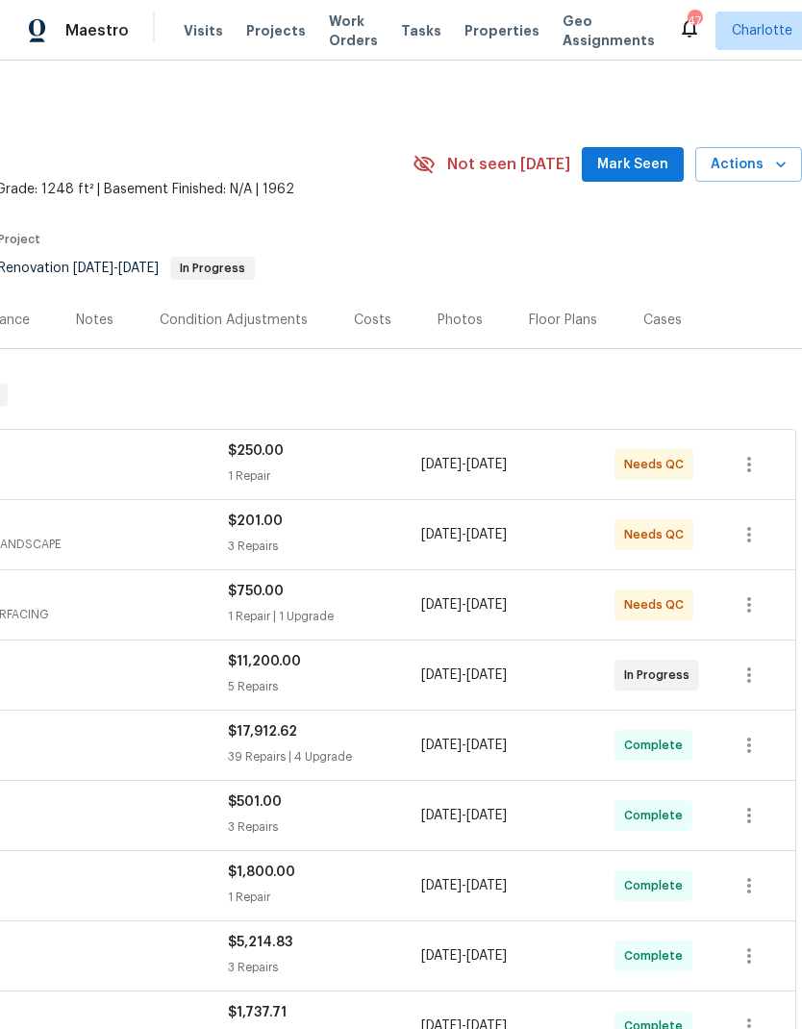
scroll to position [0, 285]
click at [647, 163] on span "Mark Seen" at bounding box center [632, 165] width 71 height 24
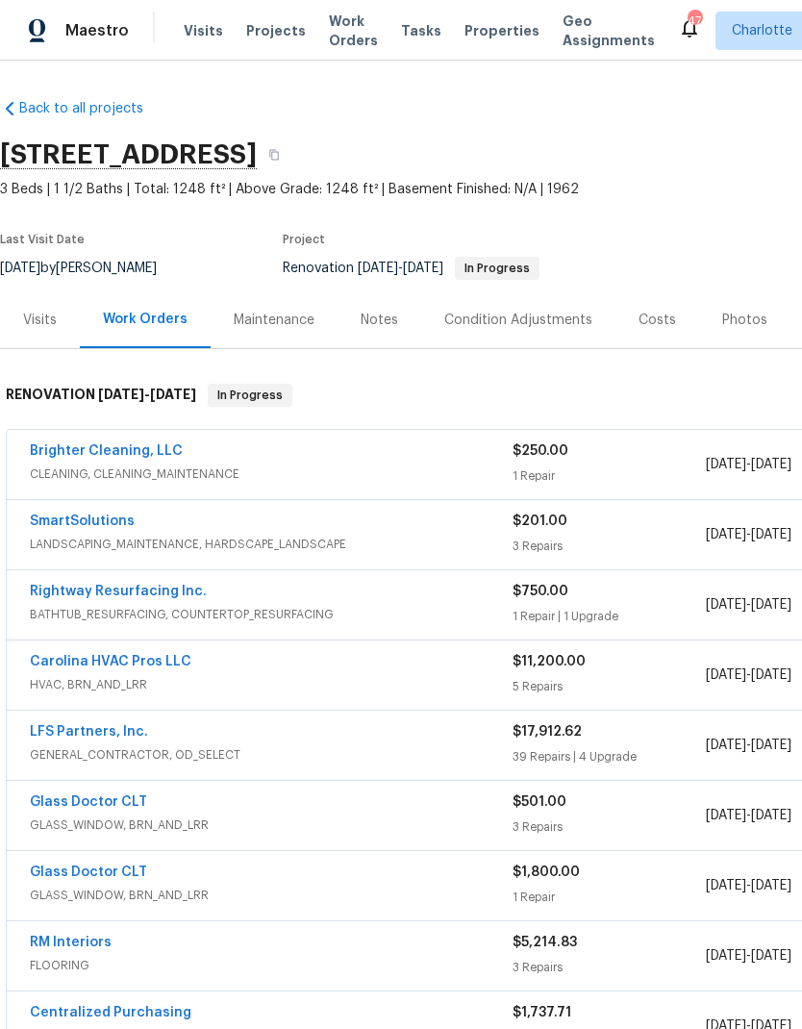
scroll to position [0, 0]
click at [49, 526] on link "SmartSolutions" at bounding box center [82, 520] width 105 height 13
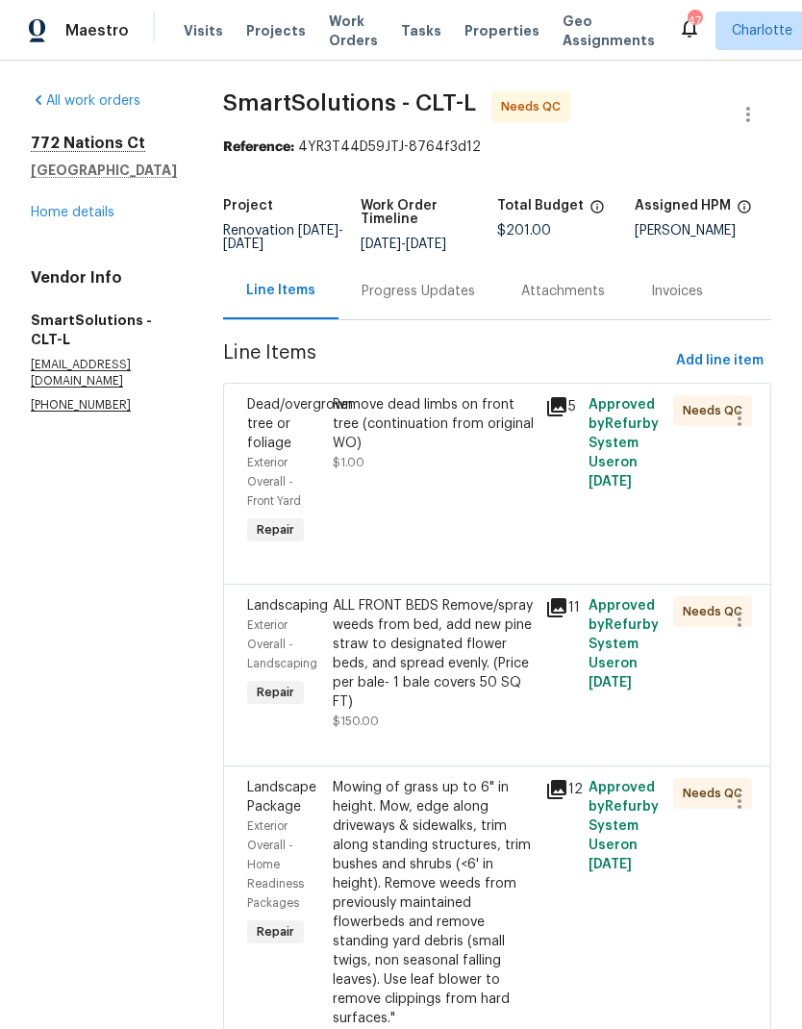
click at [568, 395] on icon at bounding box center [556, 406] width 23 height 23
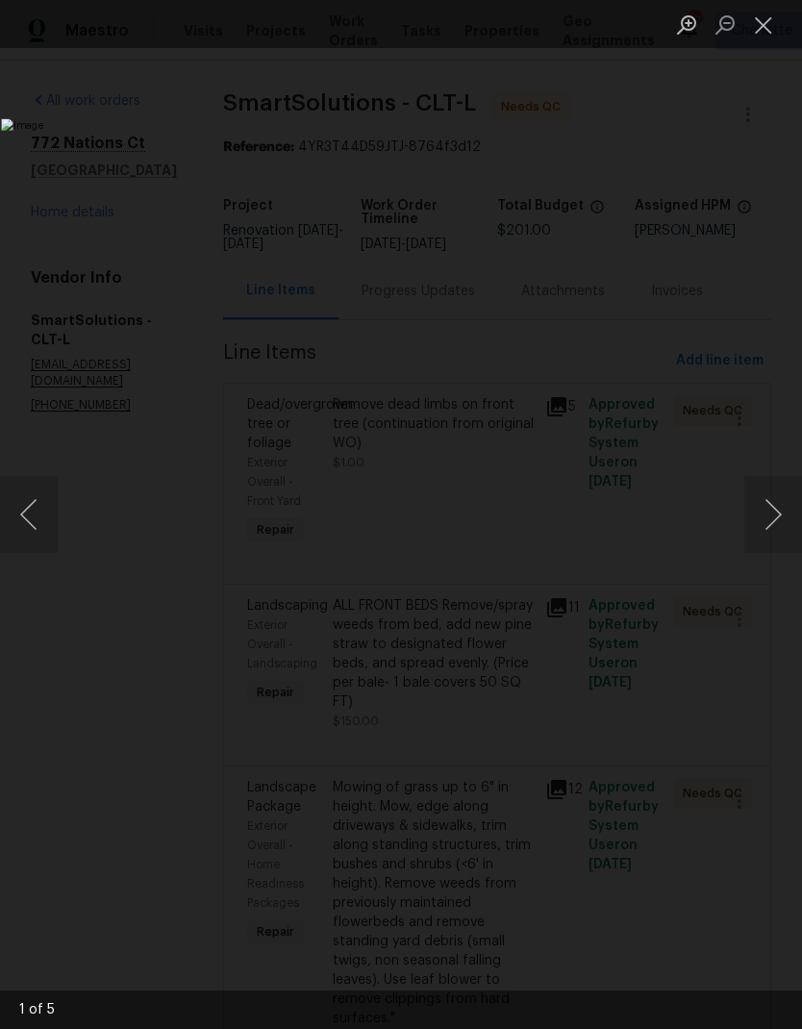
click at [770, 498] on button "Next image" at bounding box center [773, 514] width 58 height 77
click at [768, 503] on button "Next image" at bounding box center [773, 514] width 58 height 77
click at [769, 501] on button "Next image" at bounding box center [773, 514] width 58 height 77
click at [774, 496] on button "Next image" at bounding box center [773, 514] width 58 height 77
click at [13, 514] on button "Previous image" at bounding box center [29, 514] width 58 height 77
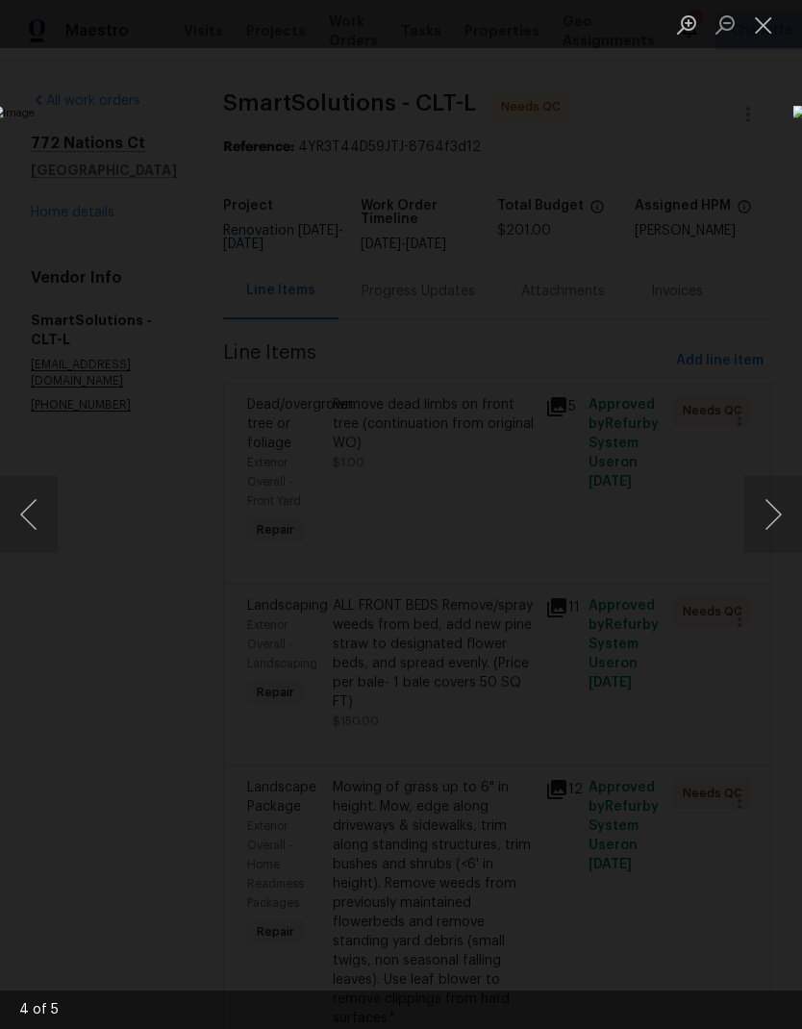
click at [771, 504] on button "Next image" at bounding box center [773, 514] width 58 height 77
click at [35, 510] on button "Previous image" at bounding box center [29, 514] width 58 height 77
click at [774, 505] on button "Next image" at bounding box center [773, 514] width 58 height 77
click at [17, 514] on button "Previous image" at bounding box center [29, 514] width 58 height 77
click at [754, 35] on button "Close lightbox" at bounding box center [763, 25] width 38 height 34
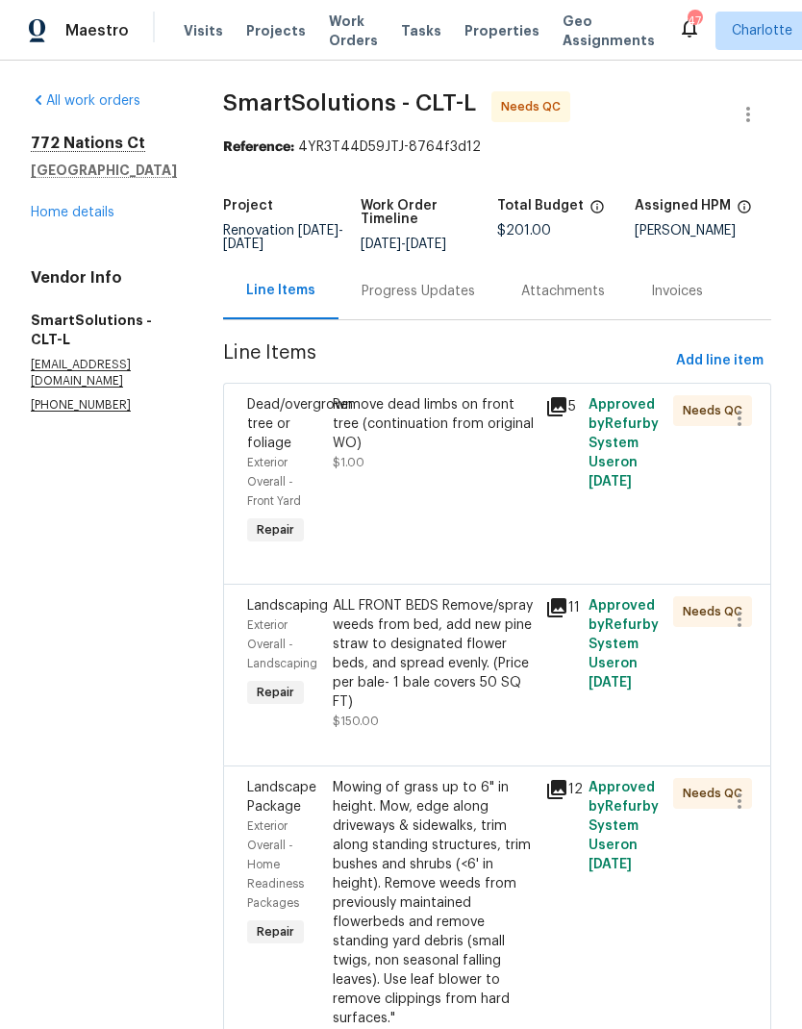
click at [564, 619] on icon at bounding box center [556, 607] width 23 height 23
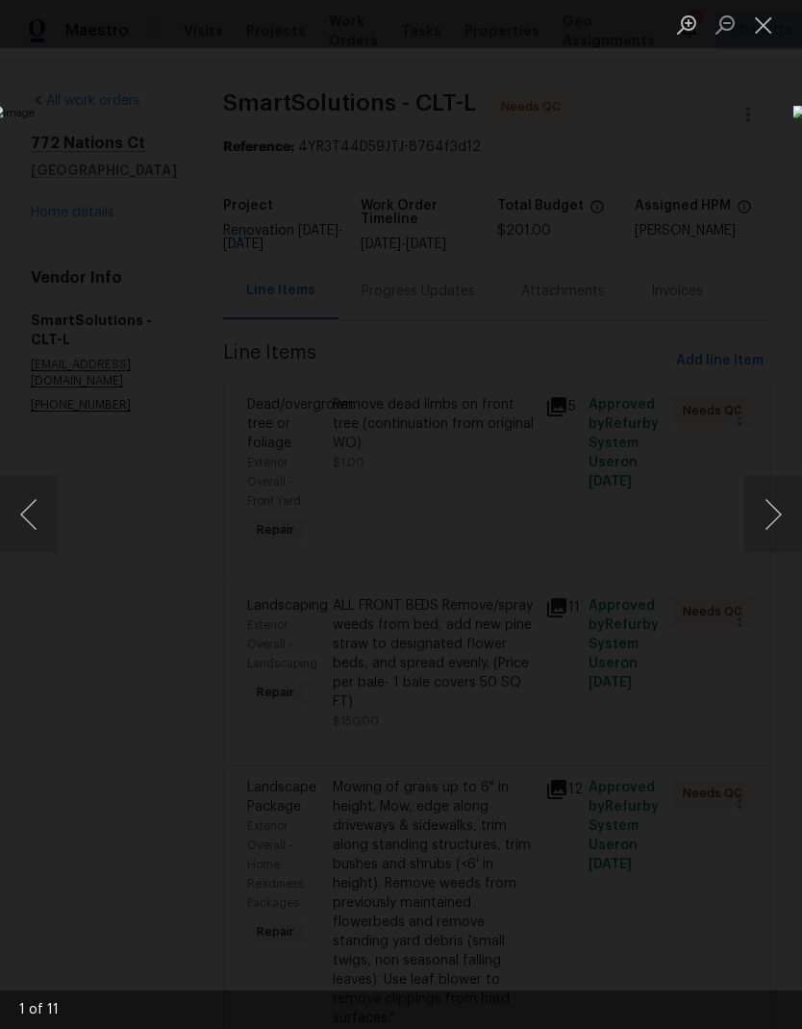
click at [785, 514] on button "Next image" at bounding box center [773, 514] width 58 height 77
click at [781, 504] on button "Next image" at bounding box center [773, 514] width 58 height 77
click at [780, 505] on button "Next image" at bounding box center [773, 514] width 58 height 77
click at [778, 500] on button "Next image" at bounding box center [773, 514] width 58 height 77
click at [772, 502] on button "Next image" at bounding box center [773, 514] width 58 height 77
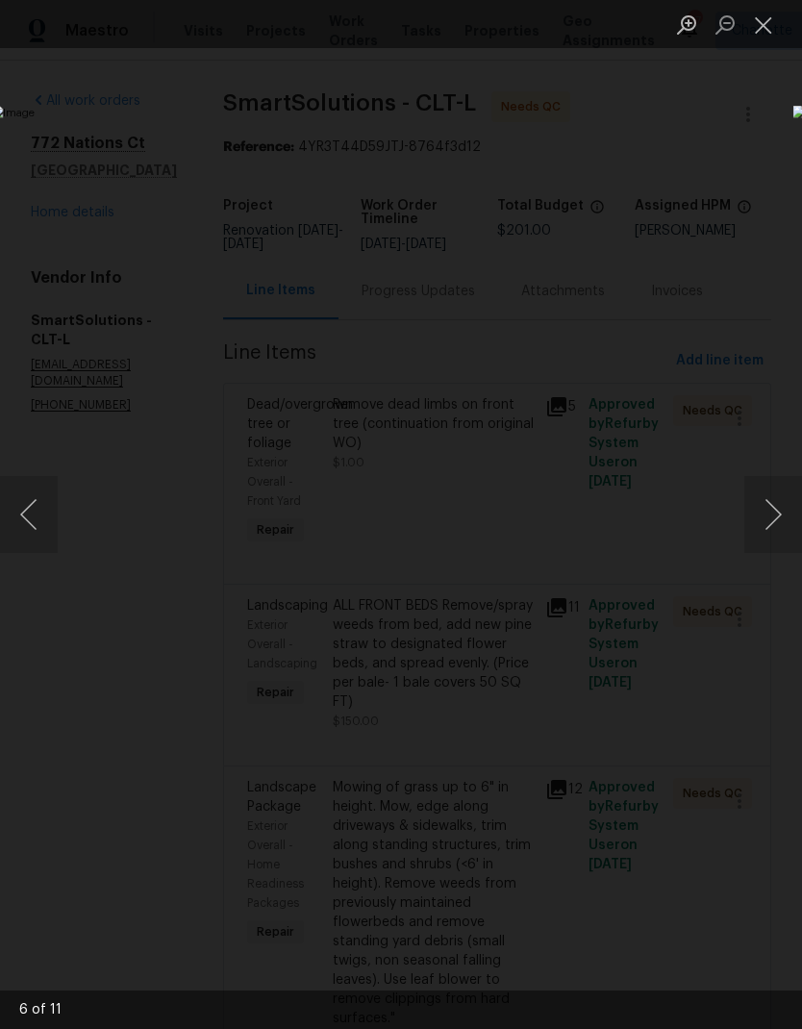
click at [781, 502] on button "Next image" at bounding box center [773, 514] width 58 height 77
click at [782, 502] on button "Next image" at bounding box center [773, 514] width 58 height 77
click at [785, 501] on button "Next image" at bounding box center [773, 514] width 58 height 77
click at [772, 514] on button "Next image" at bounding box center [773, 514] width 58 height 77
click at [775, 511] on button "Next image" at bounding box center [773, 514] width 58 height 77
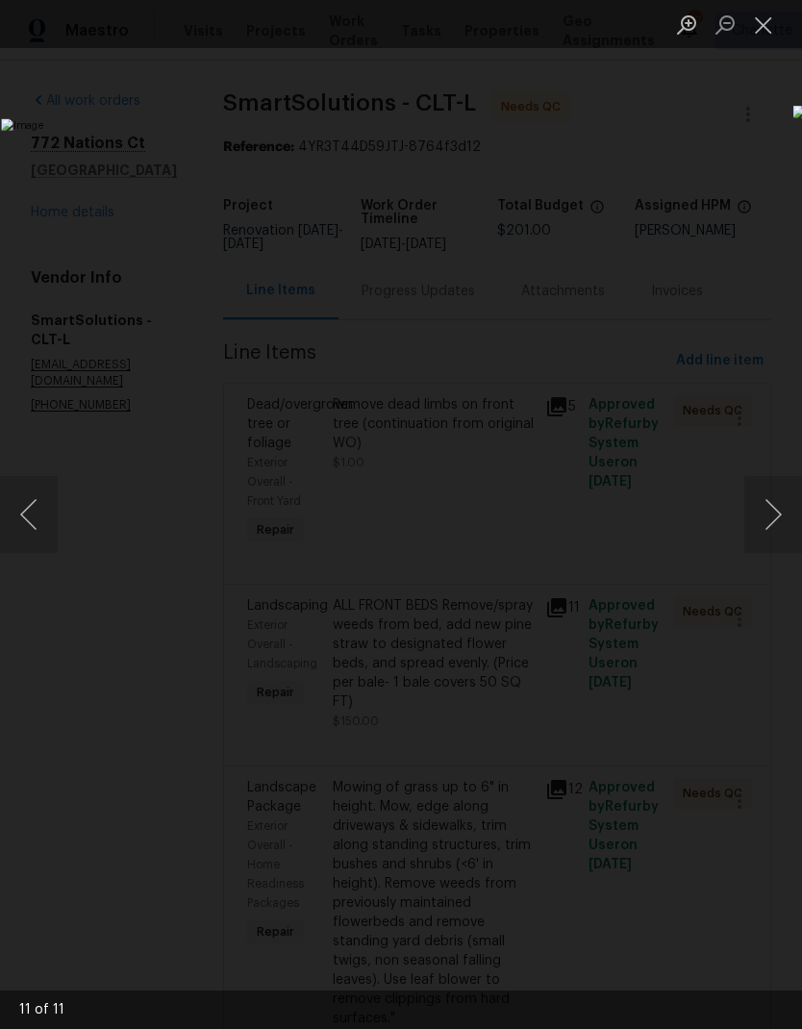
click at [769, 14] on button "Close lightbox" at bounding box center [763, 25] width 38 height 34
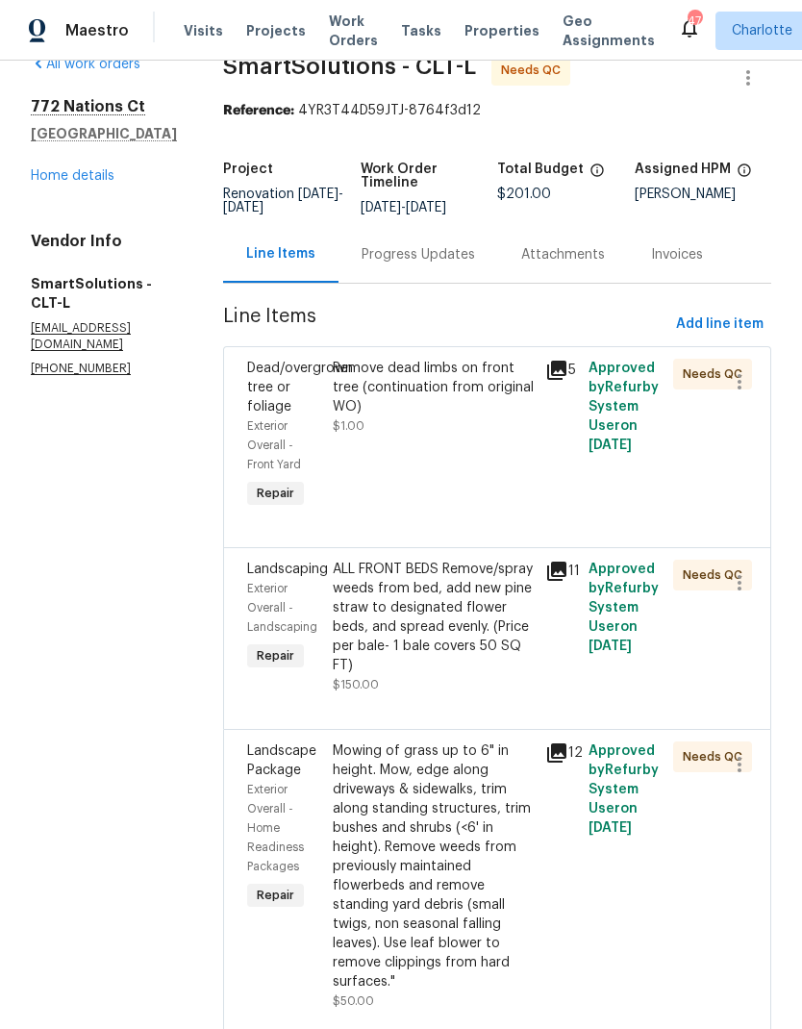
scroll to position [36, 0]
click at [560, 764] on icon at bounding box center [556, 753] width 19 height 19
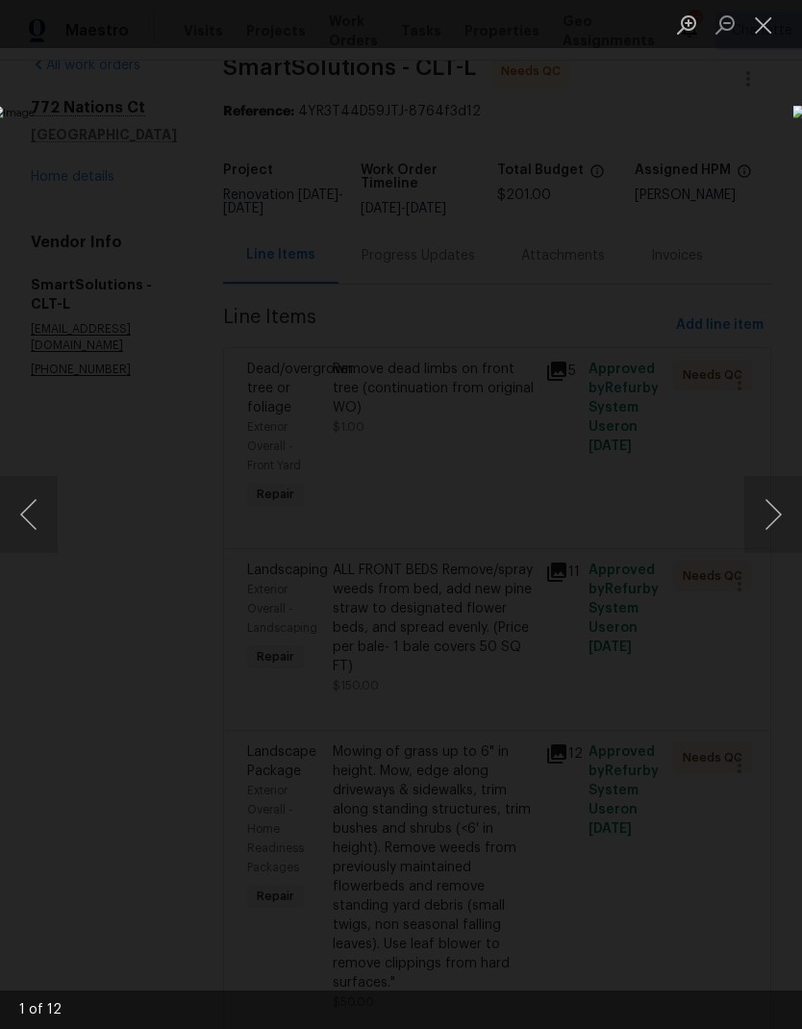
click at [779, 518] on button "Next image" at bounding box center [773, 514] width 58 height 77
click at [777, 514] on button "Next image" at bounding box center [773, 514] width 58 height 77
click at [776, 512] on button "Next image" at bounding box center [773, 514] width 58 height 77
click at [774, 511] on button "Next image" at bounding box center [773, 514] width 58 height 77
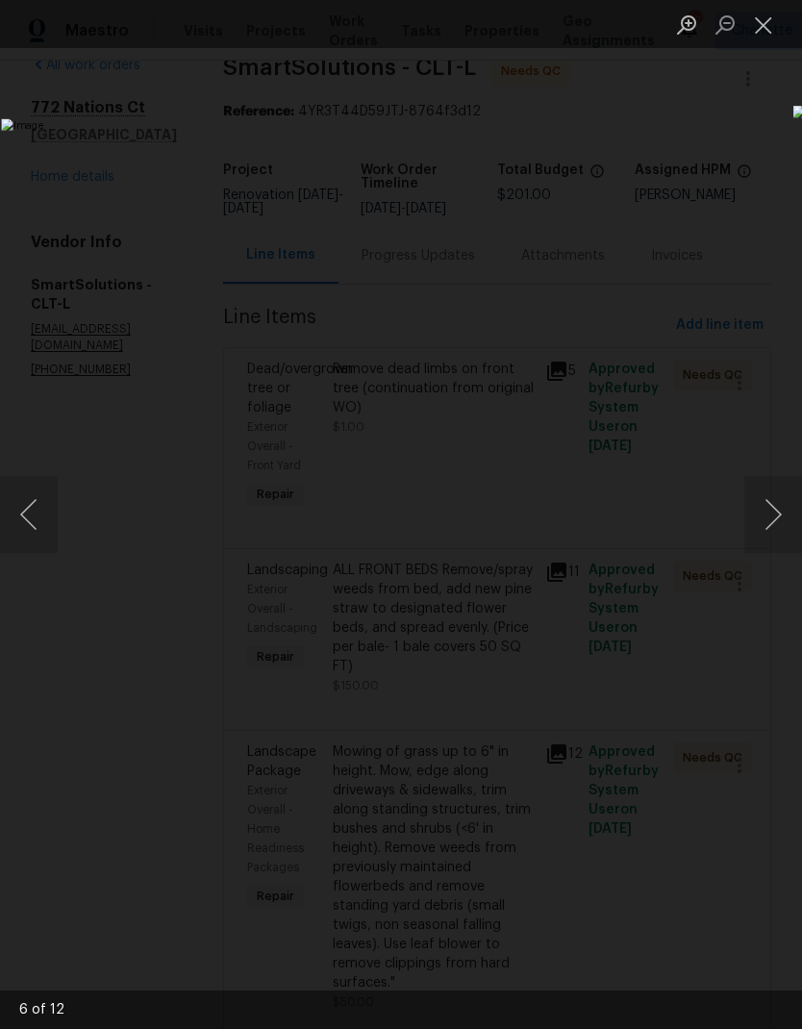
click at [779, 512] on button "Next image" at bounding box center [773, 514] width 58 height 77
click at [771, 521] on button "Next image" at bounding box center [773, 514] width 58 height 77
click at [780, 513] on button "Next image" at bounding box center [773, 514] width 58 height 77
click at [779, 516] on button "Next image" at bounding box center [773, 514] width 58 height 77
click at [778, 513] on button "Next image" at bounding box center [773, 514] width 58 height 77
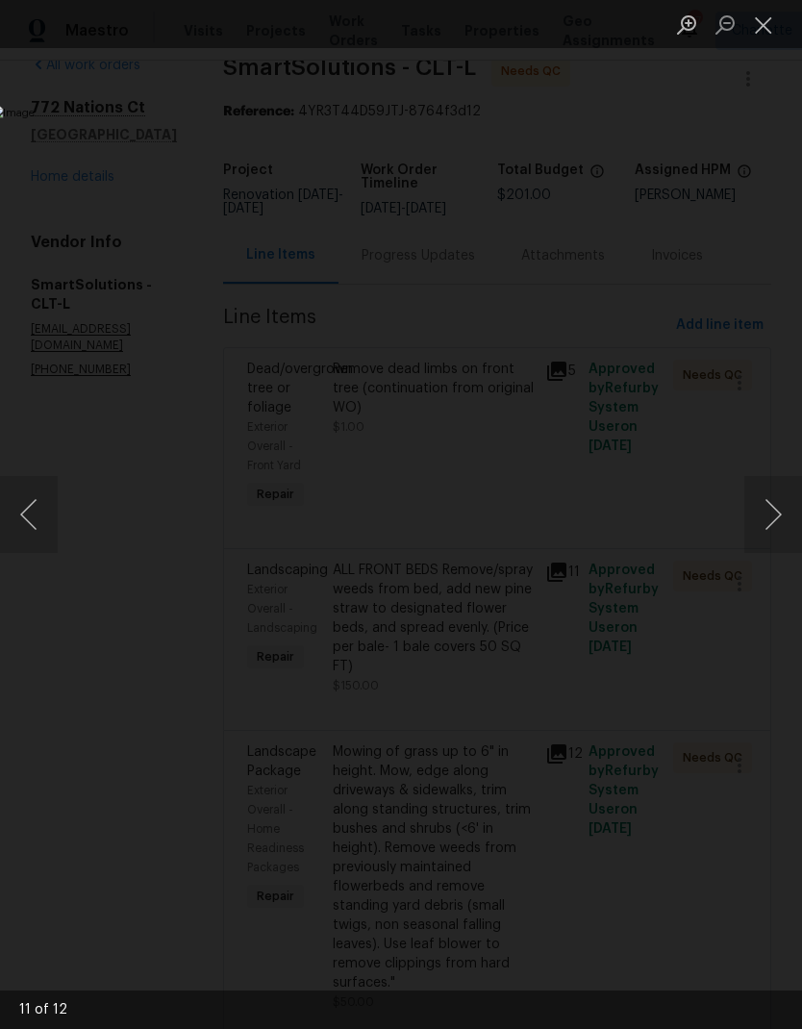
click at [779, 514] on button "Next image" at bounding box center [773, 514] width 58 height 77
click at [767, 23] on button "Close lightbox" at bounding box center [763, 25] width 38 height 34
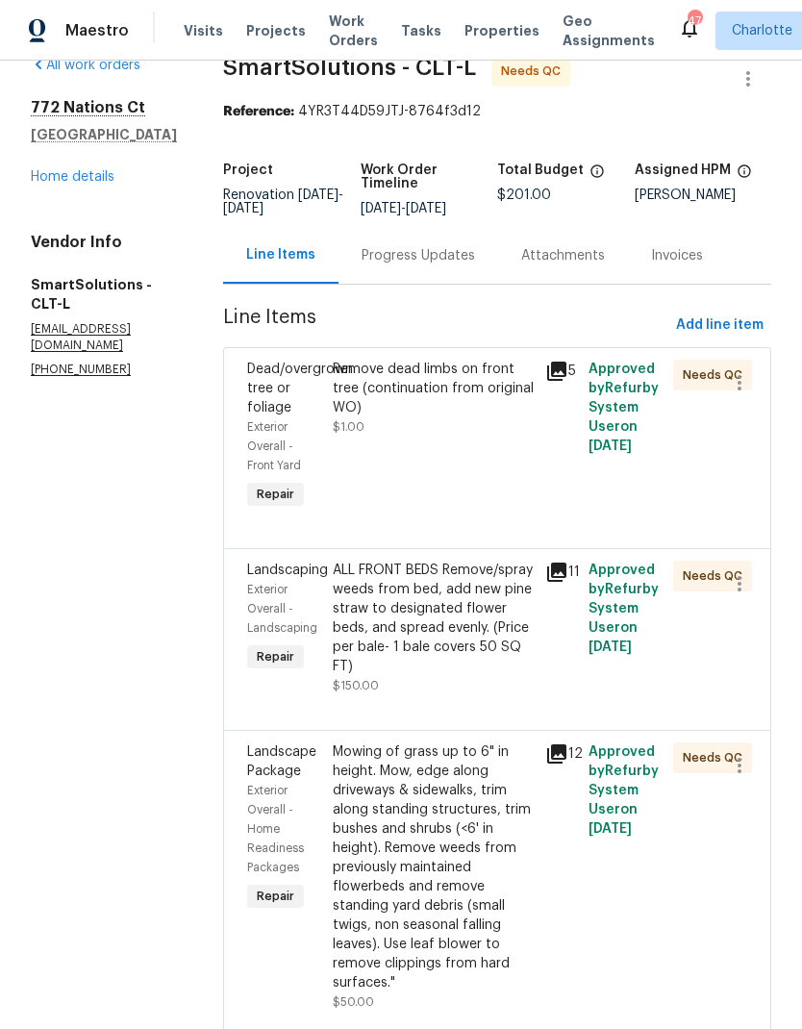
click at [44, 171] on link "Home details" at bounding box center [73, 176] width 84 height 13
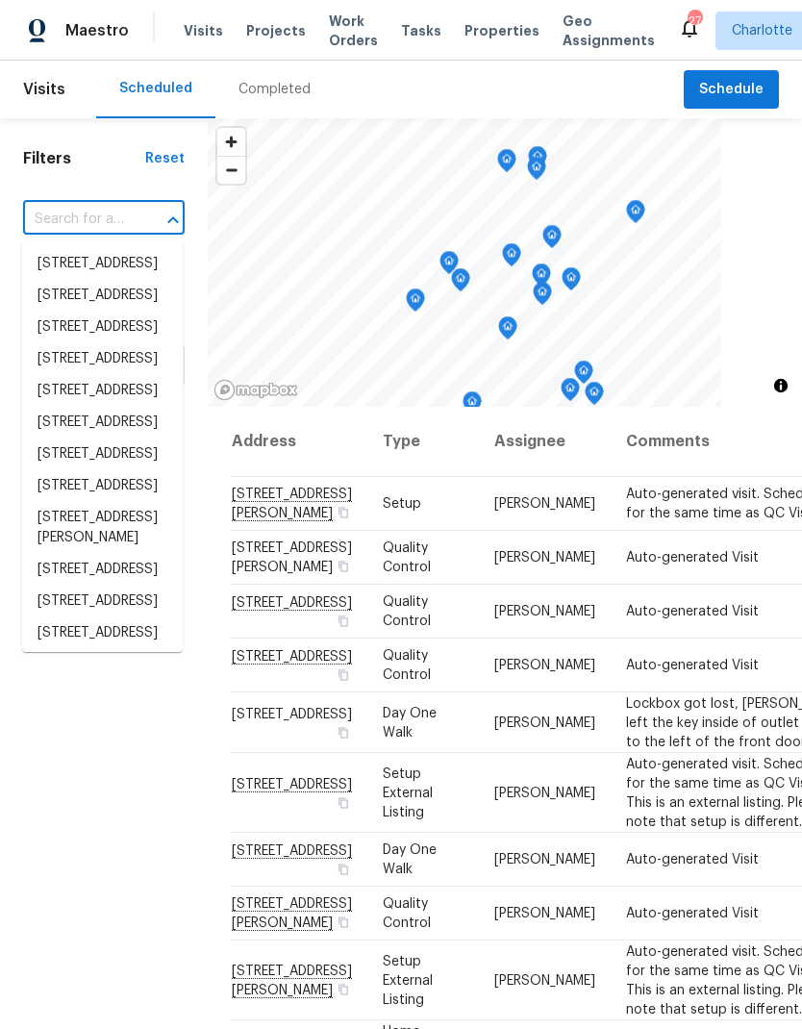
scroll to position [198, 0]
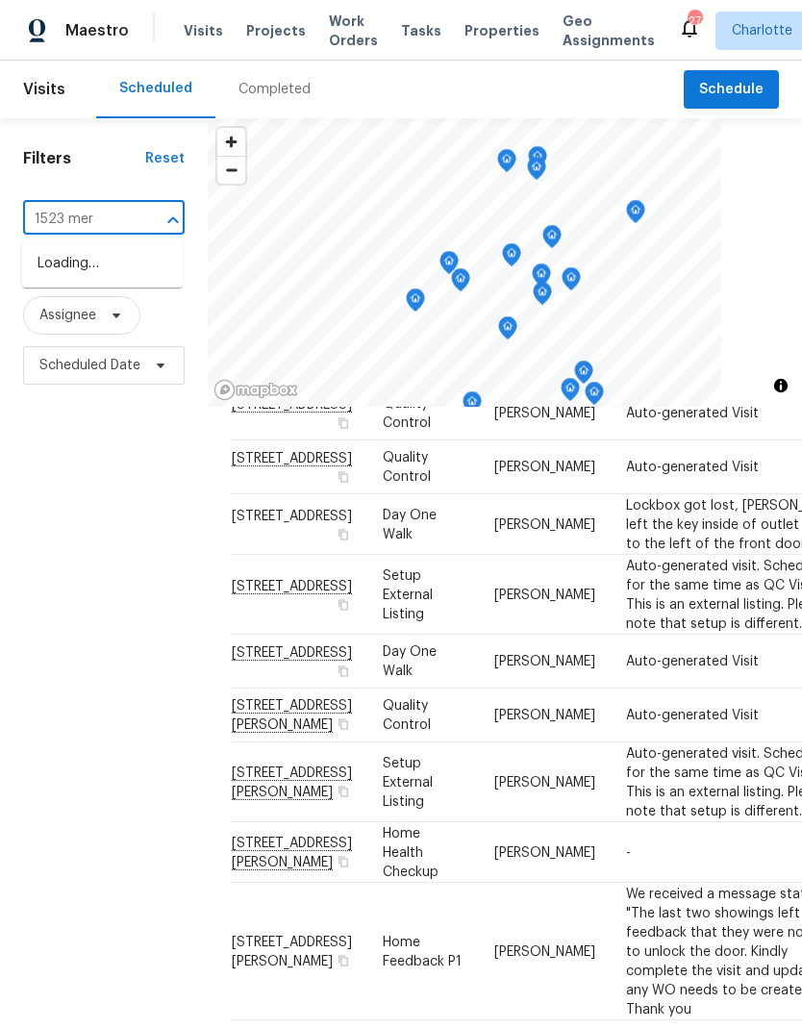
type input "1523 merr"
click at [62, 289] on li "[STREET_ADDRESS][PERSON_NAME]" at bounding box center [102, 274] width 161 height 52
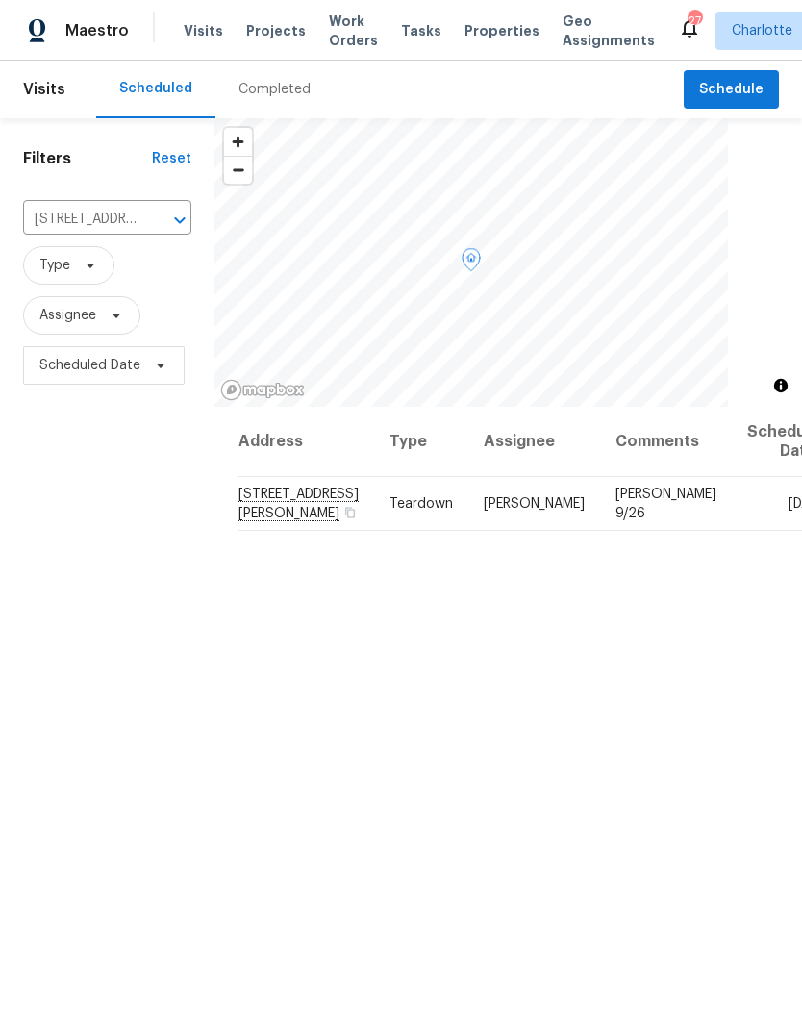
click at [0, 0] on icon at bounding box center [0, 0] width 0 height 0
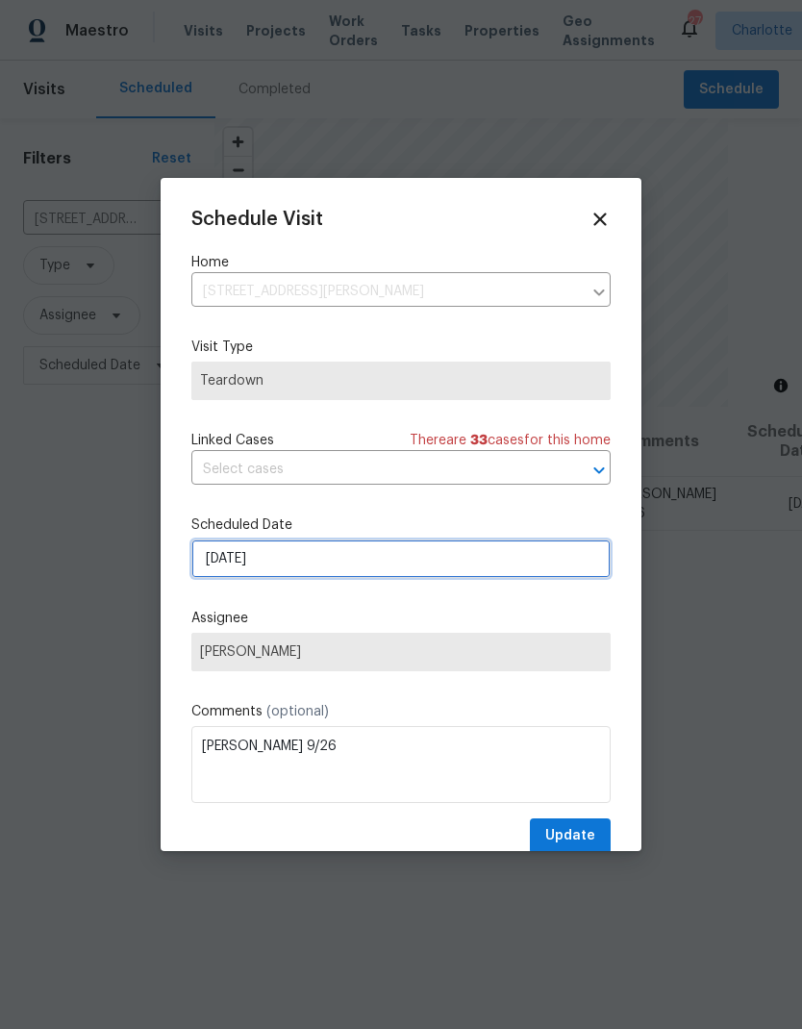
click at [364, 569] on input "[DATE]" at bounding box center [400, 558] width 419 height 38
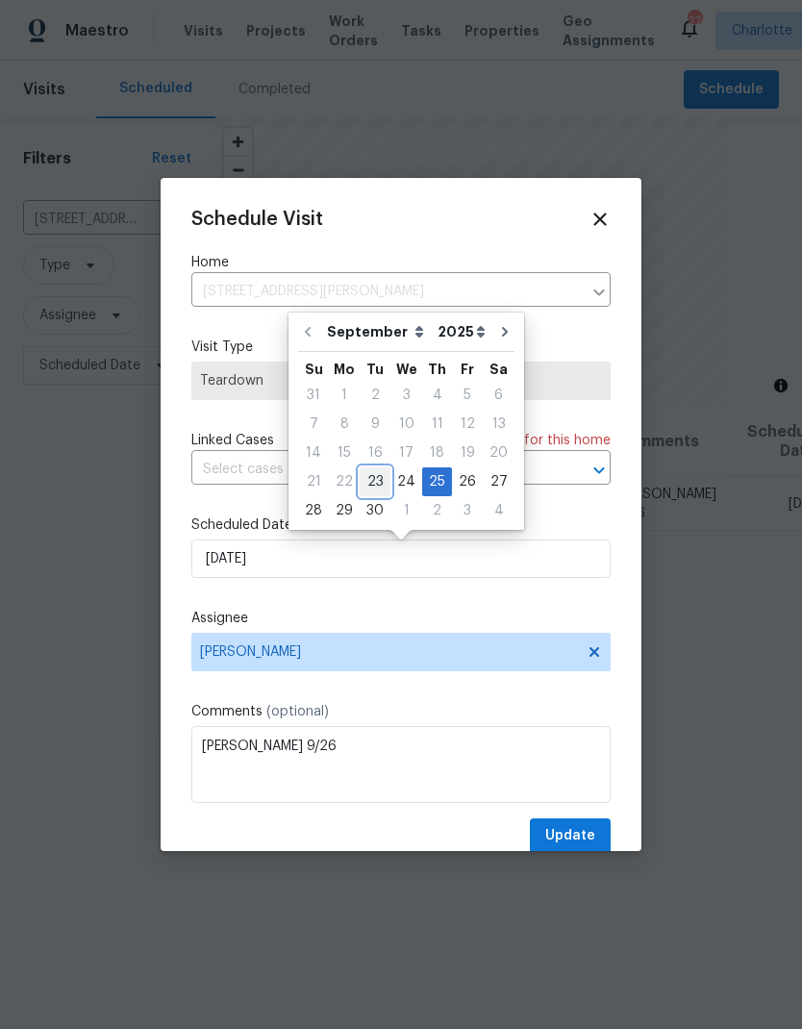
click at [370, 485] on div "23" at bounding box center [375, 481] width 31 height 27
type input "9/23/2025"
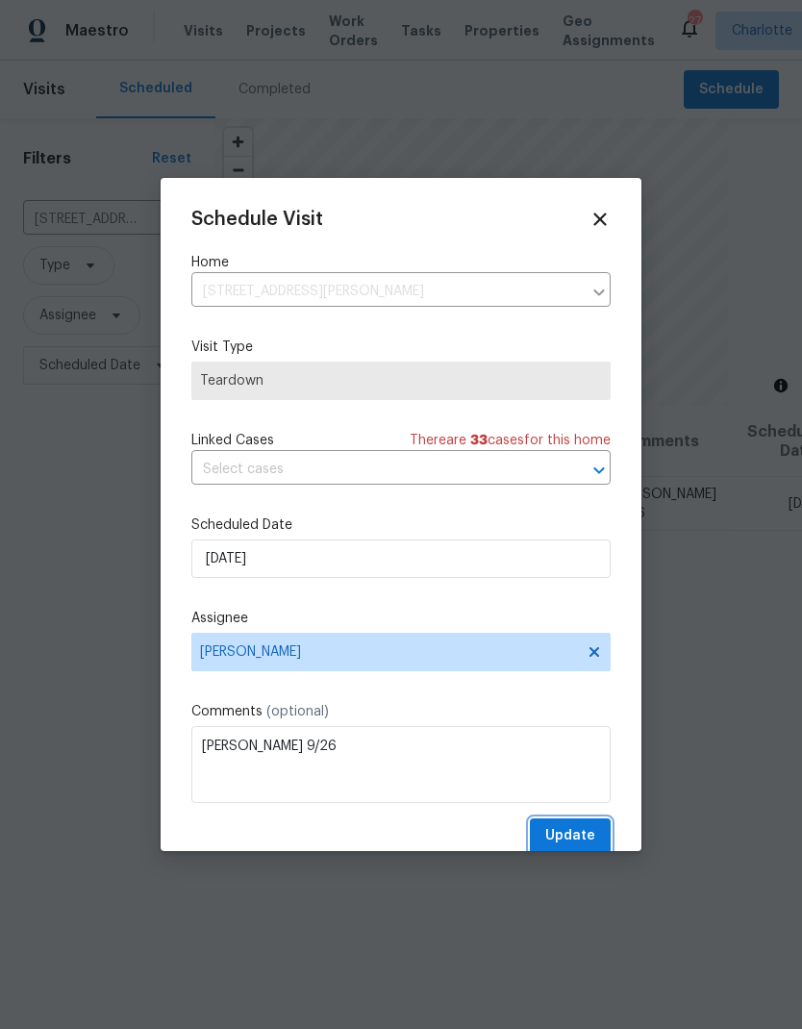
click at [592, 840] on span "Update" at bounding box center [570, 836] width 50 height 24
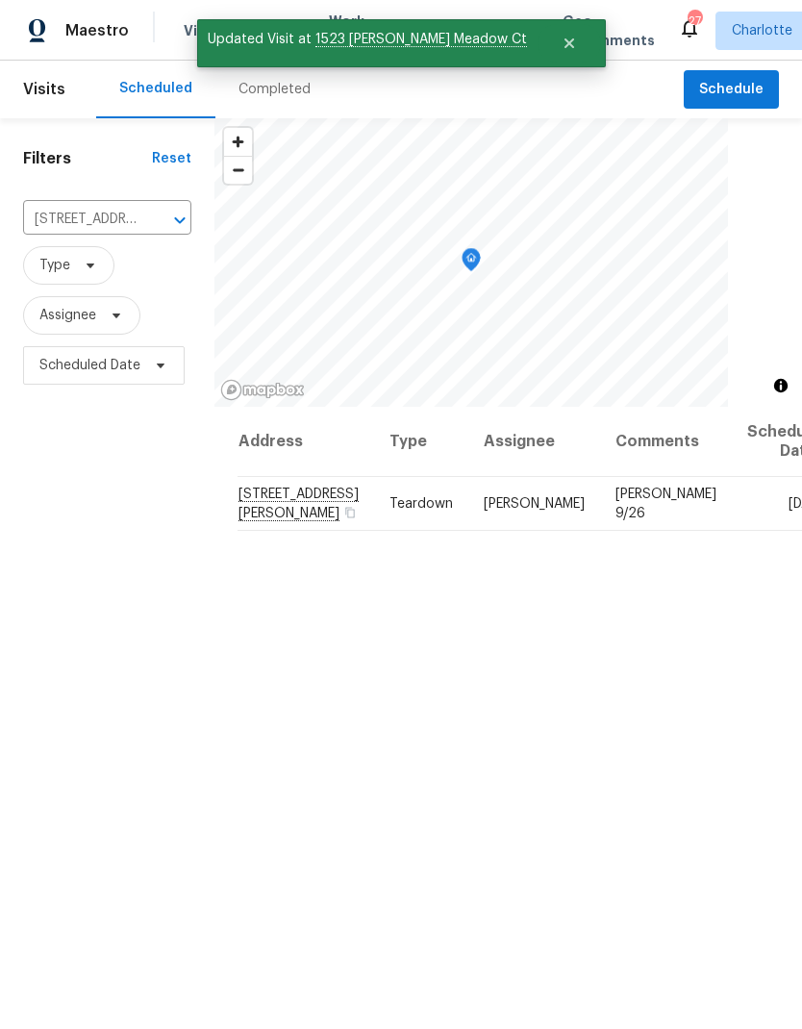
click at [158, 224] on icon "Clear" at bounding box center [156, 220] width 12 height 12
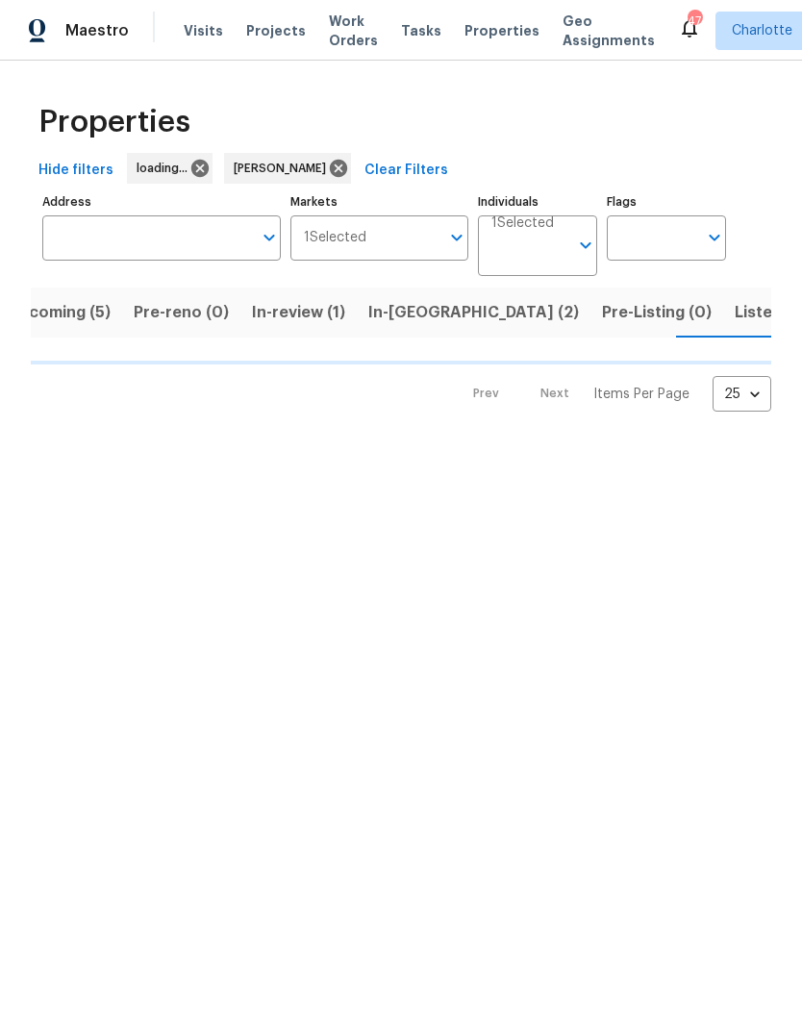
scroll to position [0, 40]
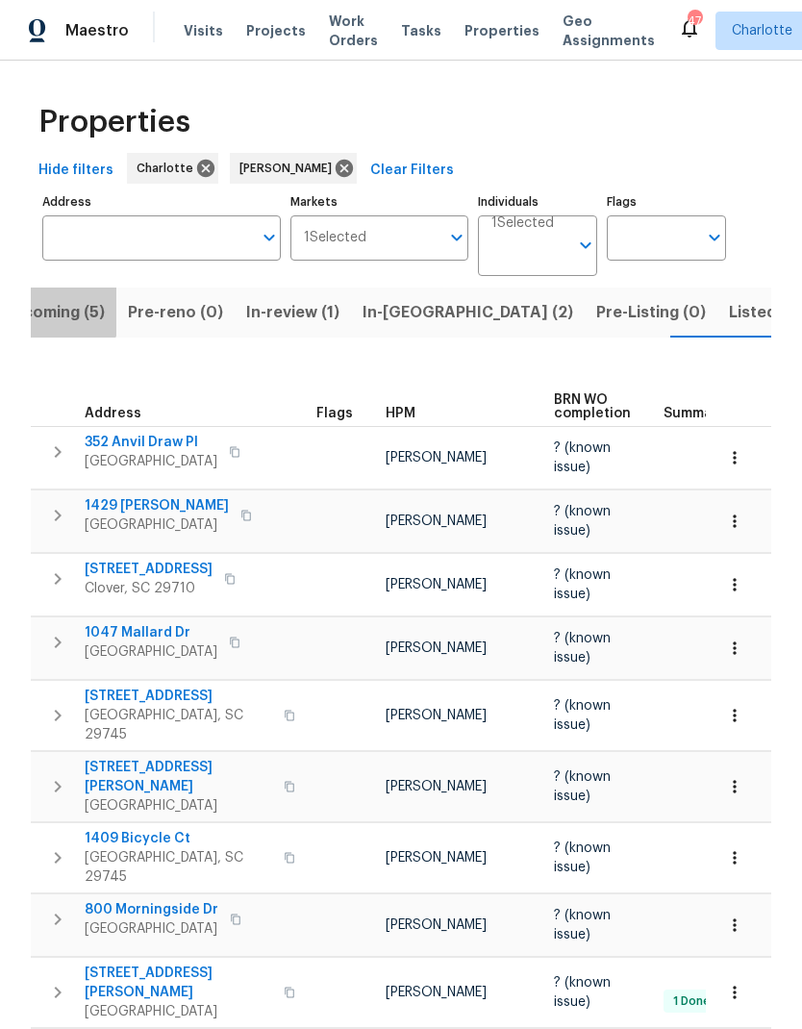
click at [43, 305] on span "Upcoming (5)" at bounding box center [53, 312] width 103 height 27
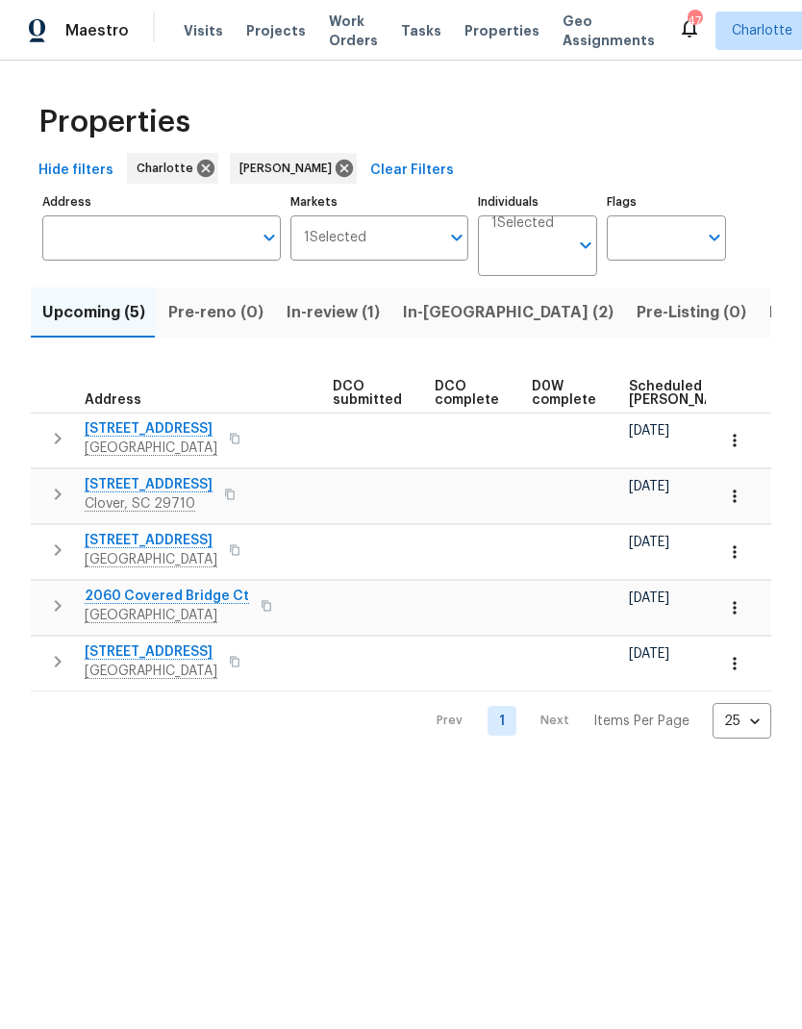
scroll to position [0, 322]
click at [647, 393] on span "Scheduled [PERSON_NAME]" at bounding box center [669, 393] width 109 height 27
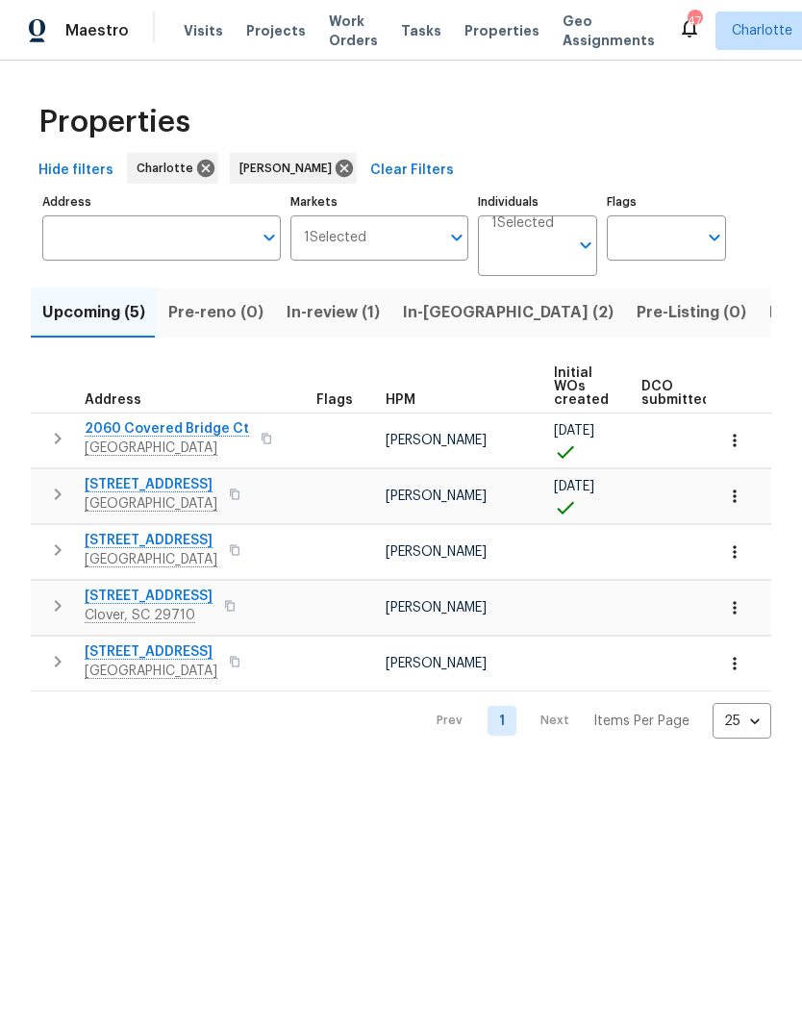
click at [737, 665] on icon "button" at bounding box center [734, 663] width 19 height 19
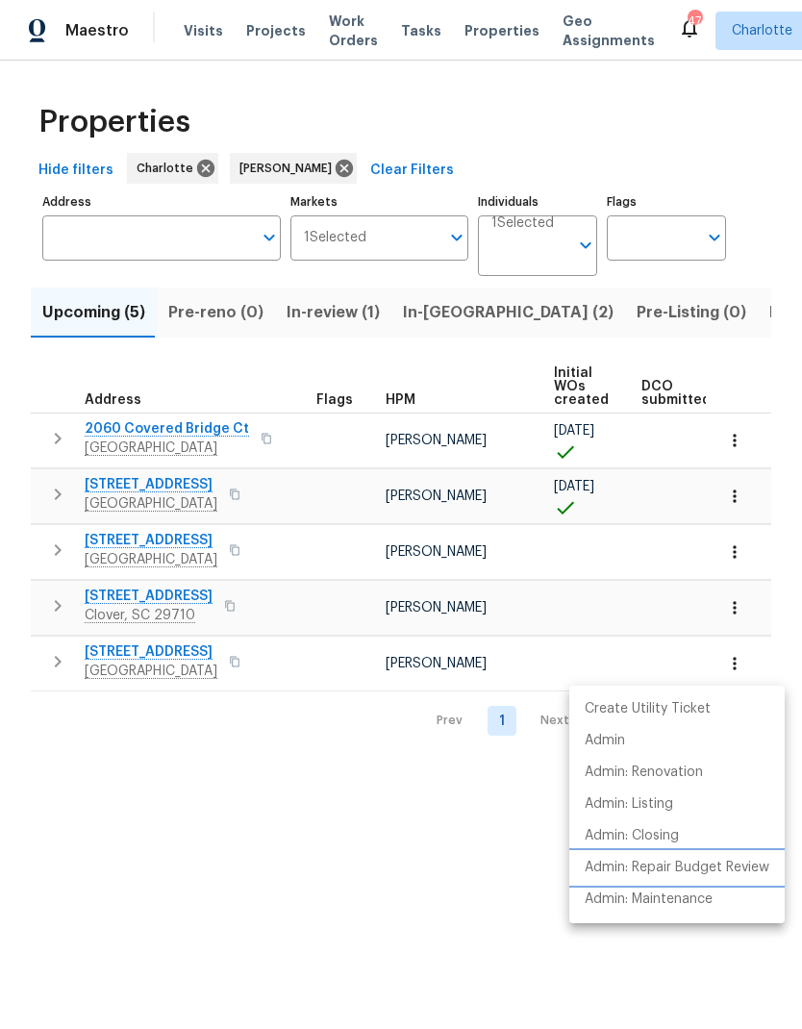
click at [751, 861] on p "Admin: Repair Budget Review" at bounding box center [677, 868] width 185 height 20
click at [391, 820] on div at bounding box center [401, 514] width 802 height 1029
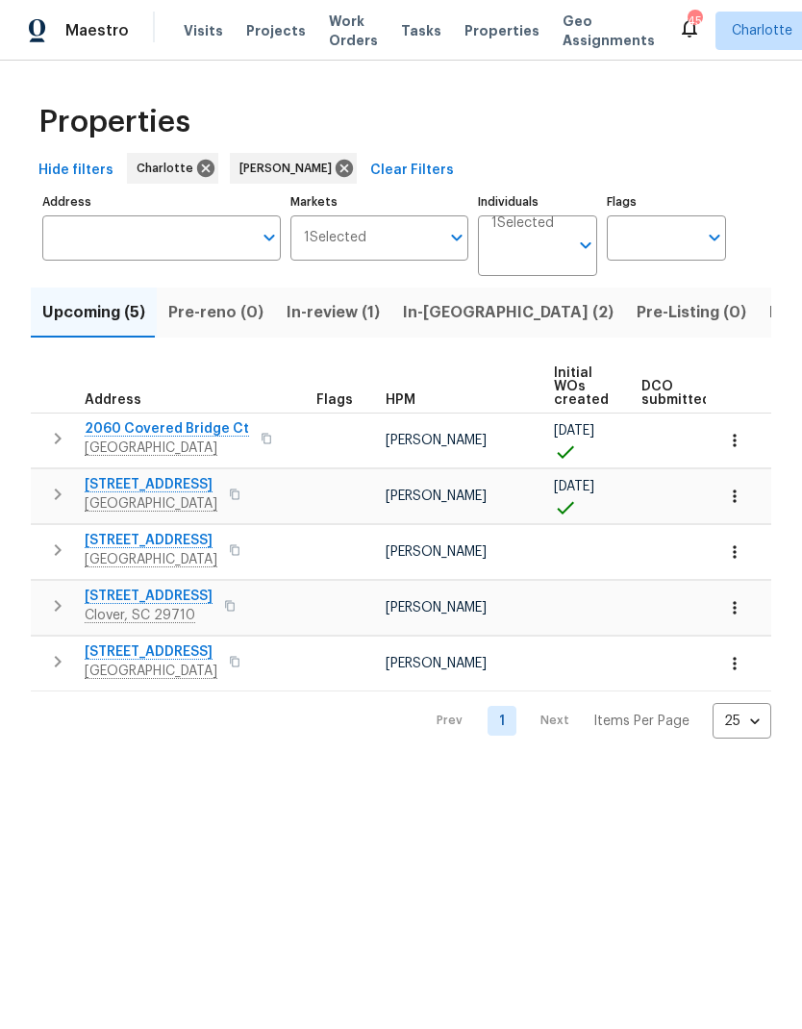
click at [439, 324] on span "In-[GEOGRAPHIC_DATA] (2)" at bounding box center [508, 312] width 211 height 27
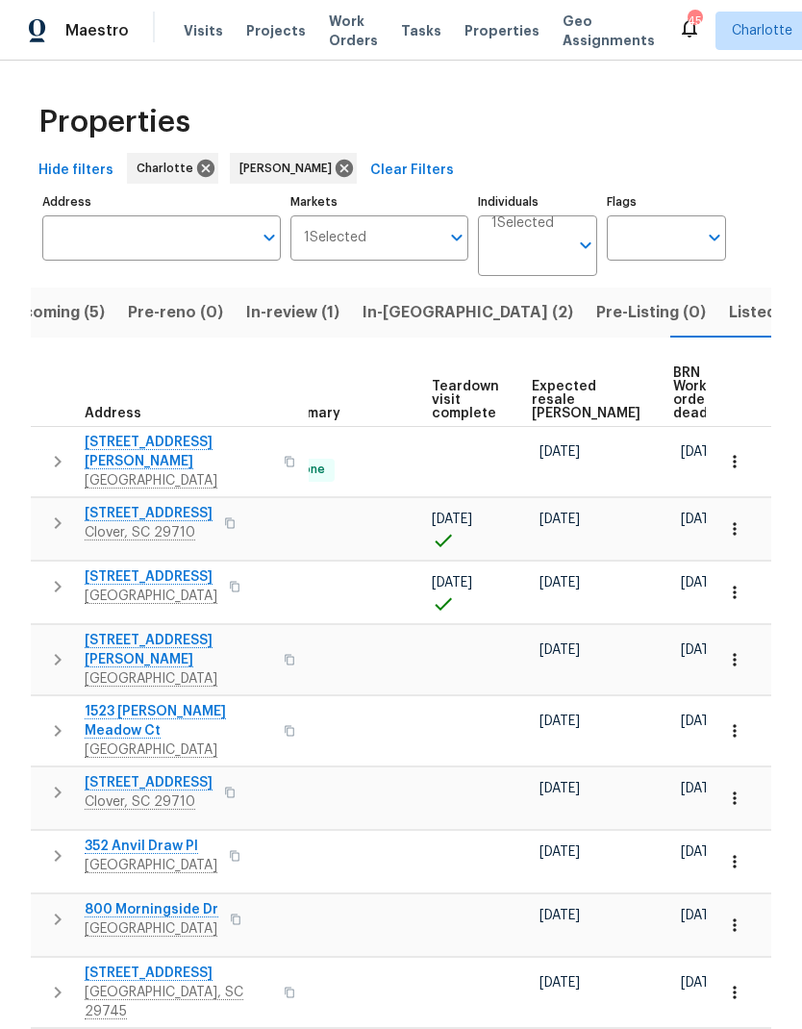
scroll to position [0, 385]
click at [568, 391] on span "Expected resale [PERSON_NAME]" at bounding box center [587, 400] width 109 height 40
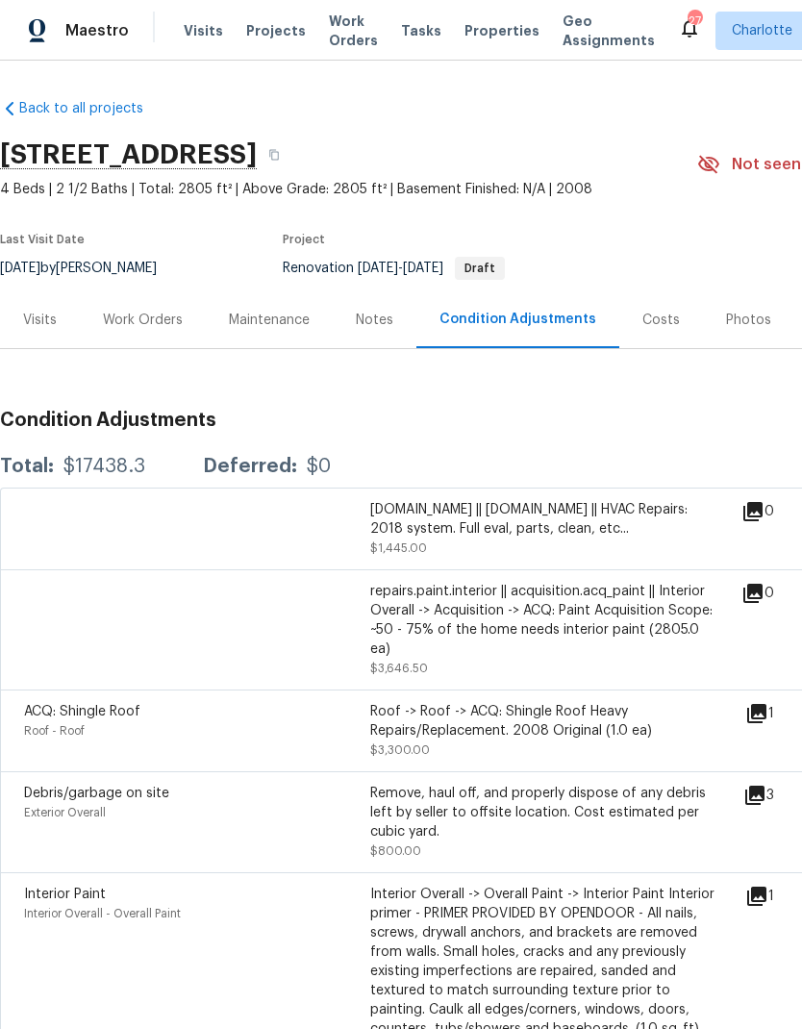
click at [119, 328] on div "Work Orders" at bounding box center [143, 320] width 80 height 19
